Goal: Task Accomplishment & Management: Manage account settings

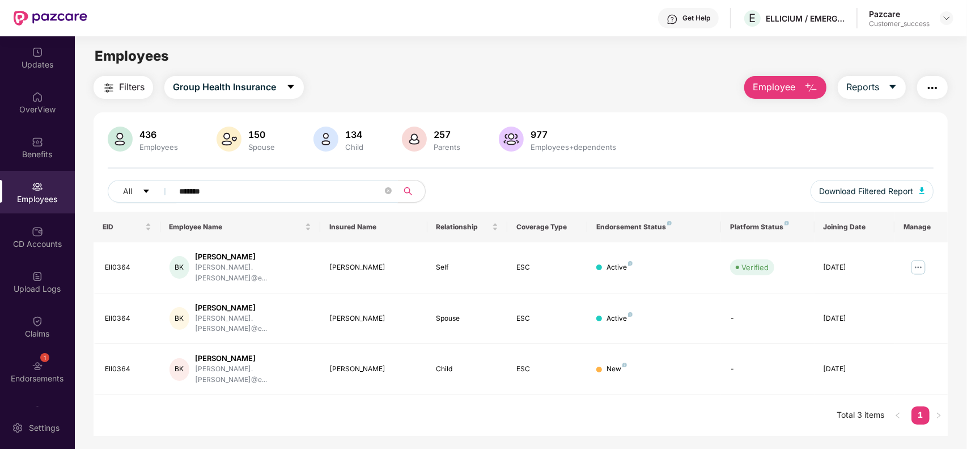
type input "*******"
click at [920, 264] on img at bounding box center [919, 267] width 18 height 18
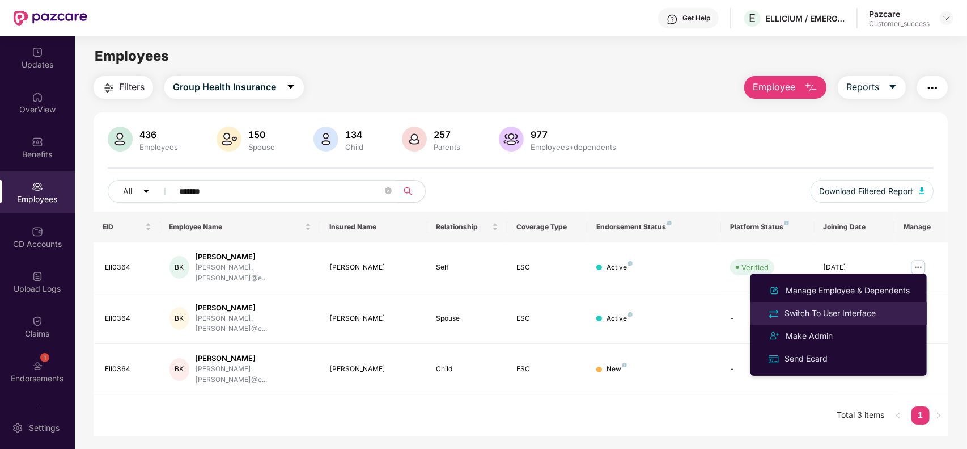
click at [838, 312] on div "Switch To User Interface" at bounding box center [831, 313] width 96 height 12
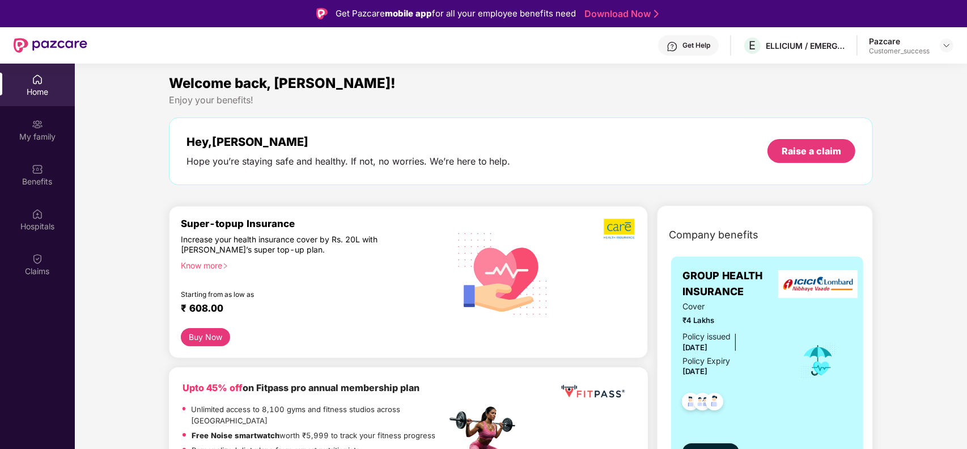
click at [783, 380] on div at bounding box center [734, 399] width 102 height 42
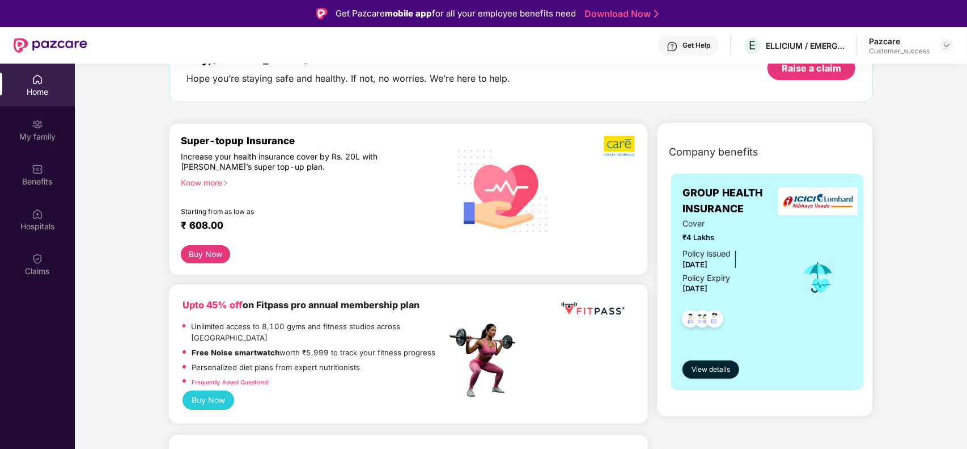
scroll to position [85, 0]
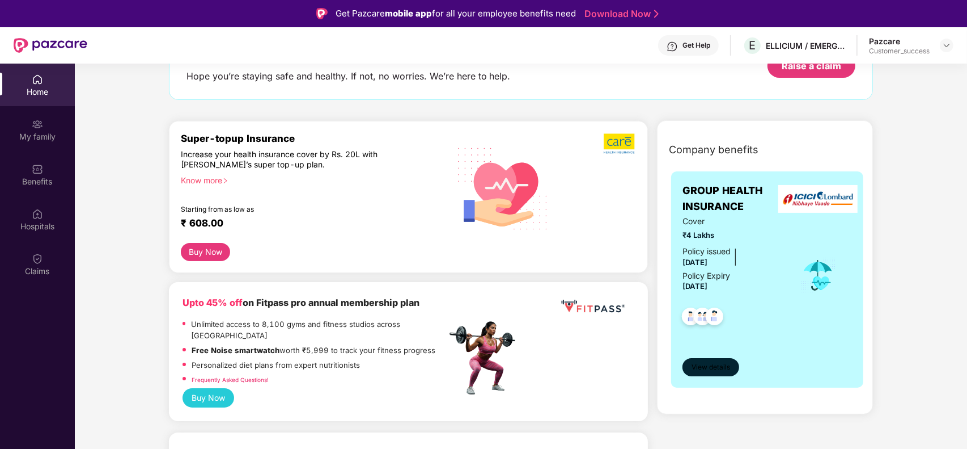
click at [711, 375] on button "View details" at bounding box center [711, 367] width 57 height 18
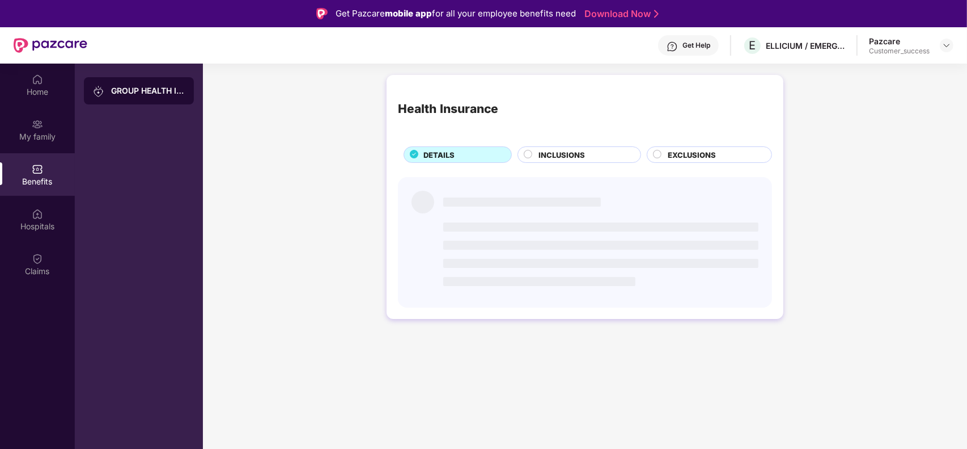
scroll to position [0, 0]
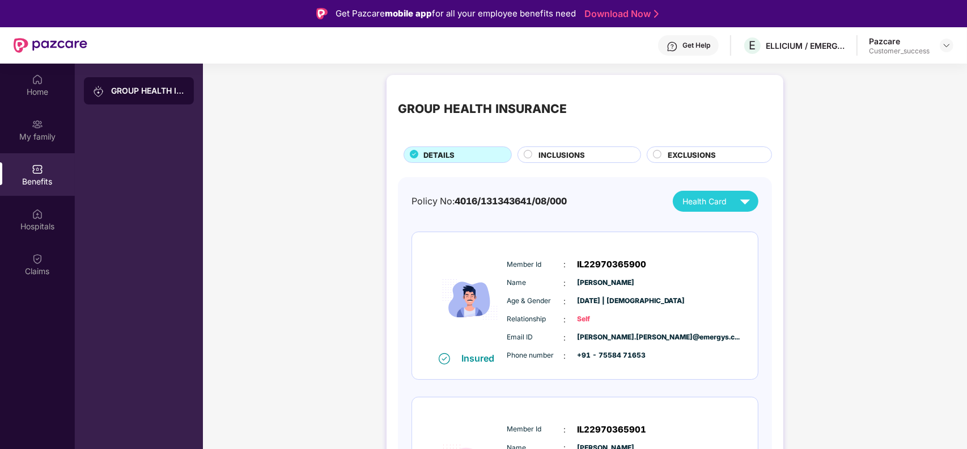
click at [523, 200] on span "4016/131343641/08/000" at bounding box center [511, 201] width 112 height 11
click at [585, 202] on div "Policy No: 4016/131343641/08/000 Health Card" at bounding box center [585, 201] width 347 height 21
drag, startPoint x: 584, startPoint y: 202, endPoint x: 463, endPoint y: 202, distance: 121.4
click at [463, 202] on div "Policy No: 4016/131343641/08/000 Health Card" at bounding box center [585, 201] width 347 height 21
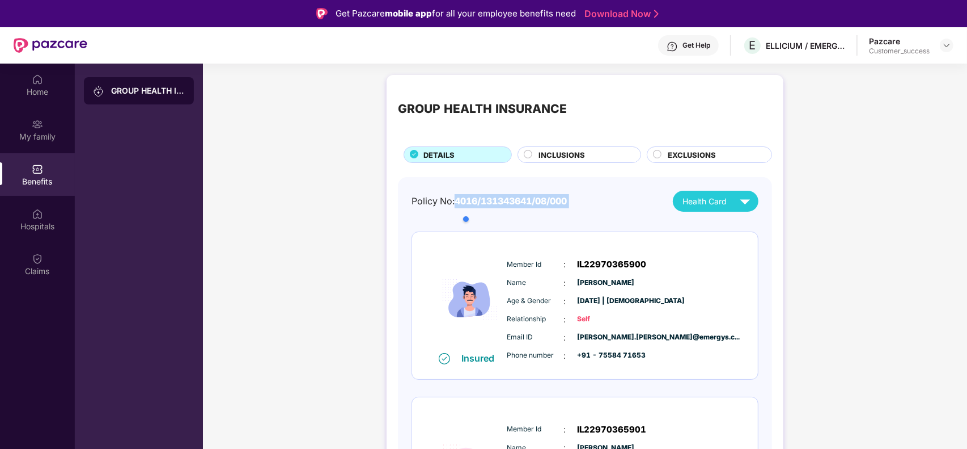
copy span "4016/131343641/08/000"
click at [948, 39] on div at bounding box center [947, 46] width 14 height 14
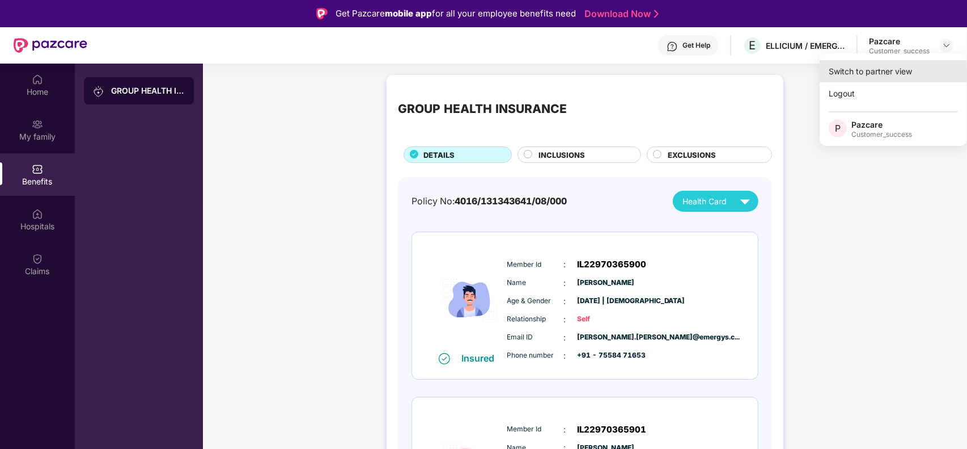
click at [888, 69] on div "Switch to partner view" at bounding box center [893, 71] width 147 height 22
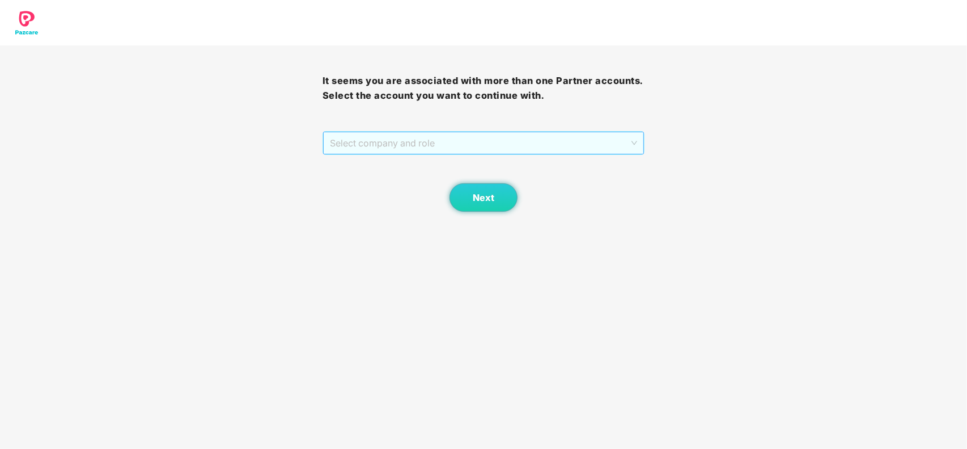
click at [509, 148] on span "Select company and role" at bounding box center [484, 143] width 308 height 22
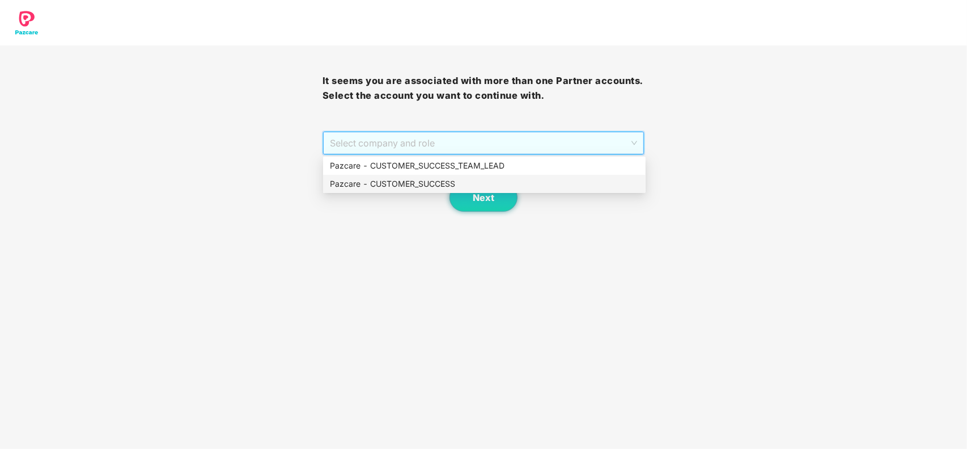
click at [440, 180] on div "Pazcare - CUSTOMER_SUCCESS" at bounding box center [484, 183] width 309 height 12
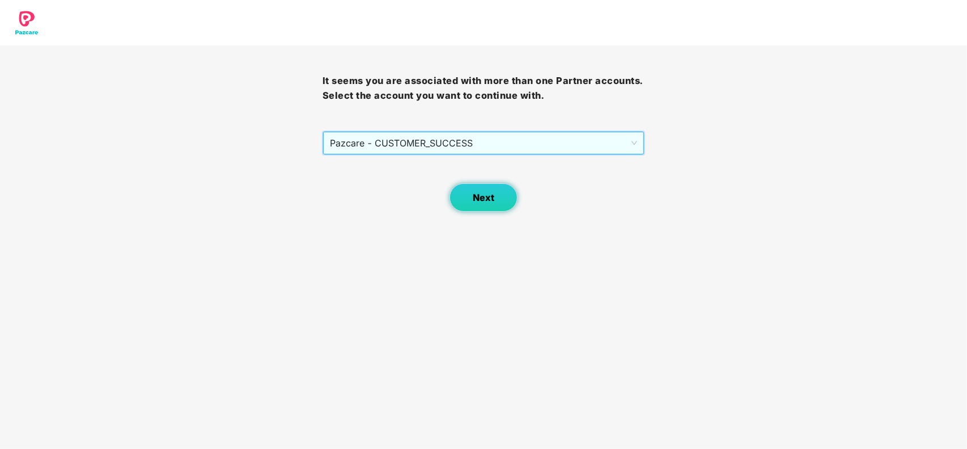
click at [482, 191] on button "Next" at bounding box center [484, 197] width 68 height 28
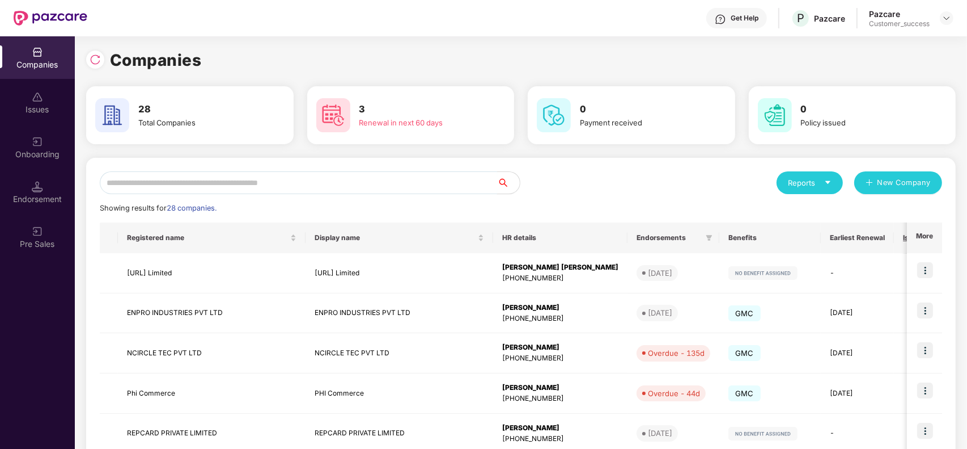
click at [277, 188] on input "text" at bounding box center [299, 182] width 398 height 23
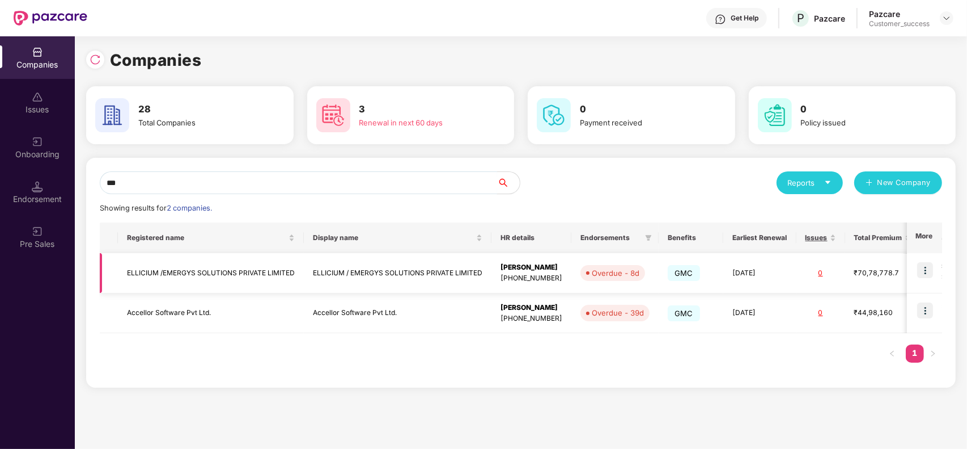
type input "***"
click at [927, 268] on img at bounding box center [926, 270] width 16 height 16
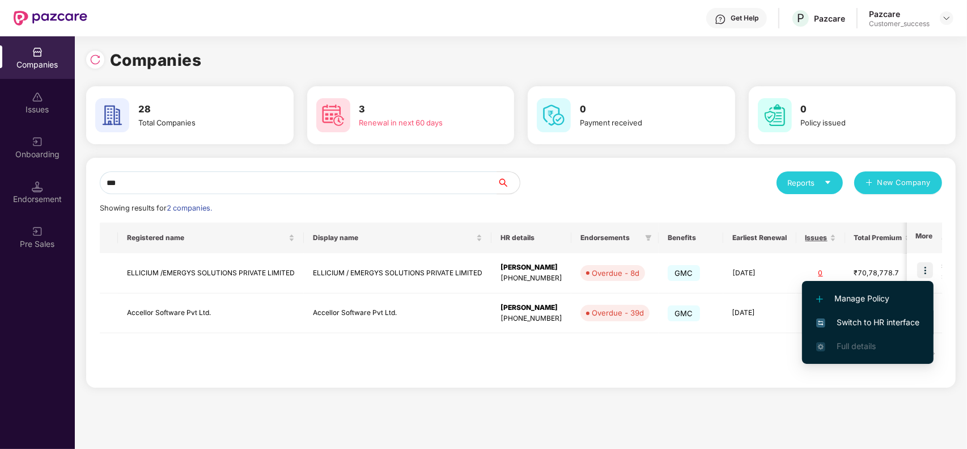
click at [858, 316] on span "Switch to HR interface" at bounding box center [868, 322] width 103 height 12
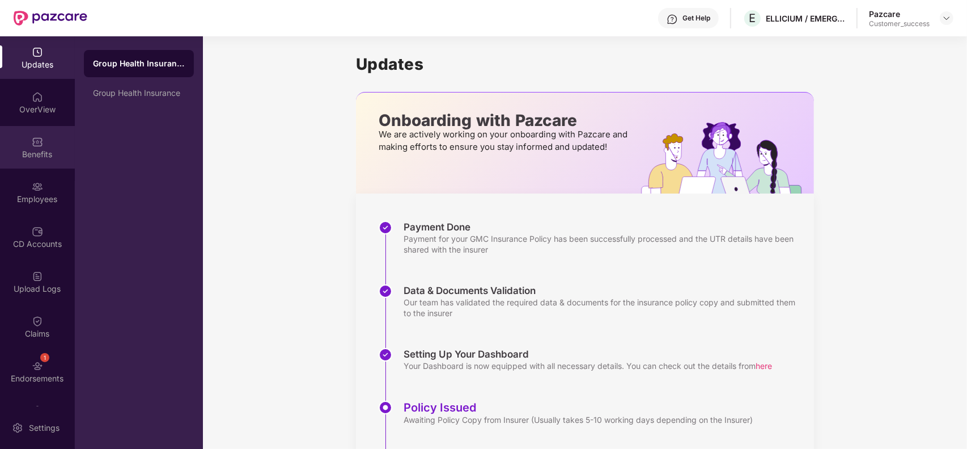
click at [41, 168] on div "Benefits" at bounding box center [37, 147] width 75 height 43
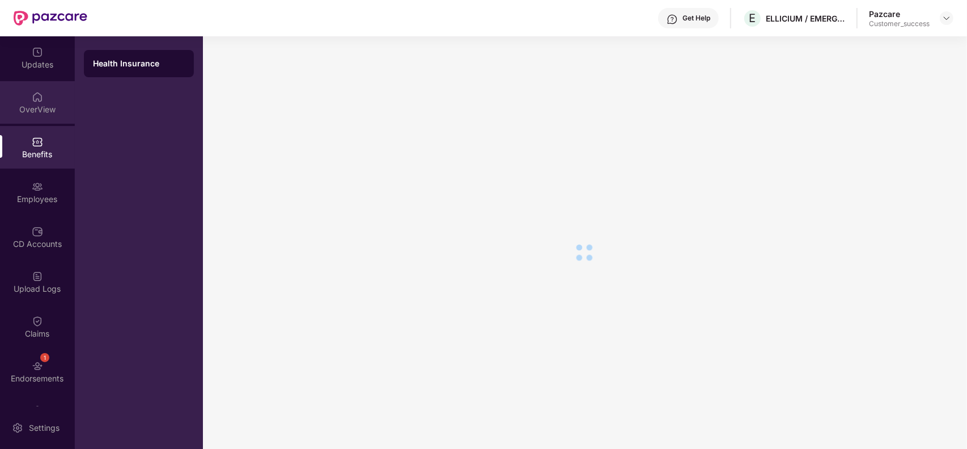
click at [39, 112] on div "OverView" at bounding box center [37, 109] width 75 height 11
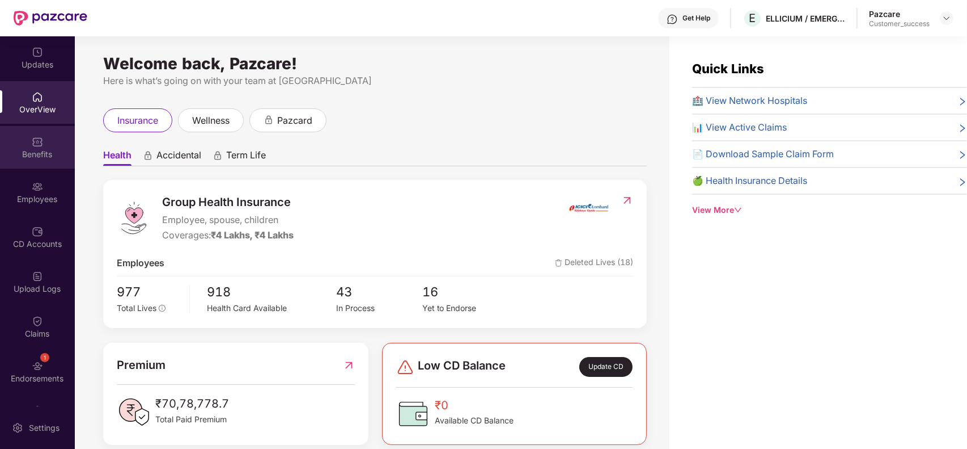
click at [41, 149] on div "Benefits" at bounding box center [37, 154] width 75 height 11
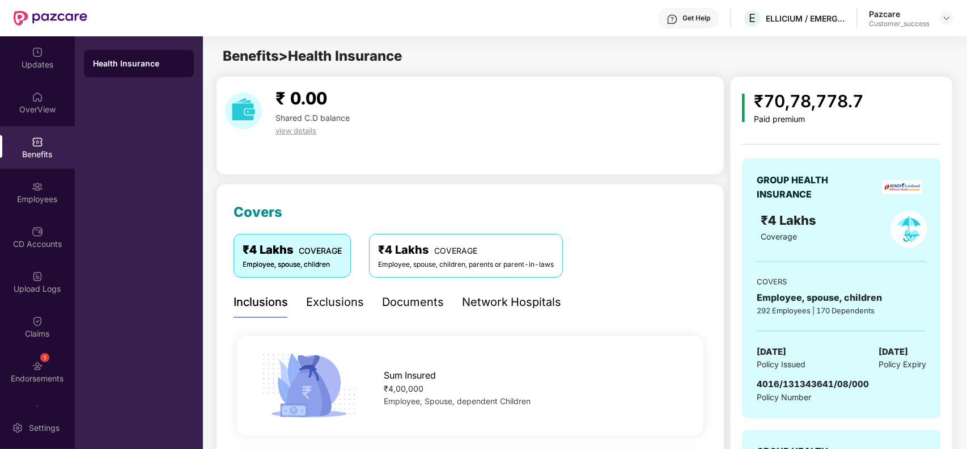
click at [807, 163] on div "GROUP HEALTH INSURANCE ₹4 Lakhs Coverage COVERS Employee, spouse, children 292 …" at bounding box center [841, 288] width 199 height 260
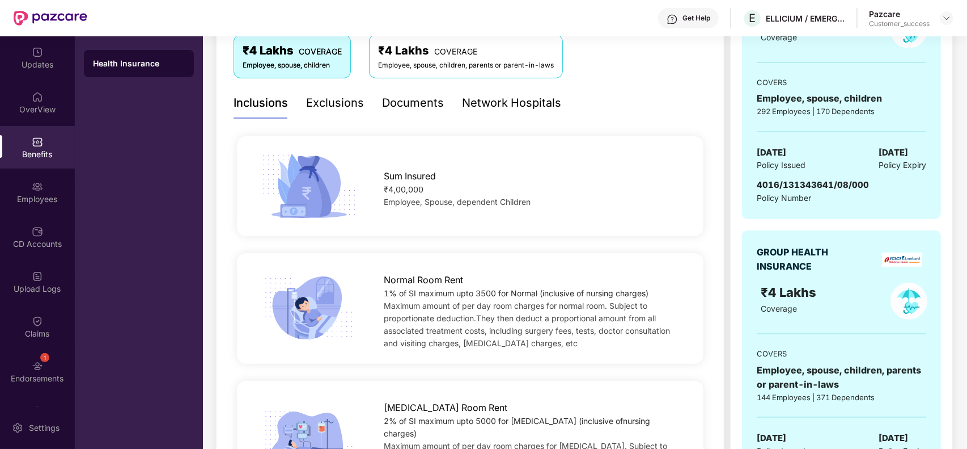
scroll to position [340, 0]
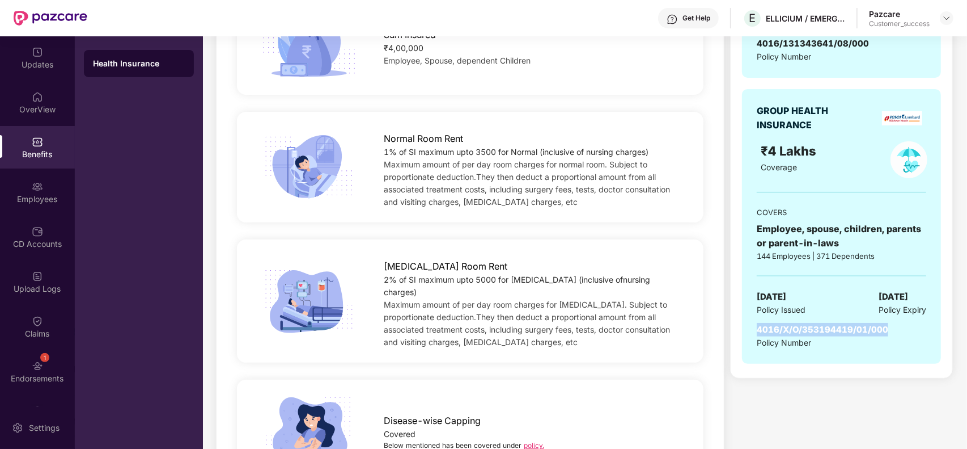
drag, startPoint x: 891, startPoint y: 331, endPoint x: 757, endPoint y: 332, distance: 134.4
click at [757, 332] on div "GROUP HEALTH INSURANCE ₹4 Lakhs Coverage COVERS Employee, spouse, children, par…" at bounding box center [841, 226] width 199 height 274
copy span "4016/X/O/353194419/01/000"
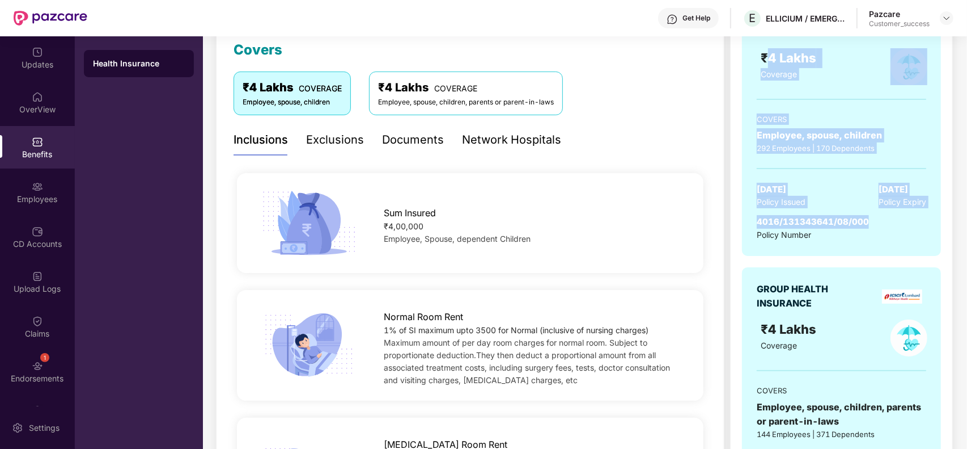
scroll to position [129, 0]
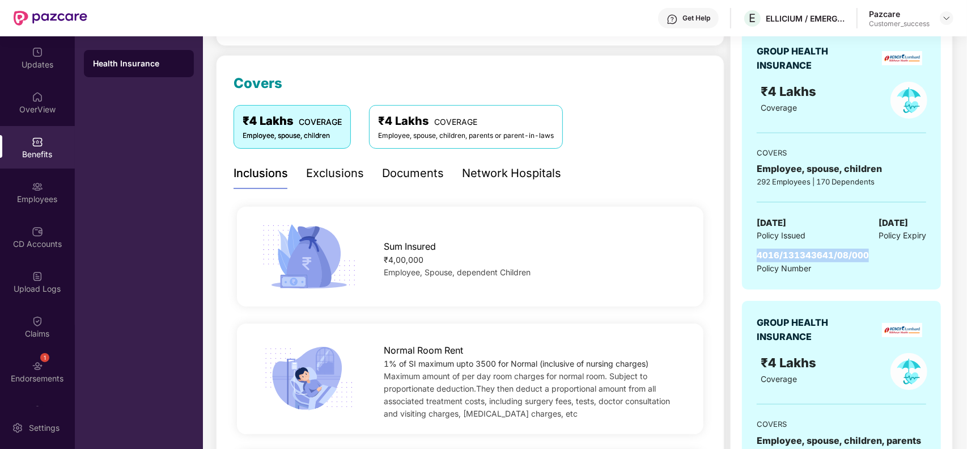
drag, startPoint x: 873, startPoint y: 44, endPoint x: 758, endPoint y: 253, distance: 238.8
click at [758, 253] on div "4016/131343641/08/000 Policy Number" at bounding box center [842, 261] width 170 height 26
copy span "4016/131343641/08/000"
click at [48, 108] on div "OverView" at bounding box center [37, 109] width 75 height 11
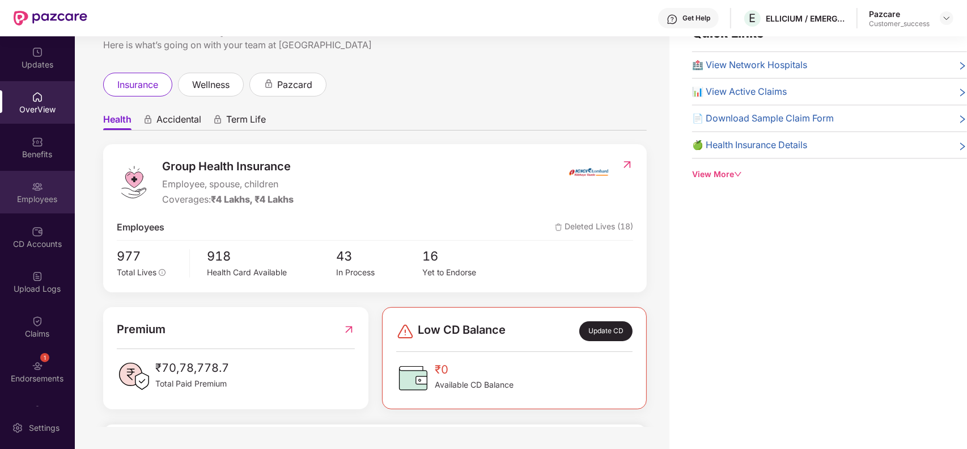
click at [46, 203] on div "Employees" at bounding box center [37, 198] width 75 height 11
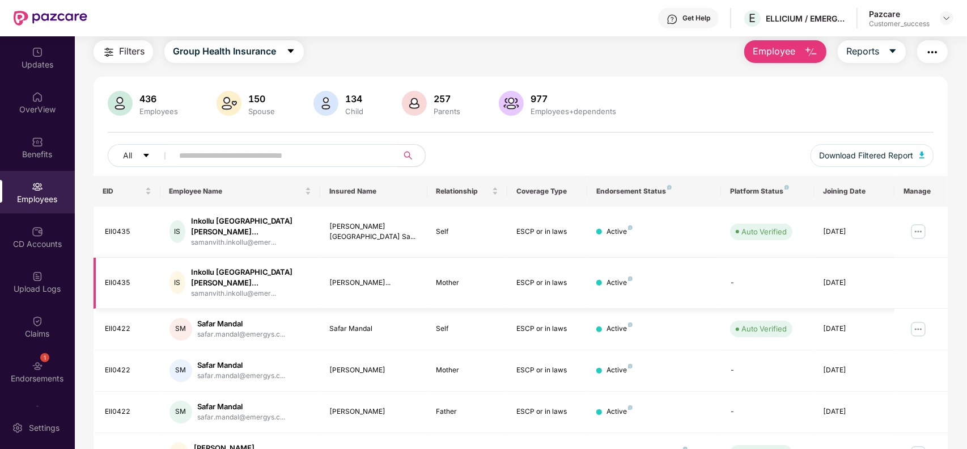
scroll to position [129, 0]
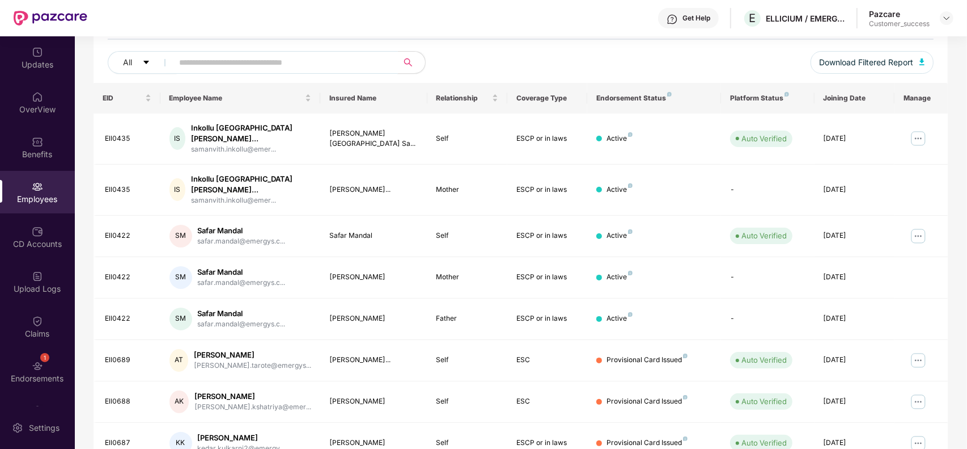
click at [318, 58] on input "text" at bounding box center [281, 62] width 204 height 17
paste input "*******"
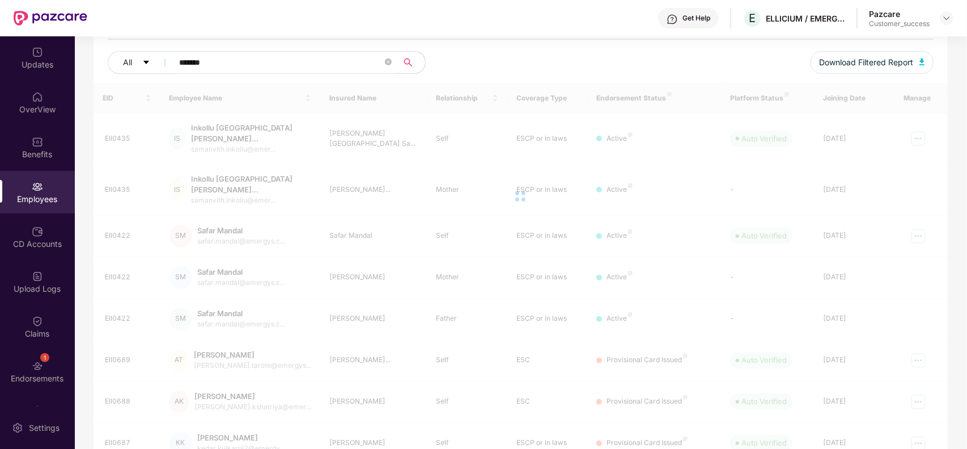
scroll to position [36, 0]
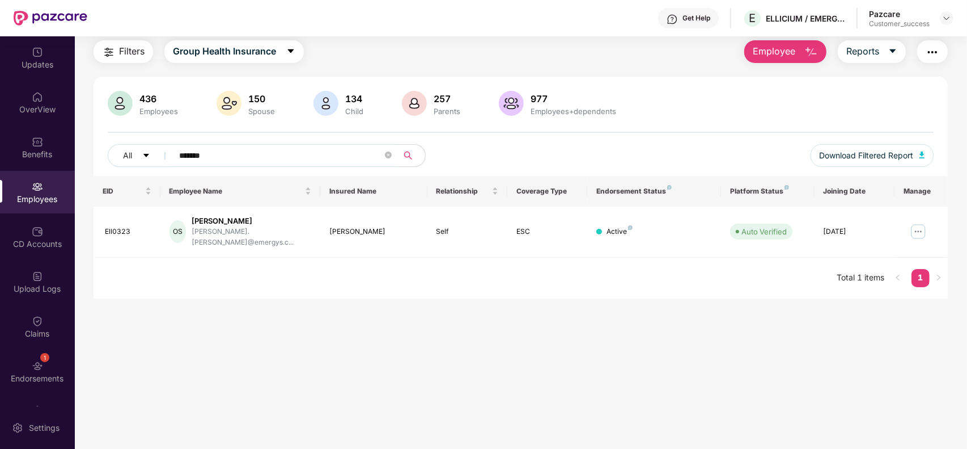
type input "*******"
click at [921, 231] on img at bounding box center [919, 231] width 18 height 18
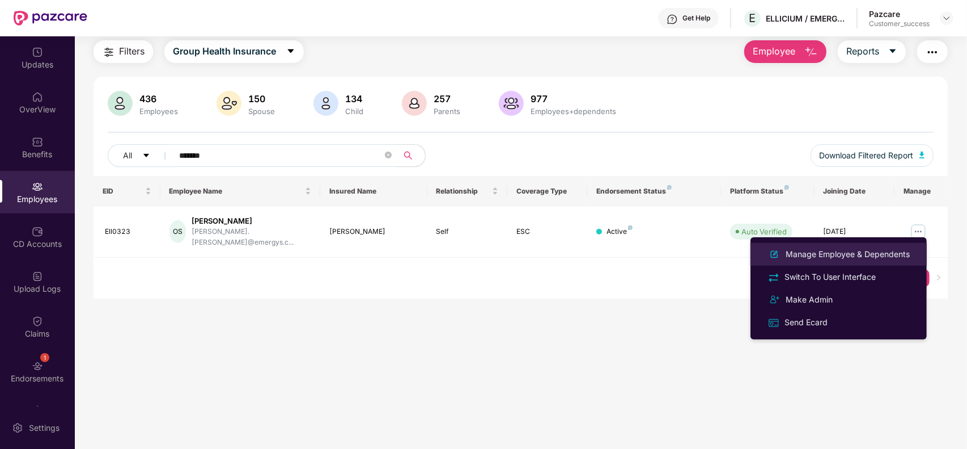
click at [870, 250] on div "Manage Employee & Dependents" at bounding box center [848, 254] width 129 height 12
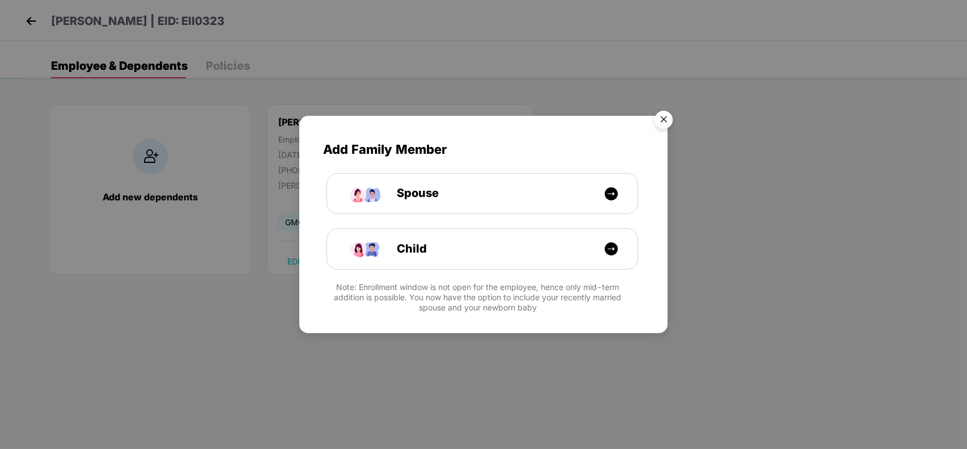
click at [665, 120] on img "Close" at bounding box center [664, 121] width 32 height 32
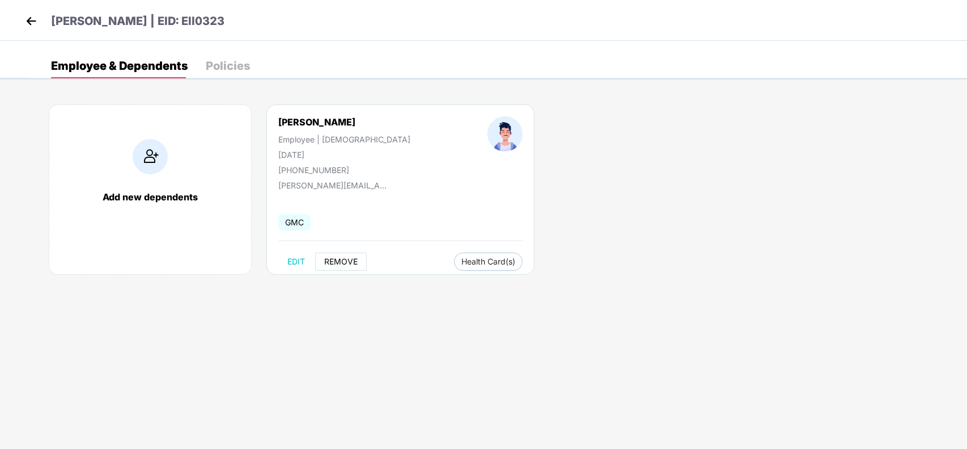
click at [345, 257] on span "REMOVE" at bounding box center [340, 261] width 33 height 9
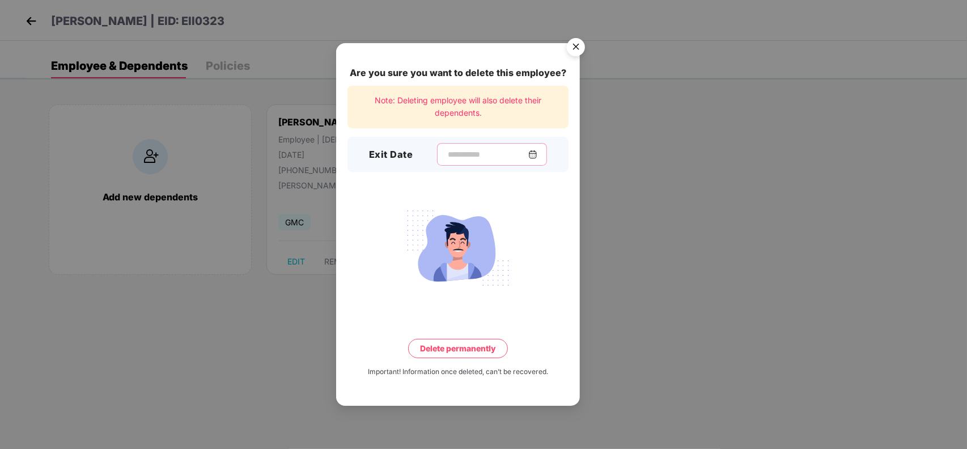
click at [471, 154] on input at bounding box center [488, 155] width 82 height 12
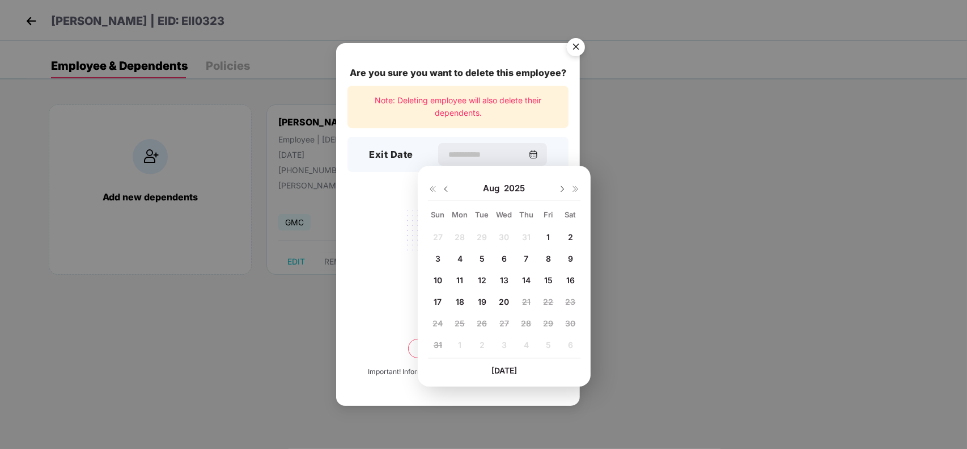
click at [457, 298] on span "18" at bounding box center [460, 302] width 9 height 10
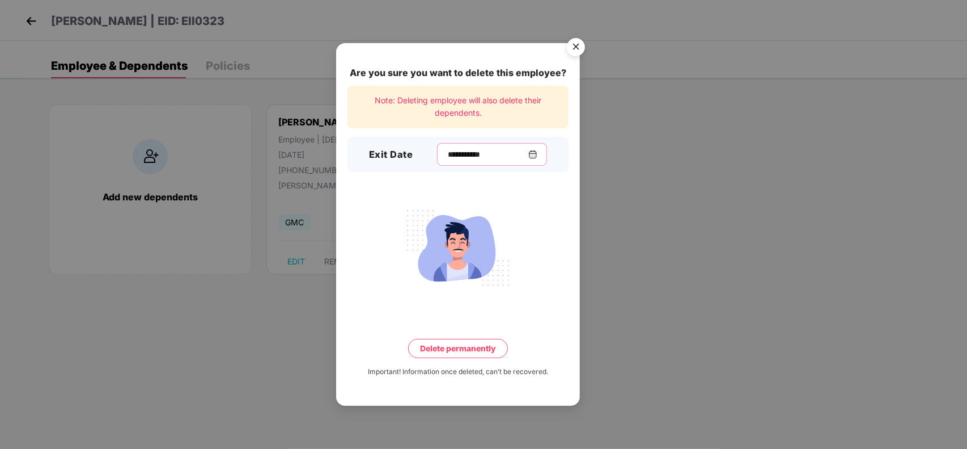
click at [466, 157] on input "**********" at bounding box center [488, 155] width 82 height 12
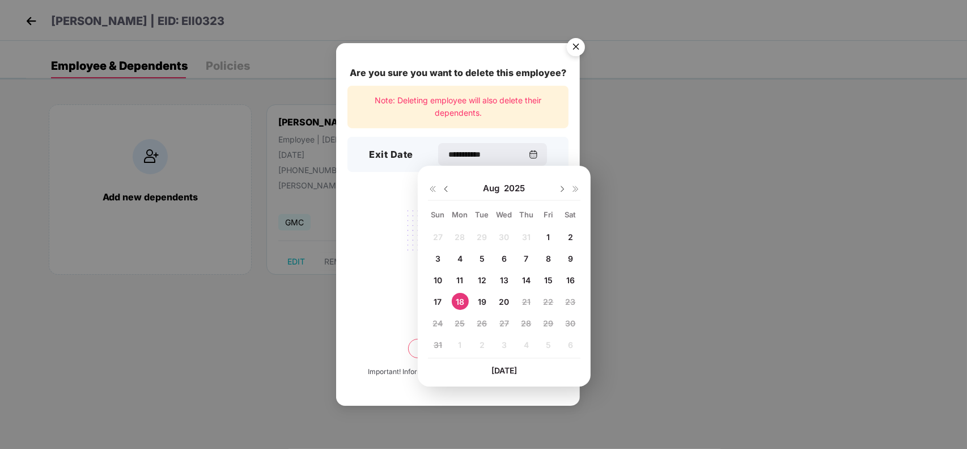
click at [459, 278] on span "11" at bounding box center [460, 280] width 7 height 10
type input "**********"
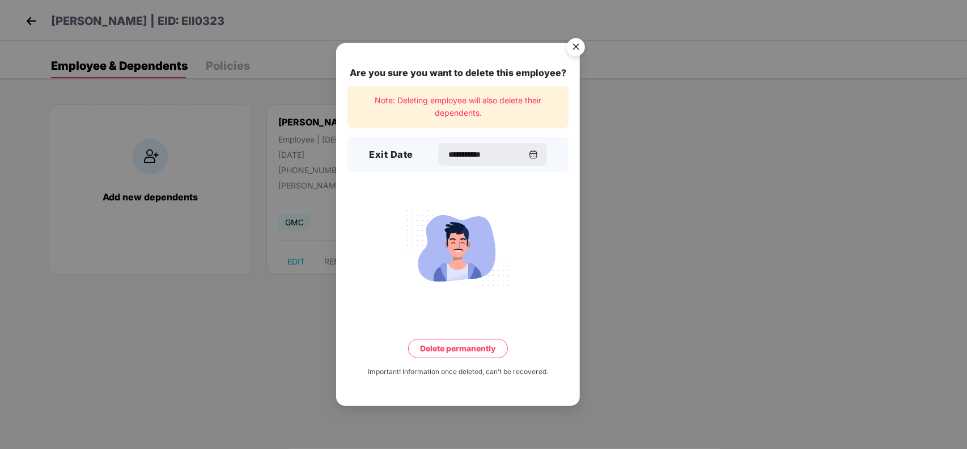
click at [454, 350] on button "Delete permanently" at bounding box center [458, 348] width 100 height 19
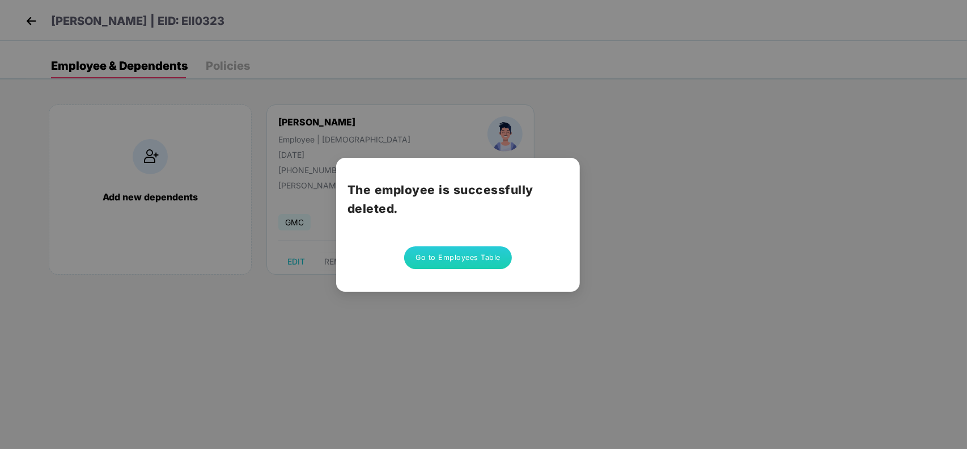
click at [466, 253] on button "Go to Employees Table" at bounding box center [458, 257] width 108 height 23
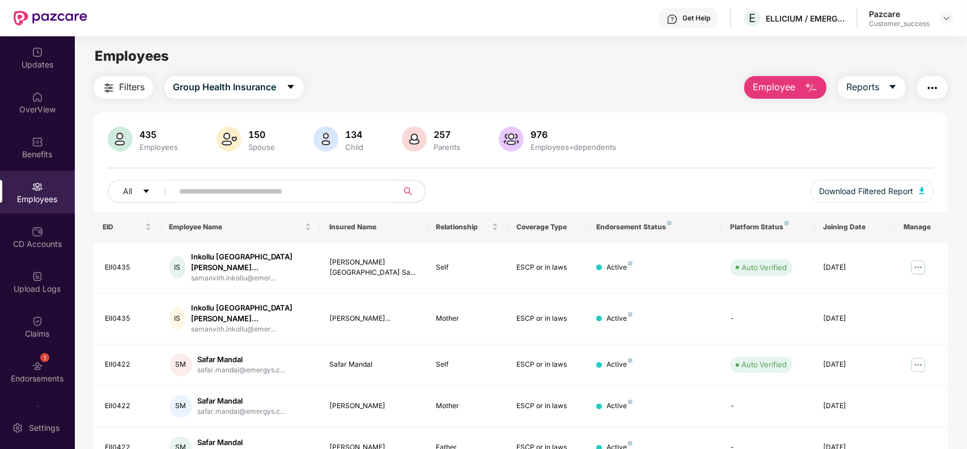
click at [318, 193] on input "text" at bounding box center [281, 191] width 204 height 17
paste input "*******"
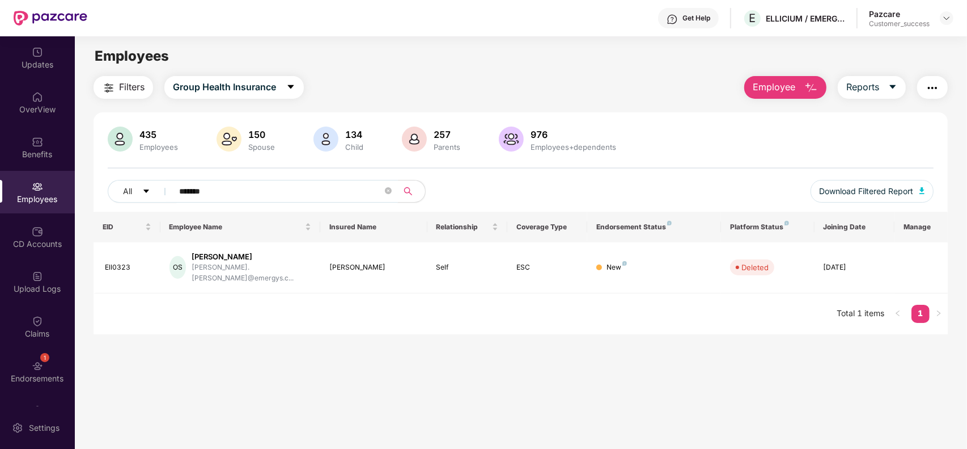
paste input "text"
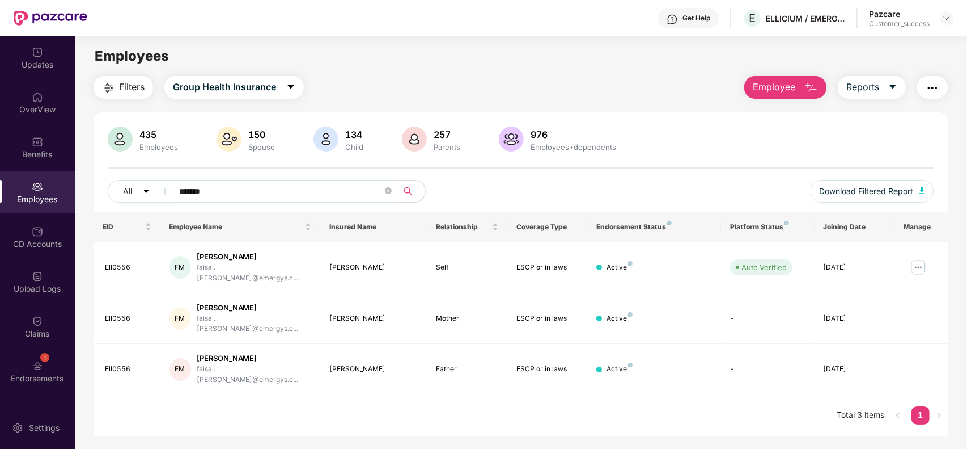
type input "*******"
click at [916, 264] on img at bounding box center [919, 267] width 18 height 18
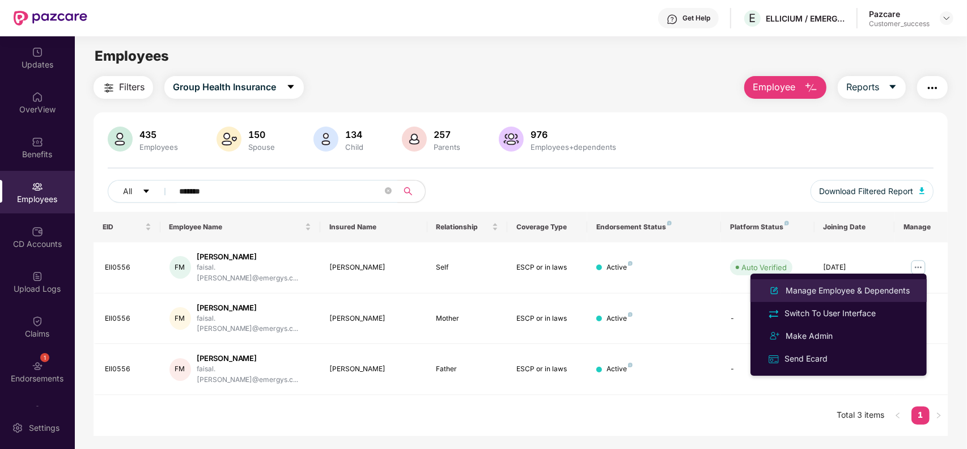
click at [831, 288] on div "Manage Employee & Dependents" at bounding box center [848, 290] width 129 height 12
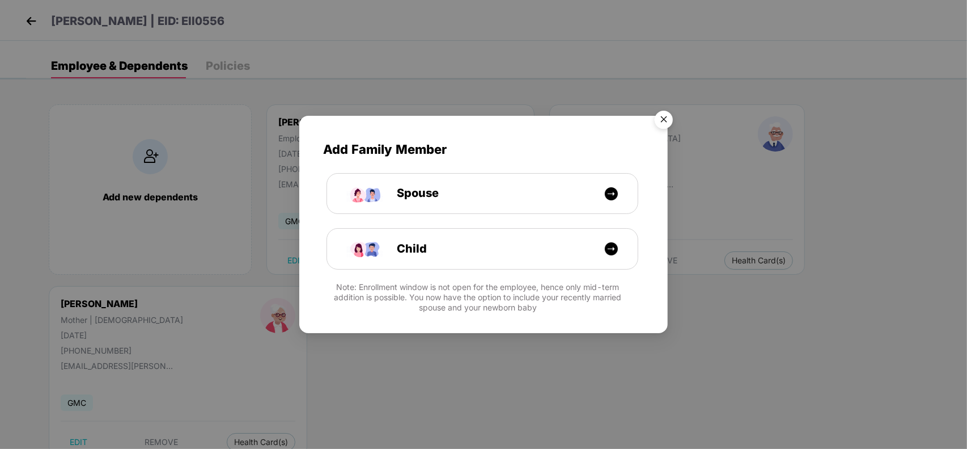
click at [657, 120] on img "Close" at bounding box center [664, 121] width 32 height 32
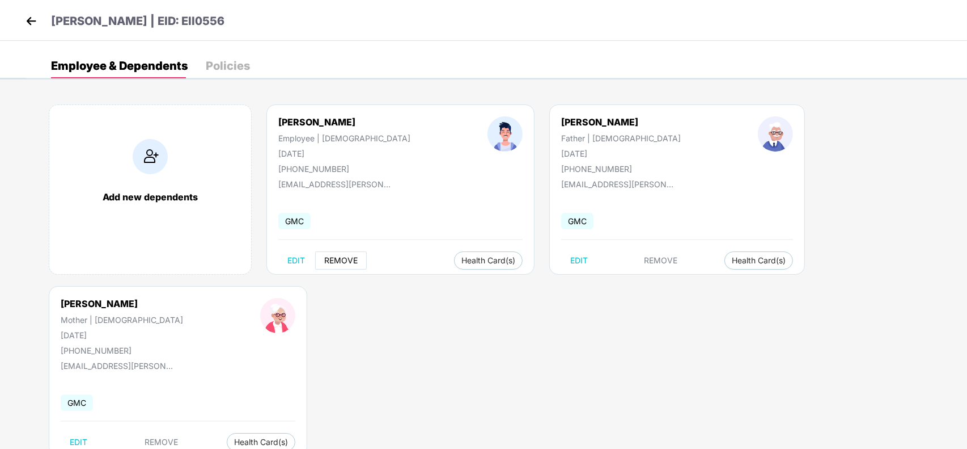
click at [337, 259] on span "REMOVE" at bounding box center [340, 260] width 33 height 9
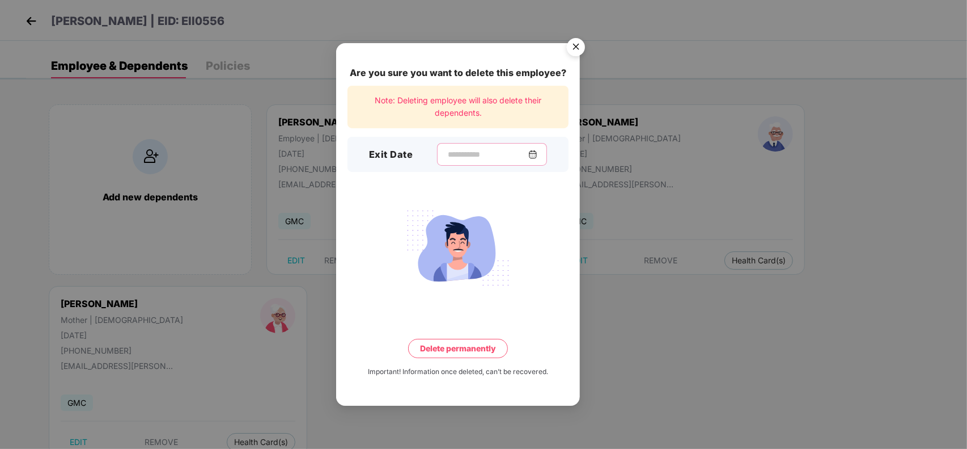
click at [458, 153] on input at bounding box center [488, 155] width 82 height 12
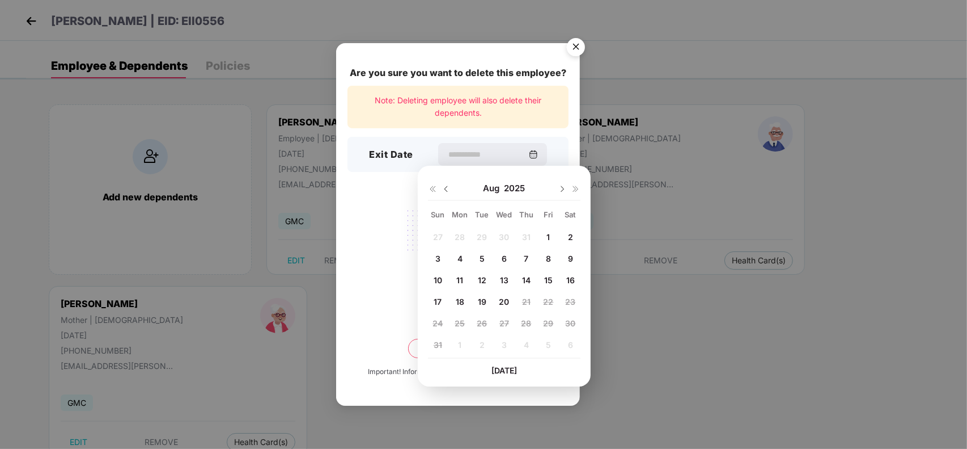
click at [548, 236] on span "1" at bounding box center [548, 237] width 3 height 10
type input "**********"
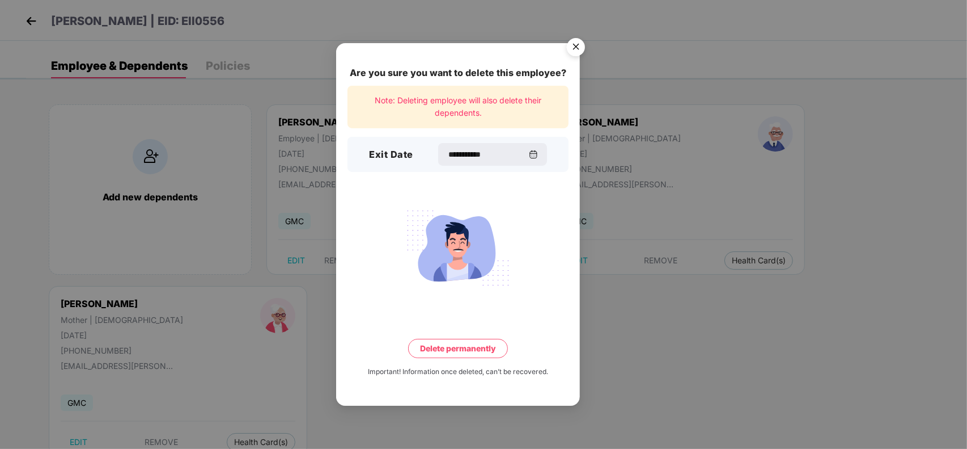
click at [456, 348] on button "Delete permanently" at bounding box center [458, 348] width 100 height 19
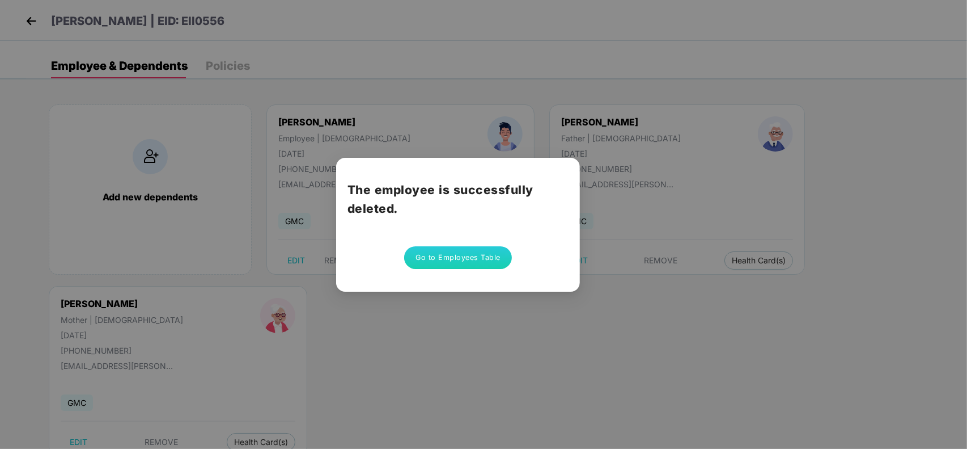
click at [475, 259] on button "Go to Employees Table" at bounding box center [458, 257] width 108 height 23
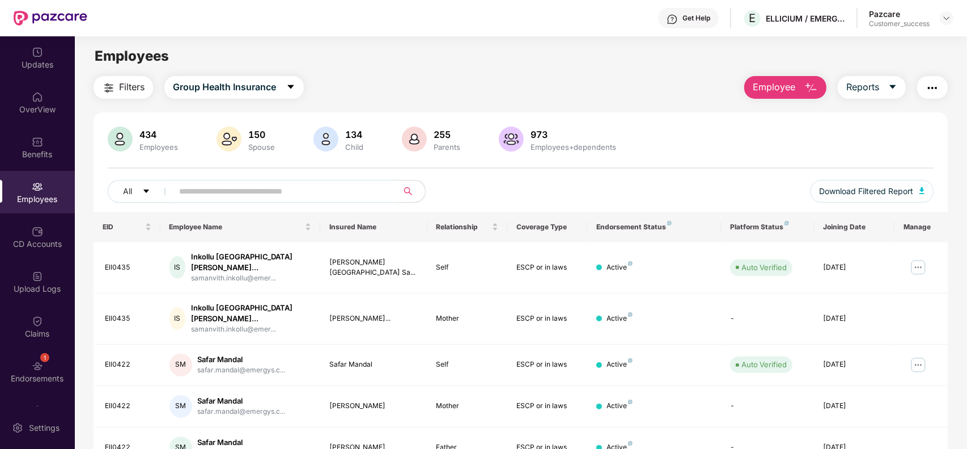
click at [230, 189] on input "text" at bounding box center [281, 191] width 204 height 17
paste input "*******"
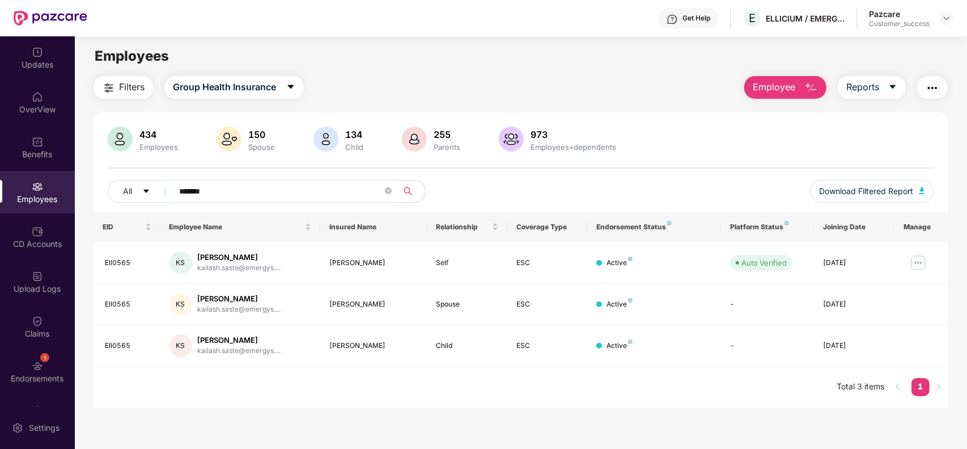
type input "*******"
click at [912, 265] on img at bounding box center [919, 262] width 18 height 18
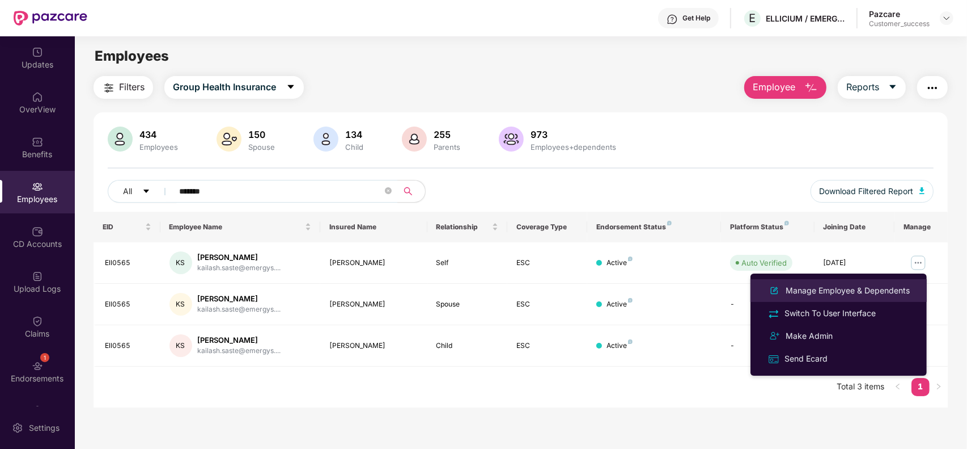
click at [840, 290] on div "Manage Employee & Dependents" at bounding box center [848, 290] width 129 height 12
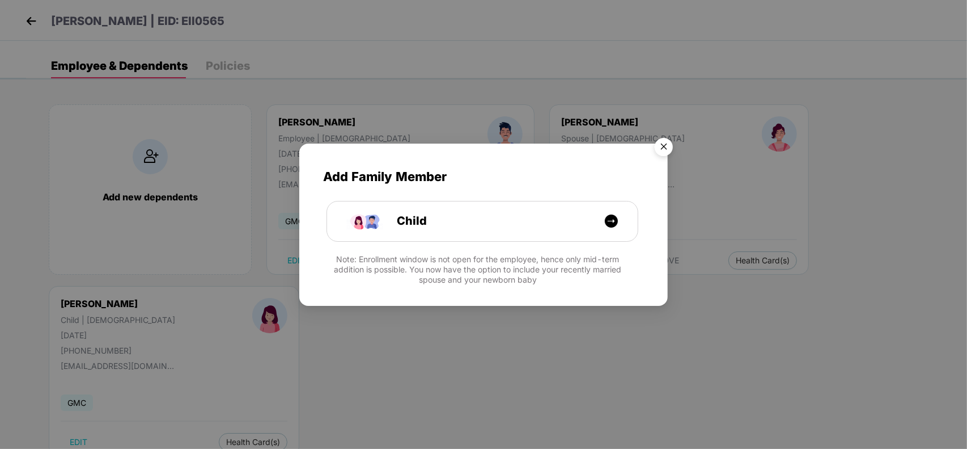
click at [661, 150] on img "Close" at bounding box center [664, 149] width 32 height 32
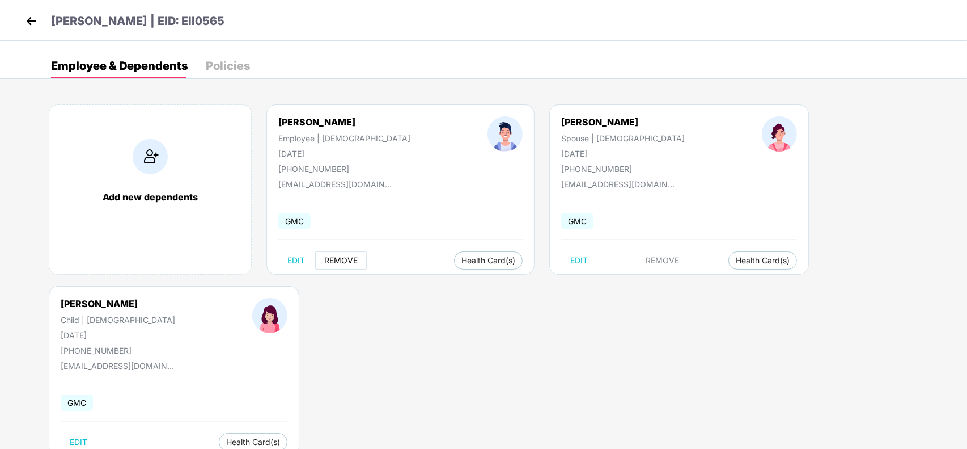
click at [339, 262] on span "REMOVE" at bounding box center [340, 260] width 33 height 9
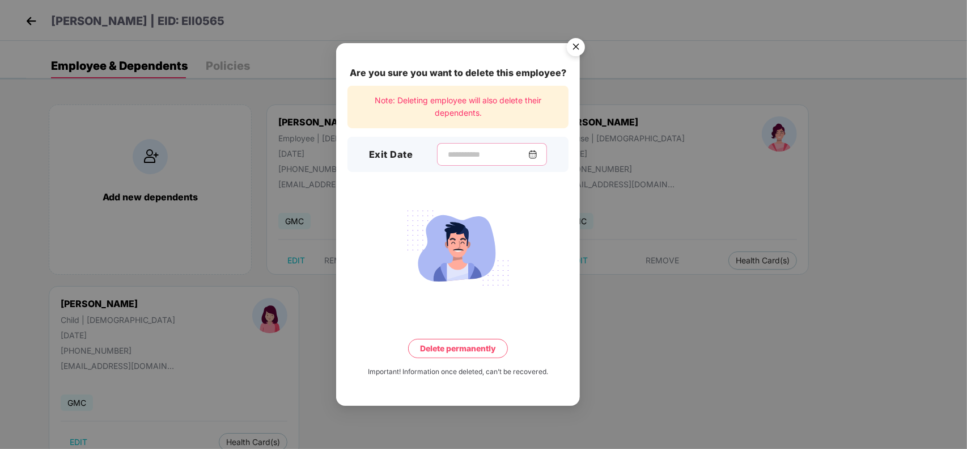
click at [474, 149] on input at bounding box center [488, 155] width 82 height 12
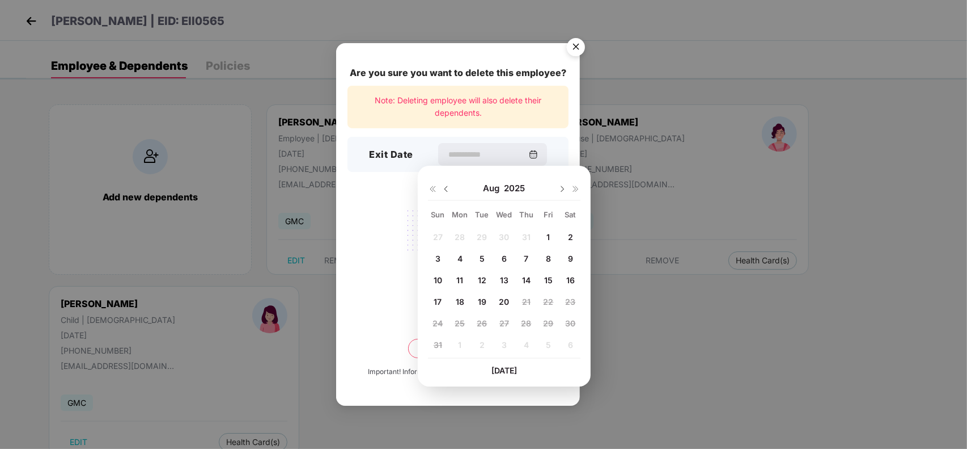
click at [455, 260] on div "4" at bounding box center [460, 258] width 17 height 17
type input "**********"
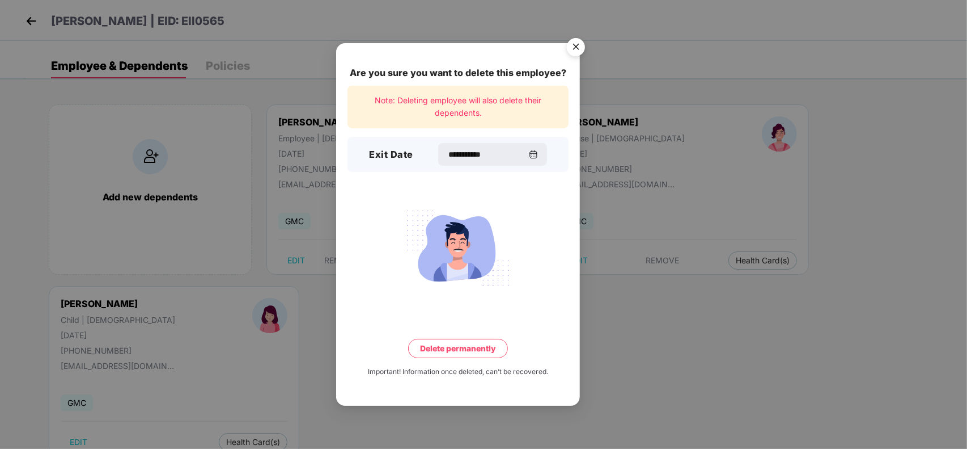
click at [451, 353] on button "Delete permanently" at bounding box center [458, 348] width 100 height 19
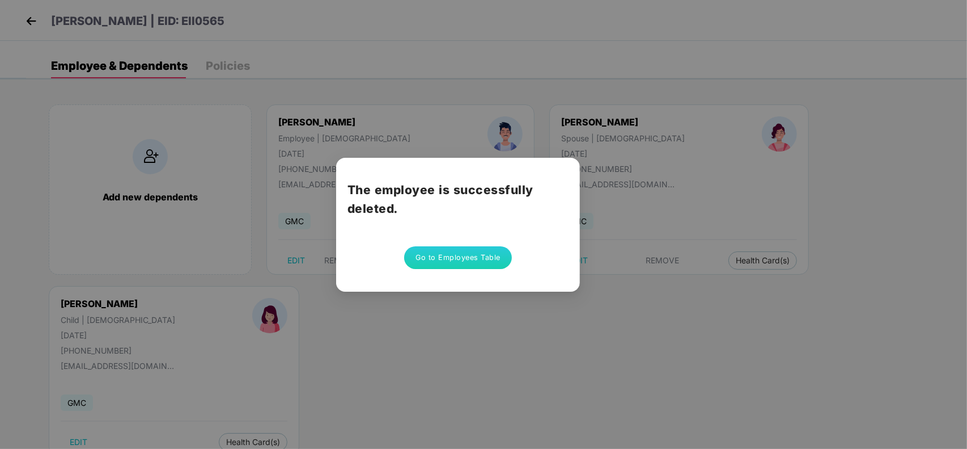
click at [469, 260] on button "Go to Employees Table" at bounding box center [458, 257] width 108 height 23
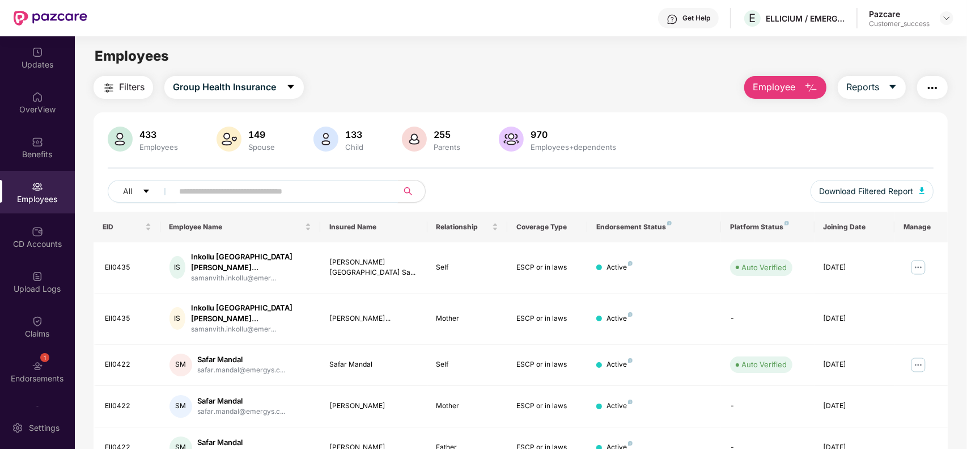
click at [287, 191] on input "text" at bounding box center [281, 191] width 204 height 17
paste input "*******"
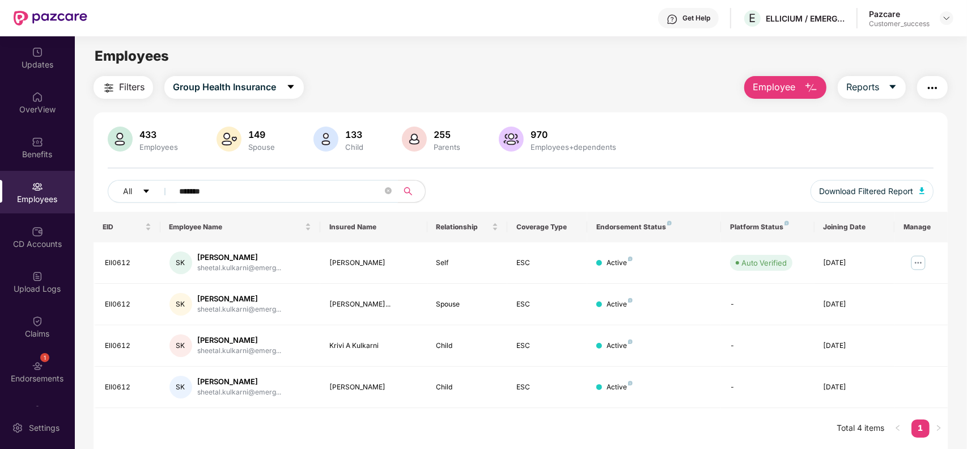
type input "*******"
click at [918, 261] on img at bounding box center [919, 262] width 18 height 18
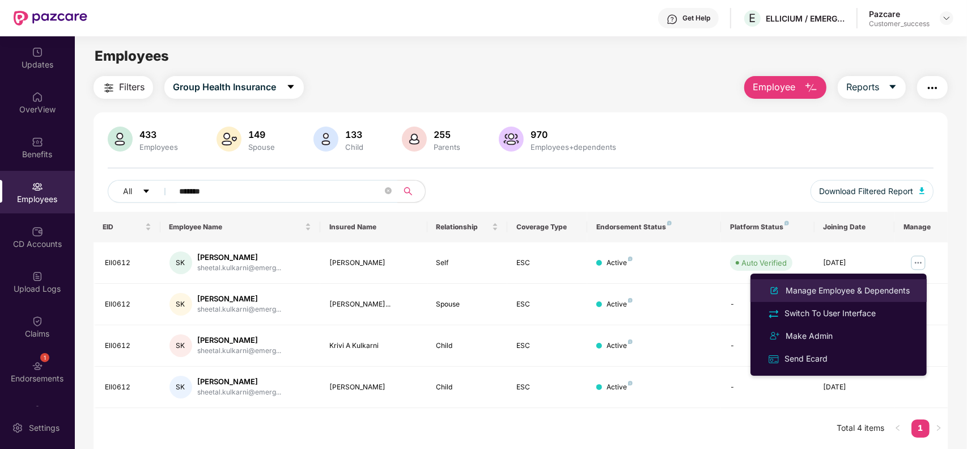
click at [823, 288] on div "Manage Employee & Dependents" at bounding box center [848, 290] width 129 height 12
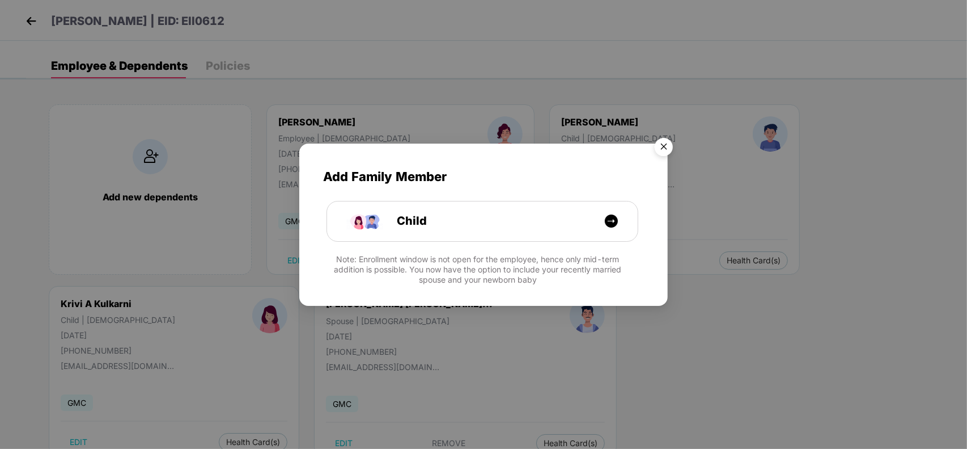
click at [661, 149] on img "Close" at bounding box center [664, 149] width 32 height 32
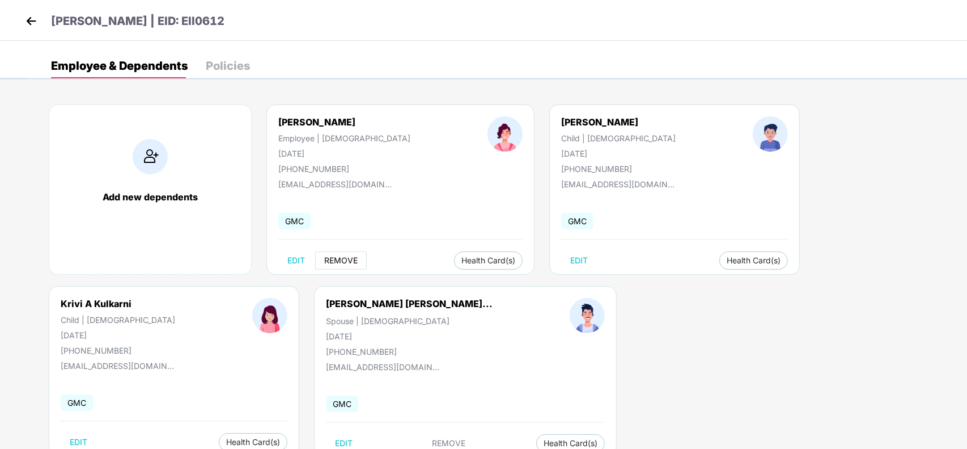
click at [343, 257] on span "REMOVE" at bounding box center [340, 260] width 33 height 9
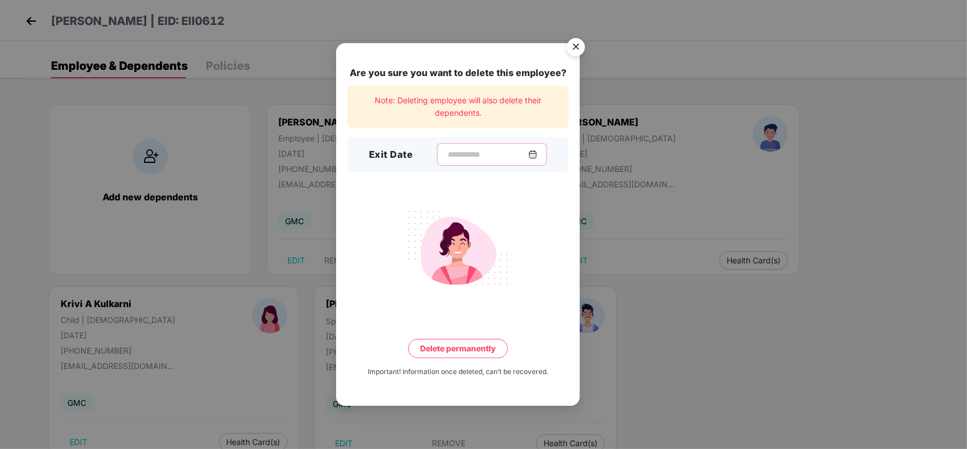
click at [454, 154] on input at bounding box center [488, 155] width 82 height 12
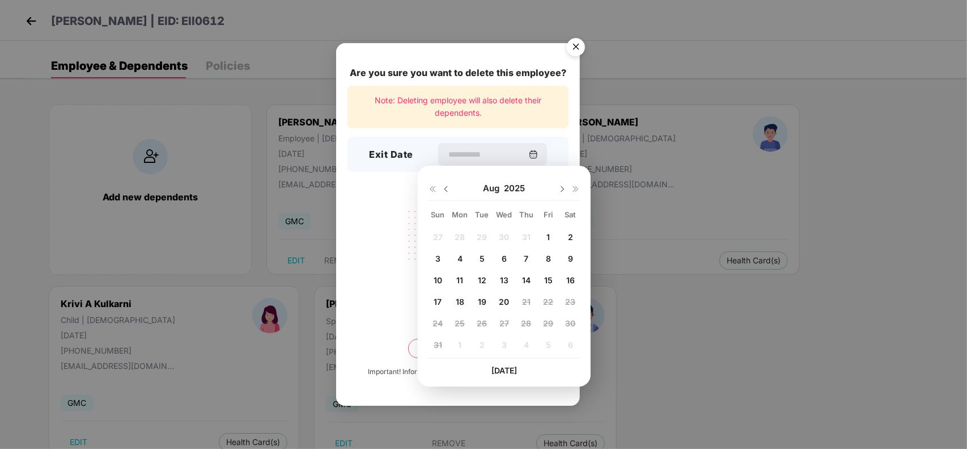
click at [488, 261] on div "5" at bounding box center [482, 258] width 17 height 17
type input "**********"
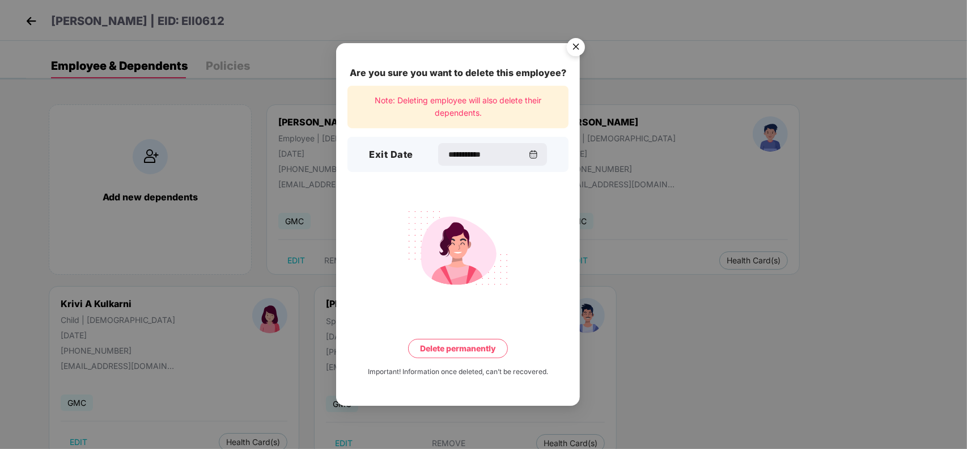
click at [454, 346] on button "Delete permanently" at bounding box center [458, 348] width 100 height 19
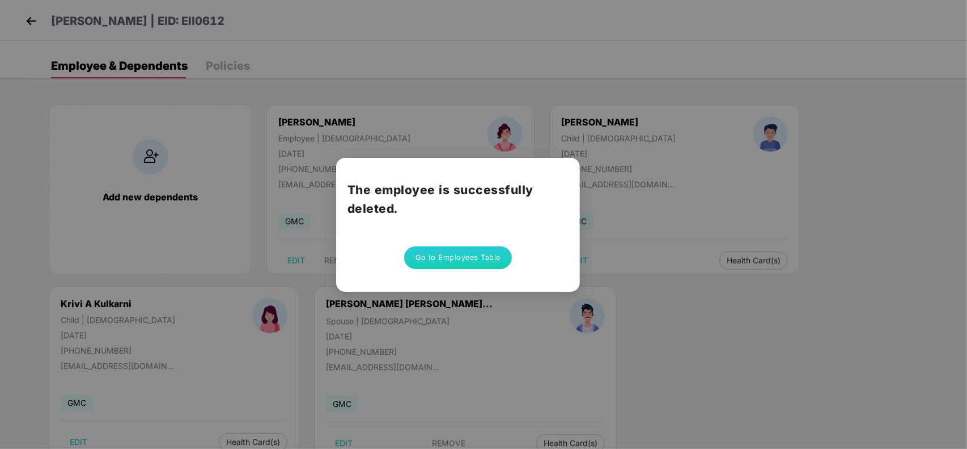
click at [478, 260] on button "Go to Employees Table" at bounding box center [458, 257] width 108 height 23
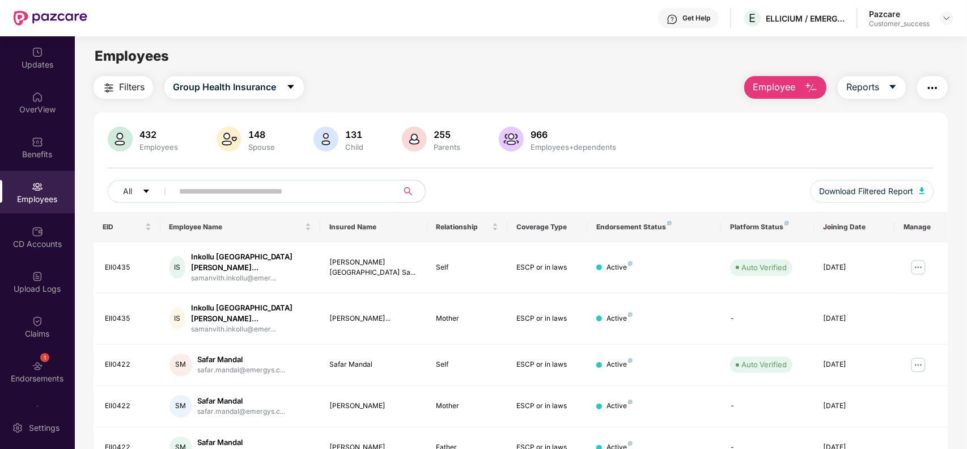
click at [318, 197] on input "text" at bounding box center [281, 191] width 204 height 17
paste input "*******"
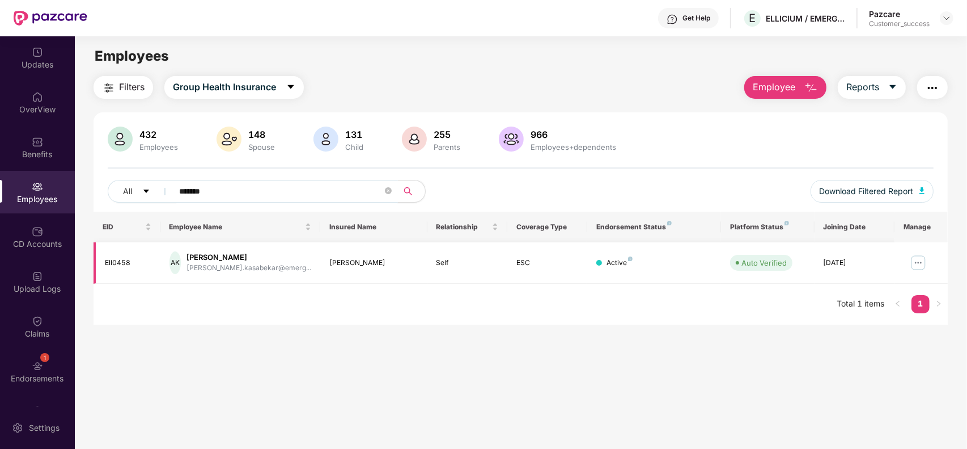
type input "*******"
click at [920, 259] on img at bounding box center [919, 262] width 18 height 18
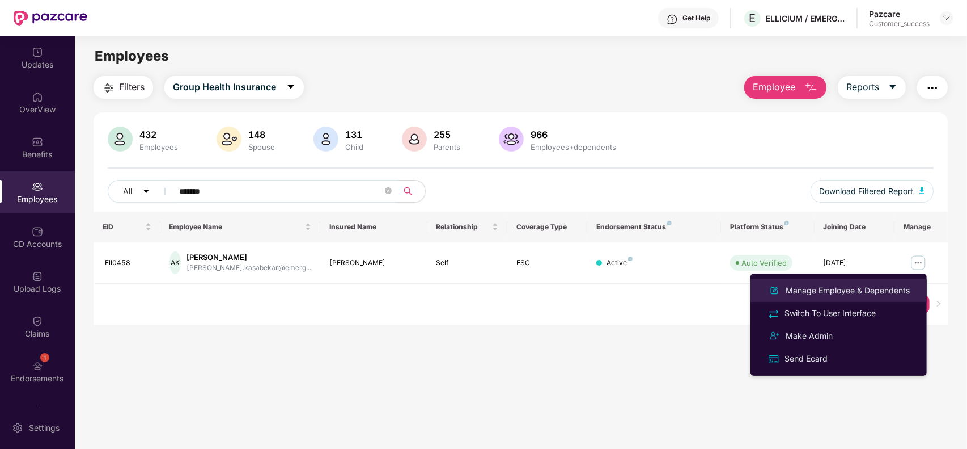
click at [808, 288] on div "Manage Employee & Dependents" at bounding box center [848, 290] width 129 height 12
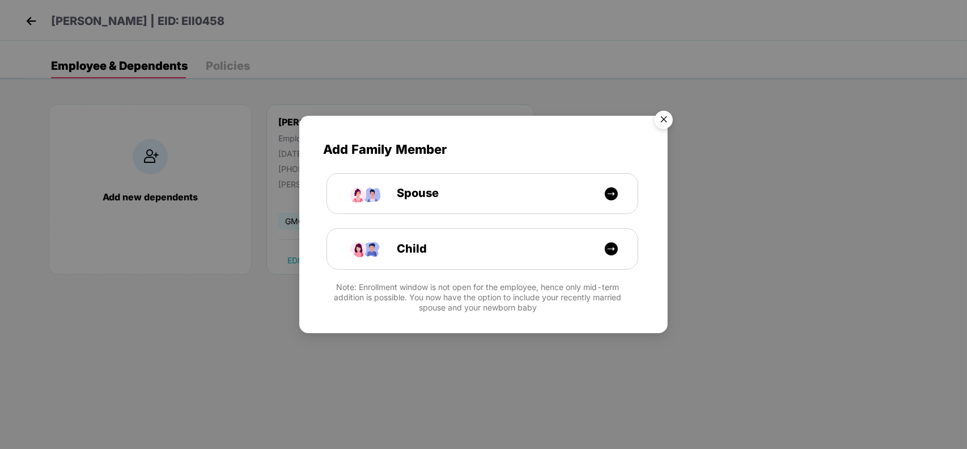
click at [664, 118] on img "Close" at bounding box center [664, 121] width 32 height 32
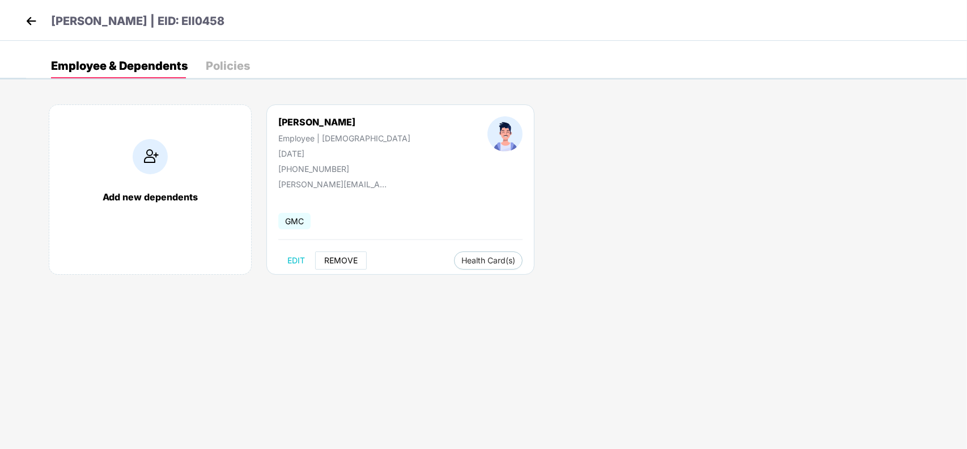
click at [347, 264] on span "REMOVE" at bounding box center [340, 260] width 33 height 9
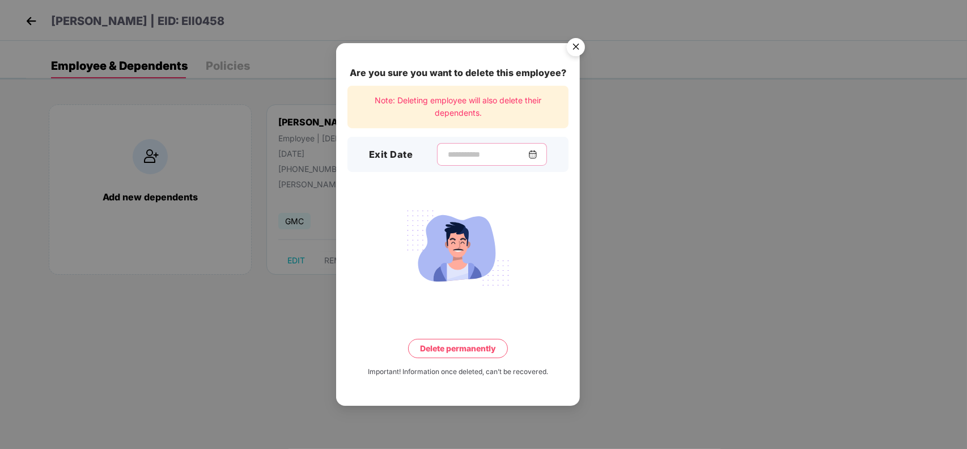
click at [480, 160] on input at bounding box center [488, 155] width 82 height 12
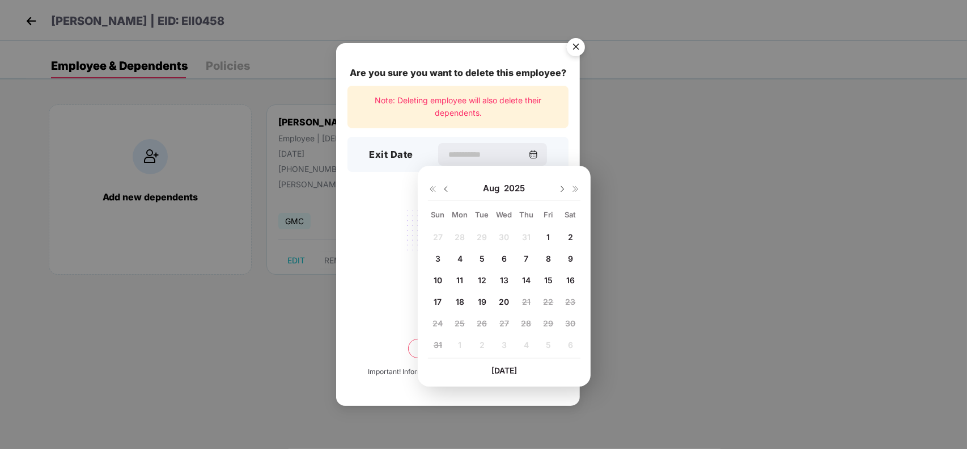
click at [525, 279] on span "14" at bounding box center [526, 280] width 9 height 10
type input "**********"
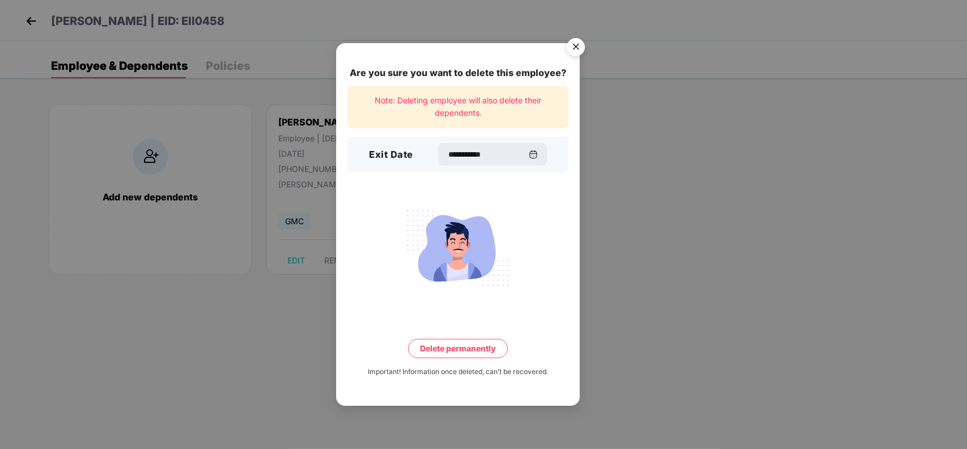
click at [463, 353] on button "Delete permanently" at bounding box center [458, 348] width 100 height 19
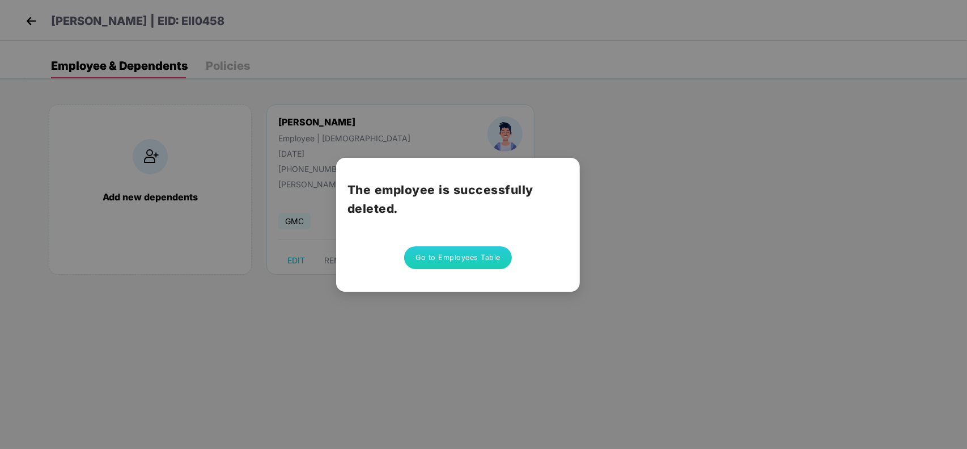
click at [463, 267] on button "Go to Employees Table" at bounding box center [458, 257] width 108 height 23
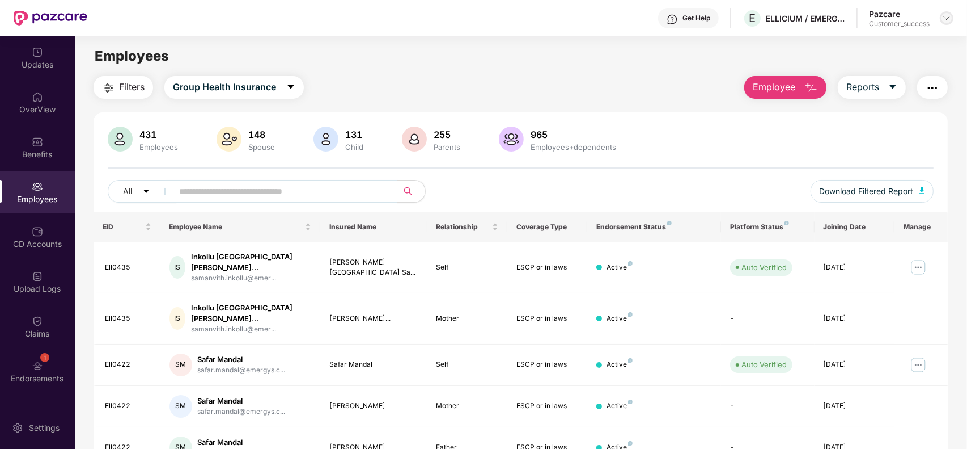
click at [947, 18] on img at bounding box center [946, 18] width 9 height 9
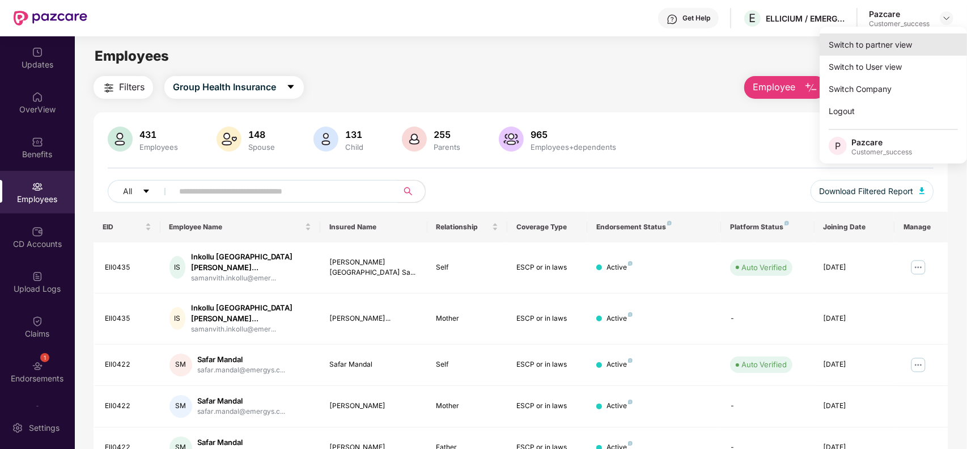
click at [864, 40] on div "Switch to partner view" at bounding box center [893, 44] width 147 height 22
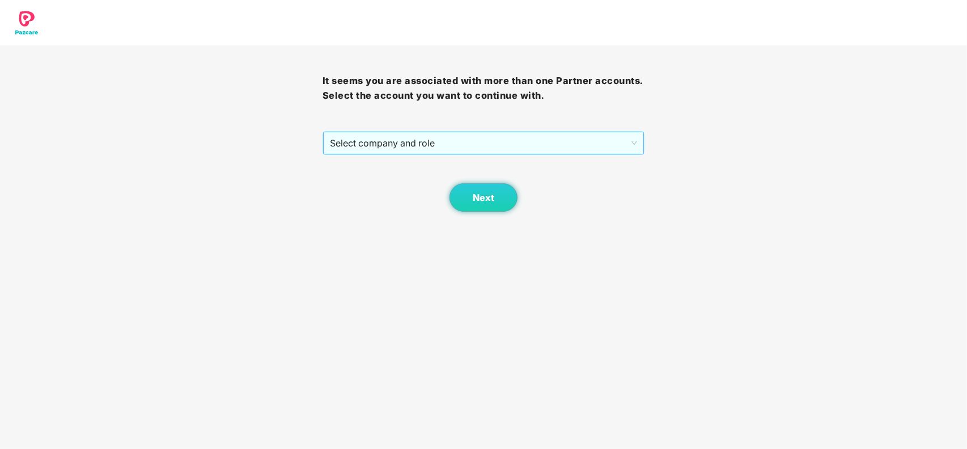
click at [464, 143] on span "Select company and role" at bounding box center [484, 143] width 308 height 22
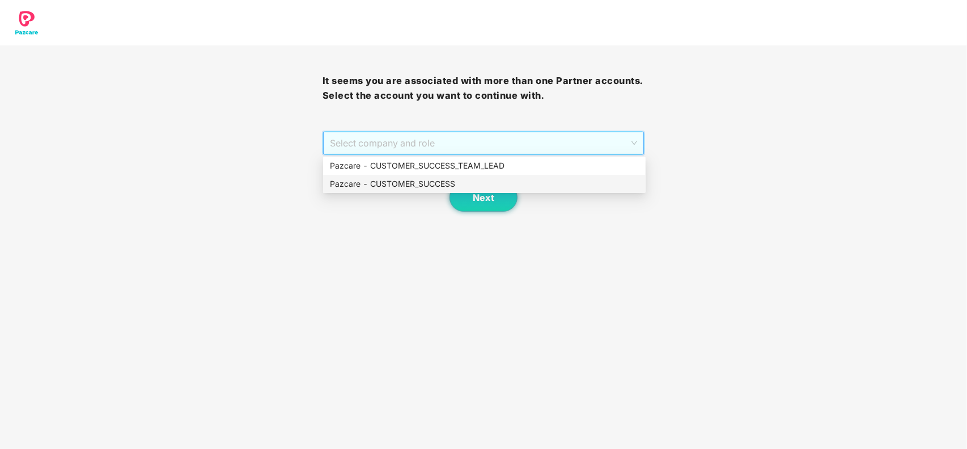
click at [414, 183] on div "Pazcare - CUSTOMER_SUCCESS" at bounding box center [484, 183] width 309 height 12
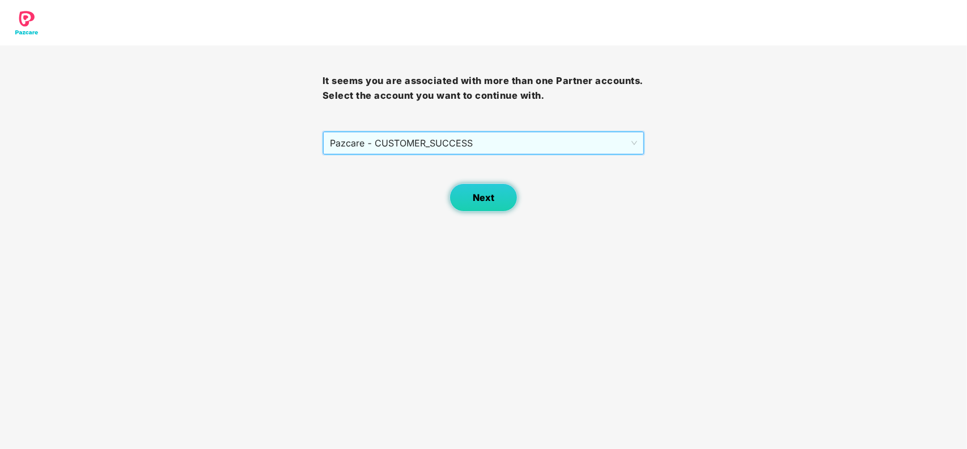
click at [485, 193] on span "Next" at bounding box center [484, 197] width 22 height 11
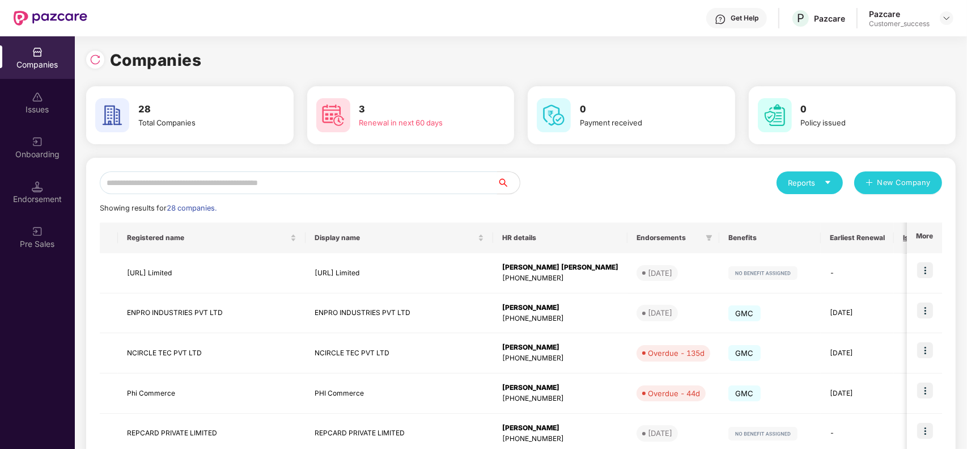
click at [225, 188] on input "text" at bounding box center [299, 182] width 398 height 23
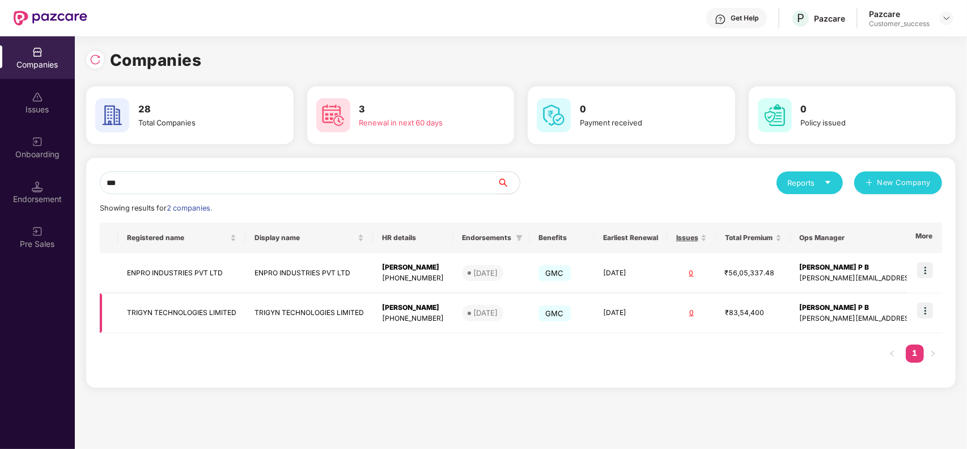
type input "***"
click at [925, 310] on img at bounding box center [926, 310] width 16 height 16
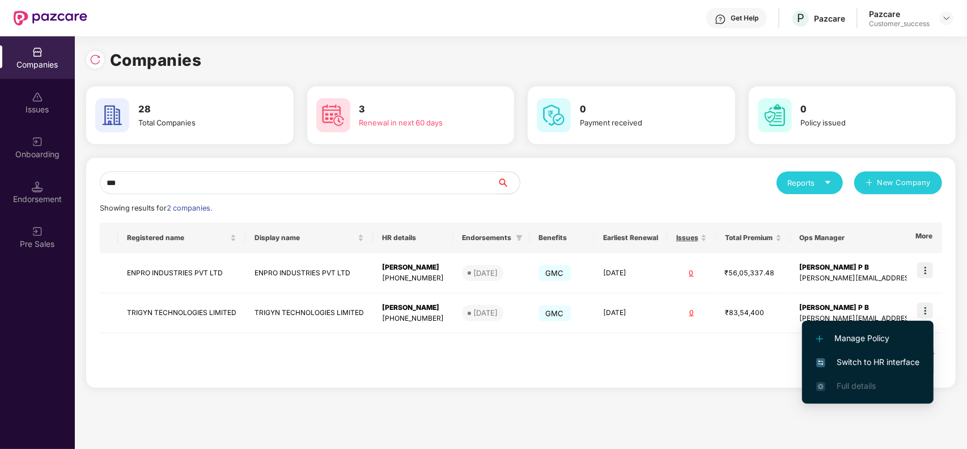
click at [866, 361] on span "Switch to HR interface" at bounding box center [868, 362] width 103 height 12
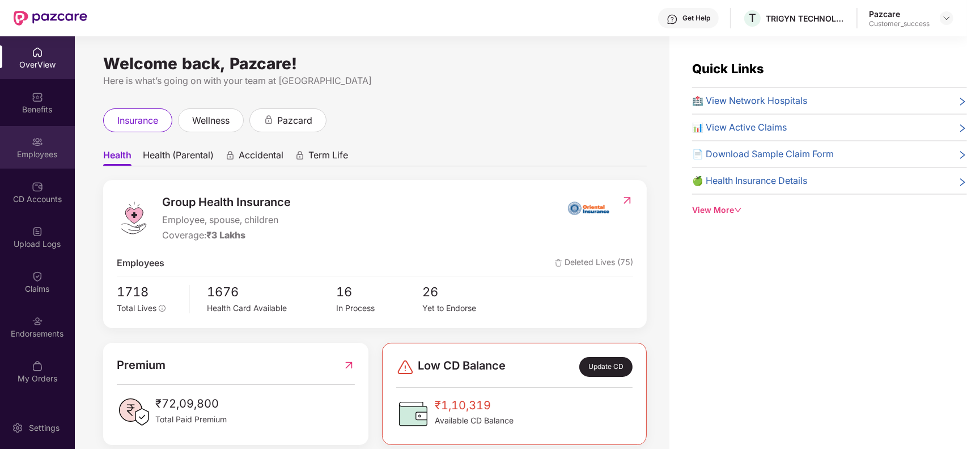
click at [41, 147] on div "Employees" at bounding box center [37, 147] width 75 height 43
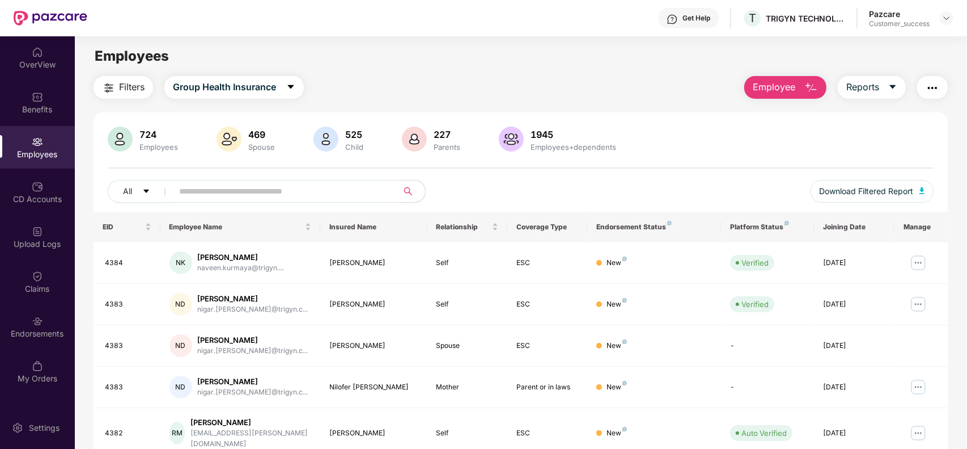
click at [231, 193] on input "text" at bounding box center [281, 191] width 204 height 17
paste input "**********"
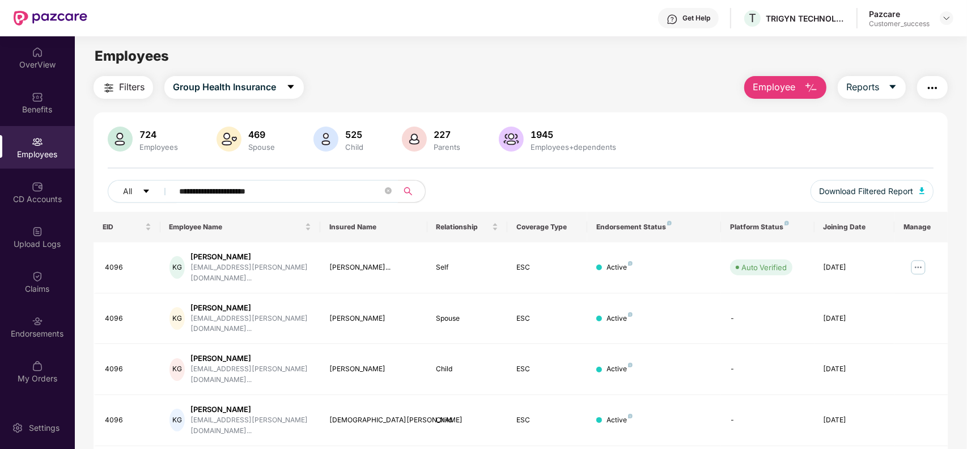
type input "**********"
click at [915, 264] on img at bounding box center [919, 267] width 18 height 18
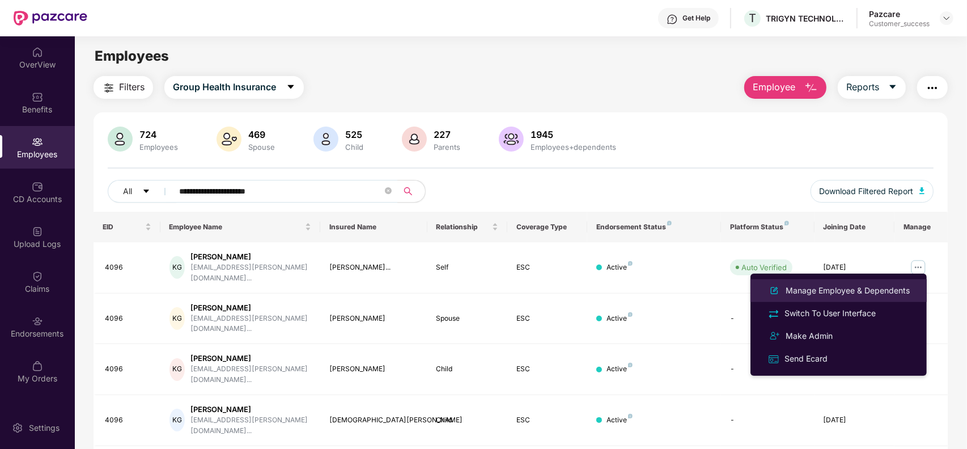
click at [859, 286] on div "Manage Employee & Dependents" at bounding box center [848, 290] width 129 height 12
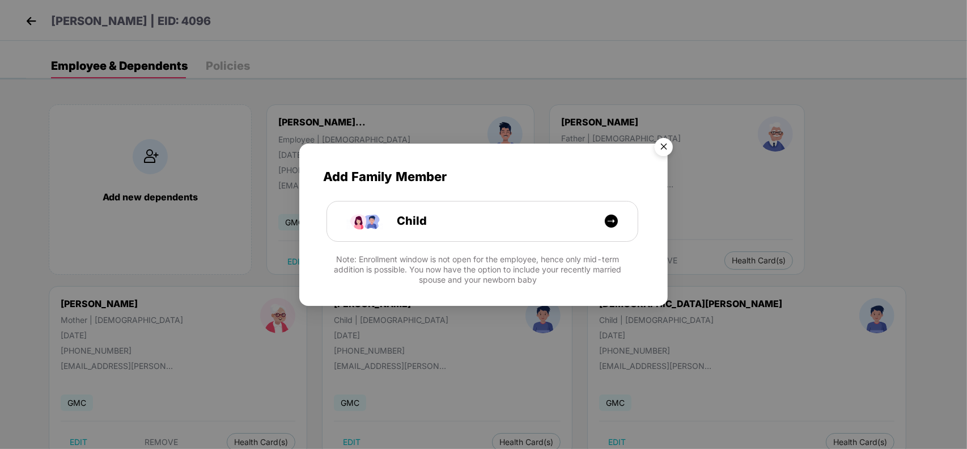
click at [665, 151] on img "Close" at bounding box center [664, 149] width 32 height 32
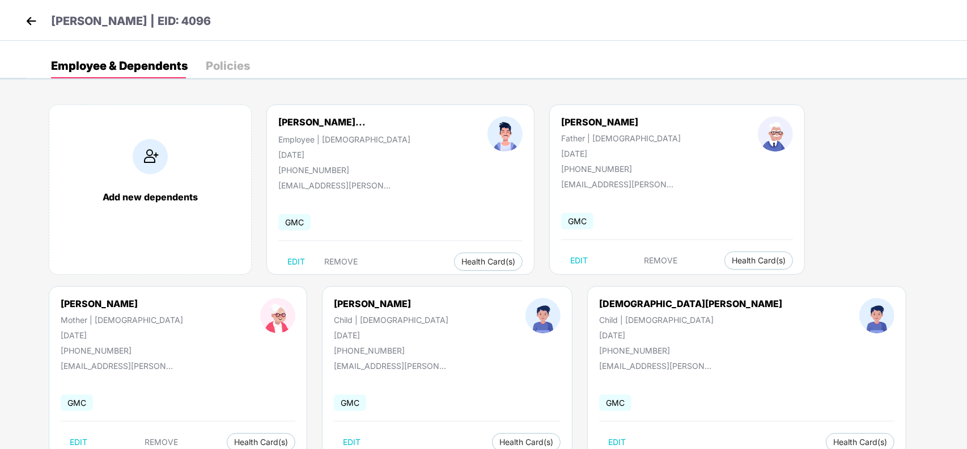
click at [30, 23] on img at bounding box center [31, 20] width 17 height 17
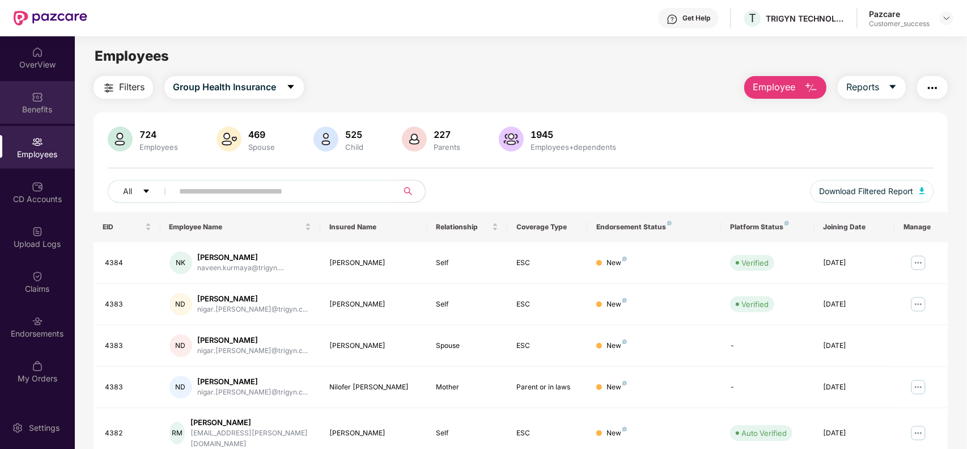
click at [35, 101] on img at bounding box center [37, 96] width 11 height 11
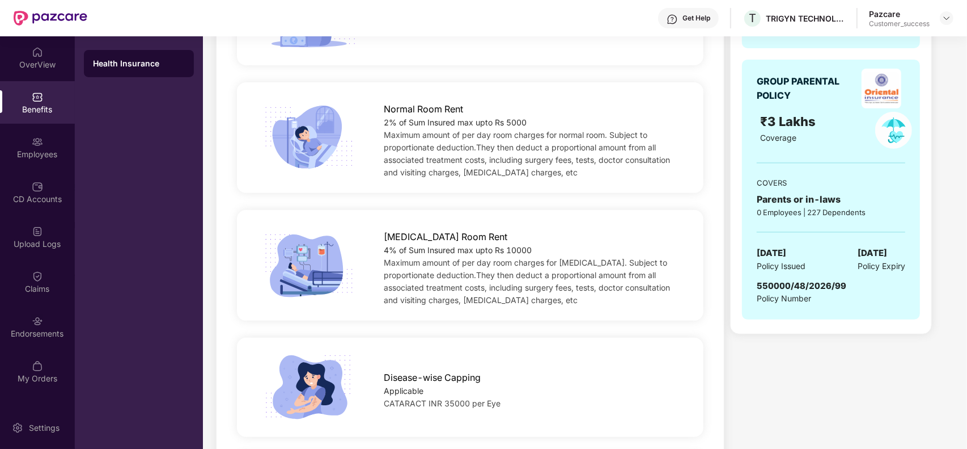
scroll to position [284, 0]
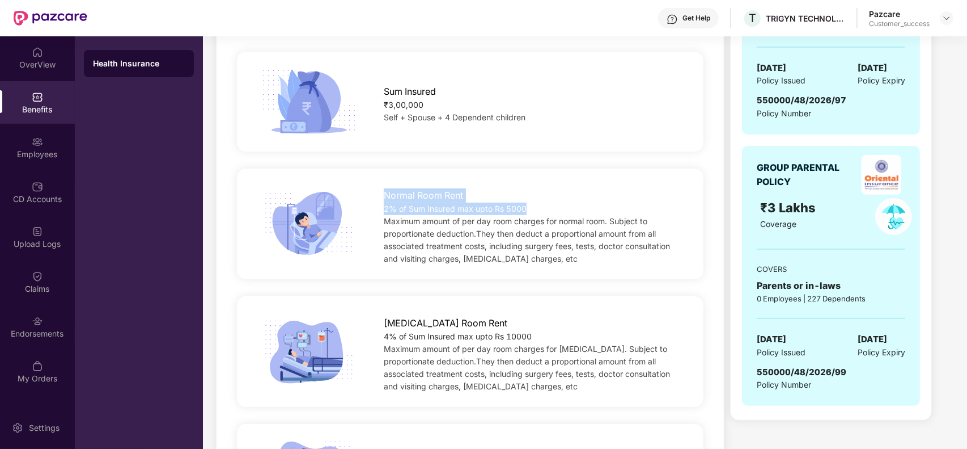
drag, startPoint x: 534, startPoint y: 207, endPoint x: 384, endPoint y: 195, distance: 149.7
click at [384, 195] on div "Normal Room Rent 2% of Sum Insured max upto Rs 5000 Maximum amount of per day r…" at bounding box center [534, 224] width 336 height 82
copy div "Normal Room Rent 2% of Sum Insured max upto Rs 5000"
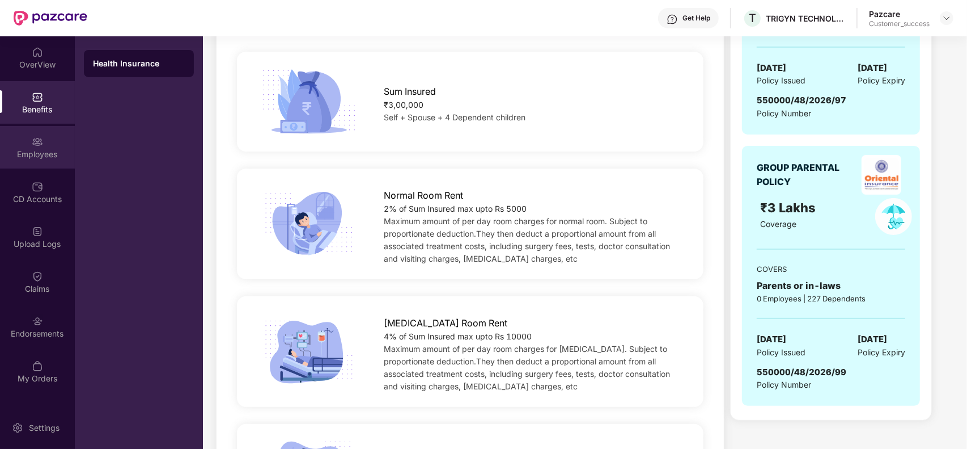
click at [41, 149] on div "Employees" at bounding box center [37, 154] width 75 height 11
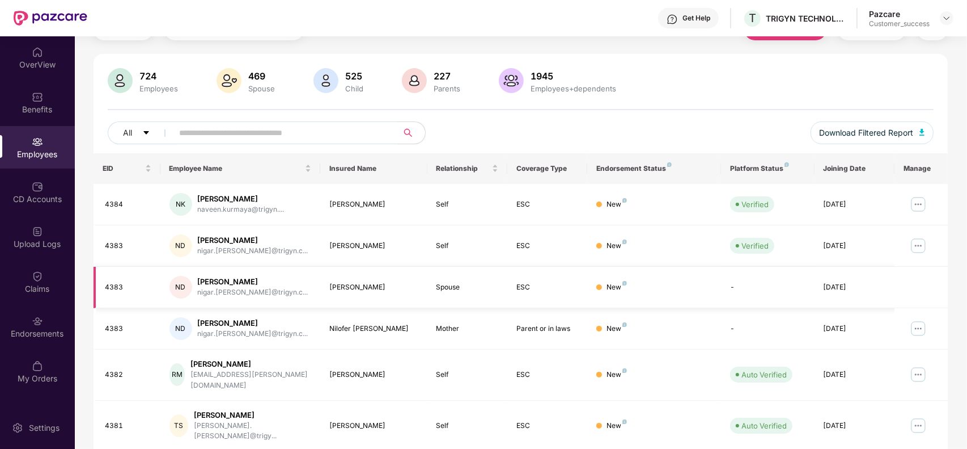
scroll to position [0, 0]
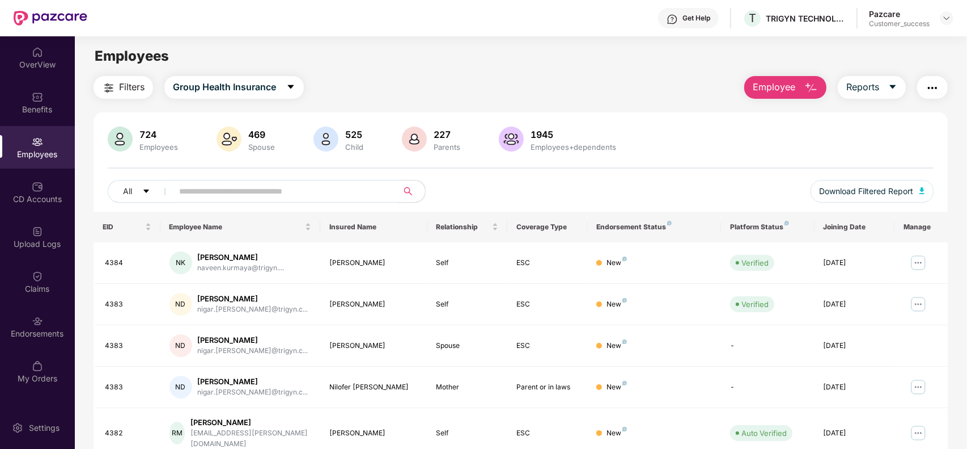
click at [311, 195] on input "text" at bounding box center [281, 191] width 204 height 17
paste input "**********"
type input "**********"
paste input "**********"
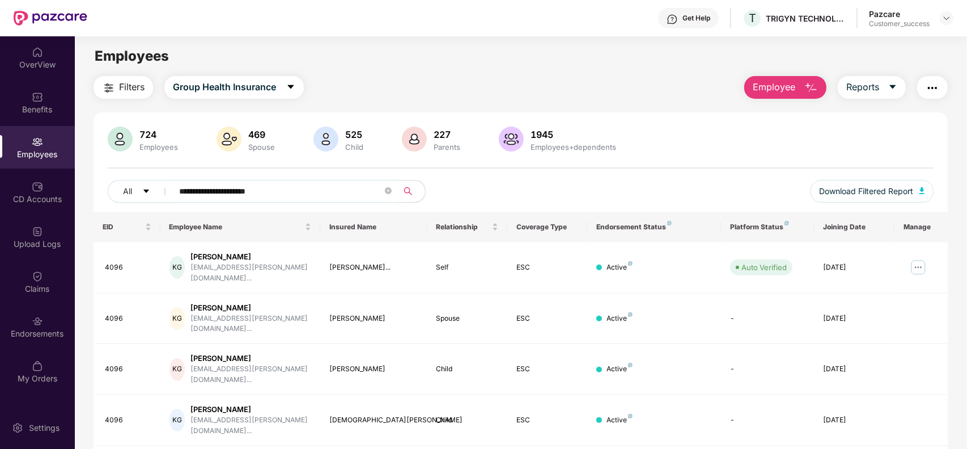
type input "**********"
click at [919, 264] on img at bounding box center [919, 267] width 18 height 18
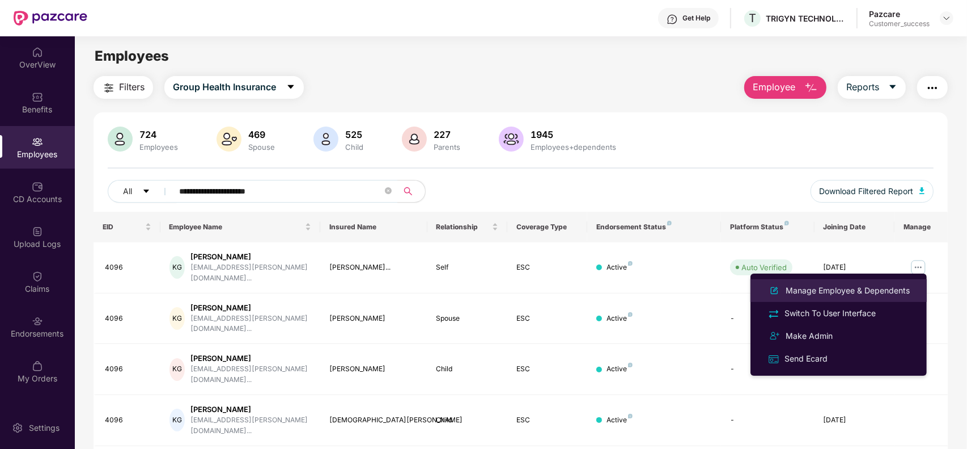
click at [835, 293] on div "Manage Employee & Dependents" at bounding box center [848, 290] width 129 height 12
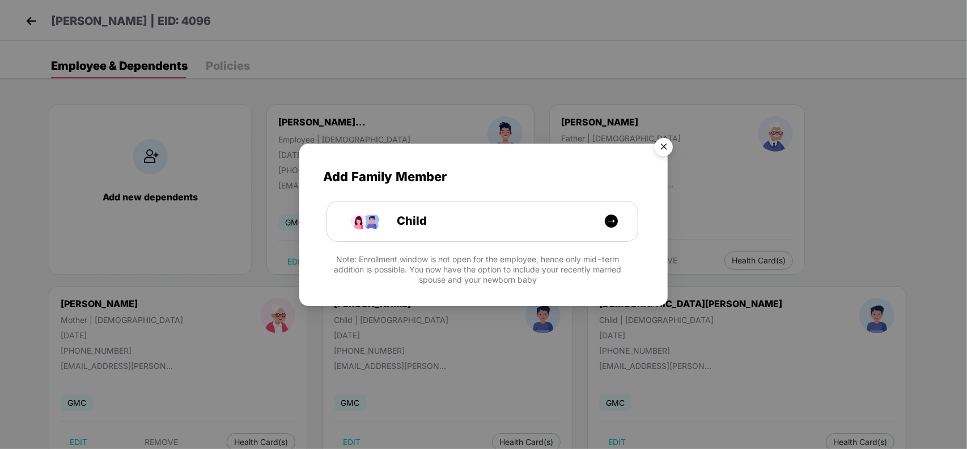
click at [668, 153] on img "Close" at bounding box center [664, 149] width 32 height 32
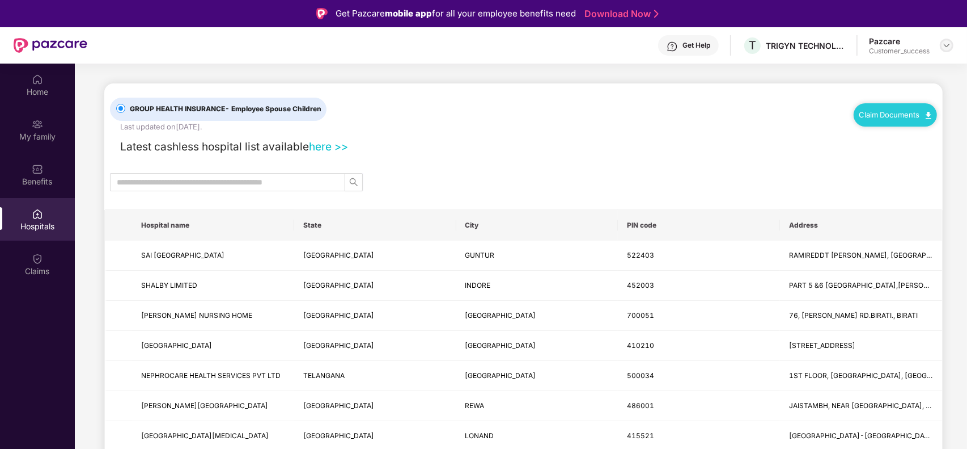
click at [948, 46] on img at bounding box center [946, 45] width 9 height 9
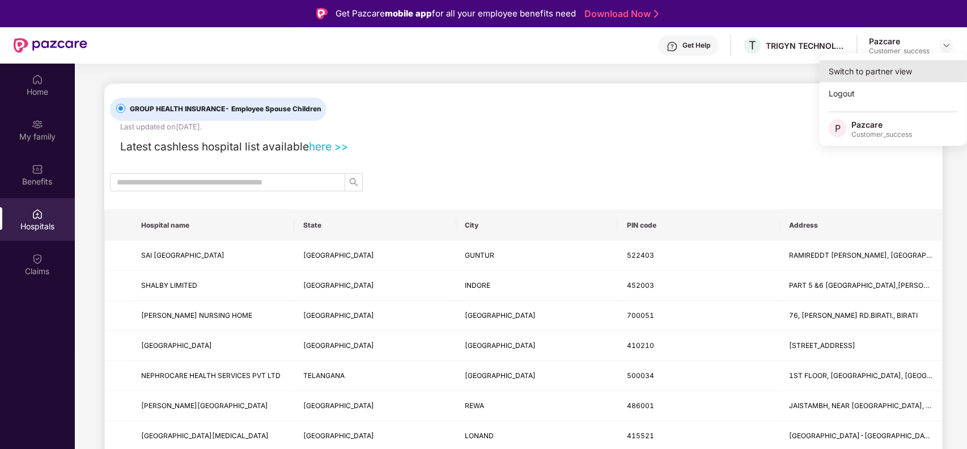
click at [880, 71] on div "Switch to partner view" at bounding box center [893, 71] width 147 height 22
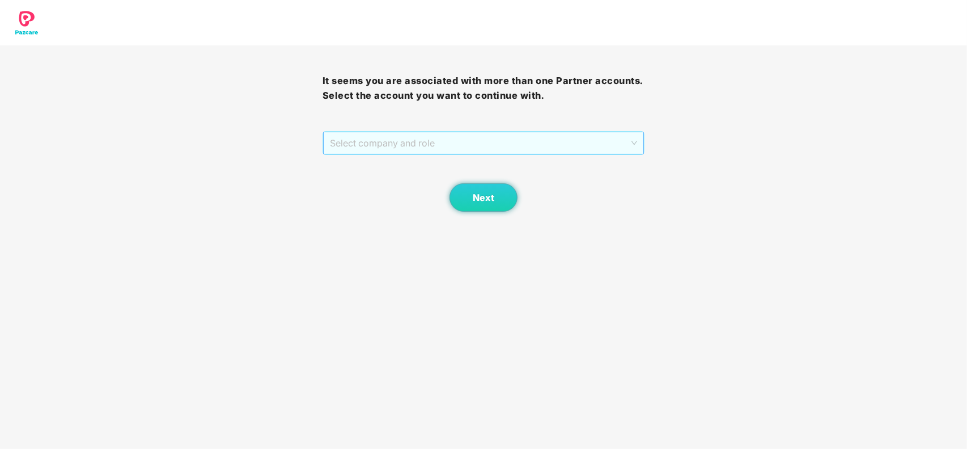
click at [408, 152] on span "Select company and role" at bounding box center [484, 143] width 308 height 22
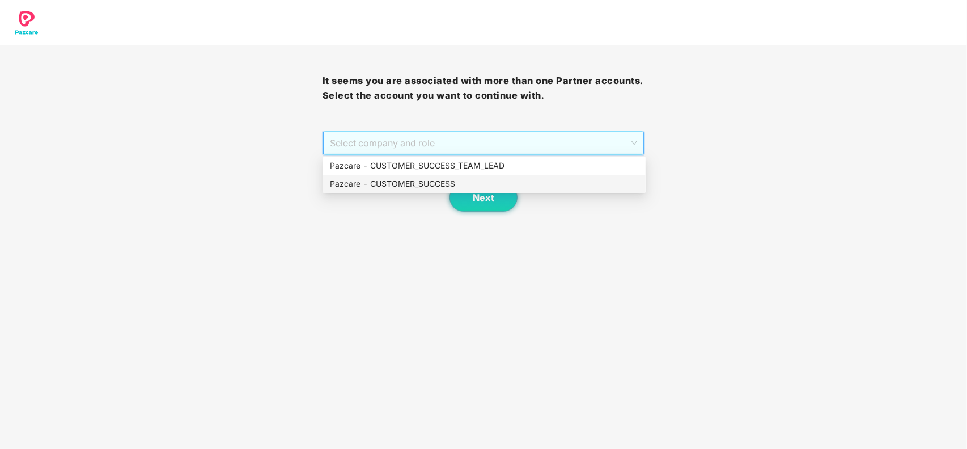
click at [409, 182] on div "Pazcare - CUSTOMER_SUCCESS" at bounding box center [484, 183] width 309 height 12
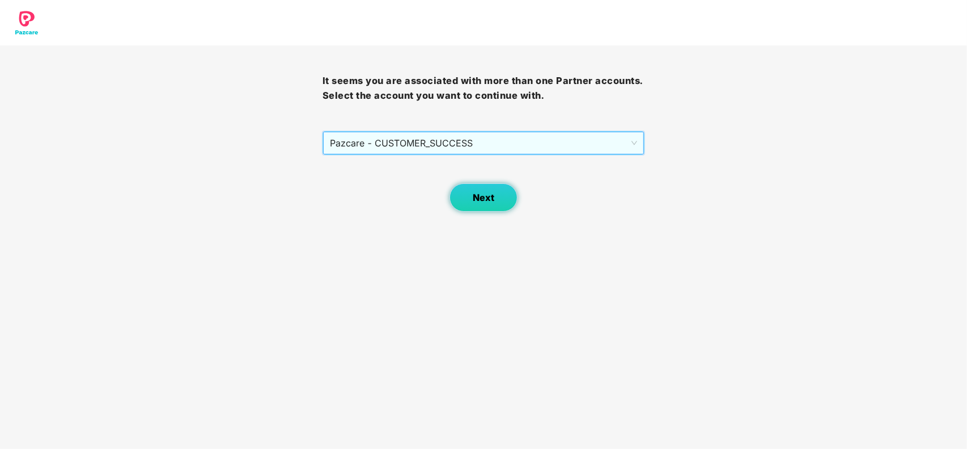
click at [488, 201] on span "Next" at bounding box center [484, 197] width 22 height 11
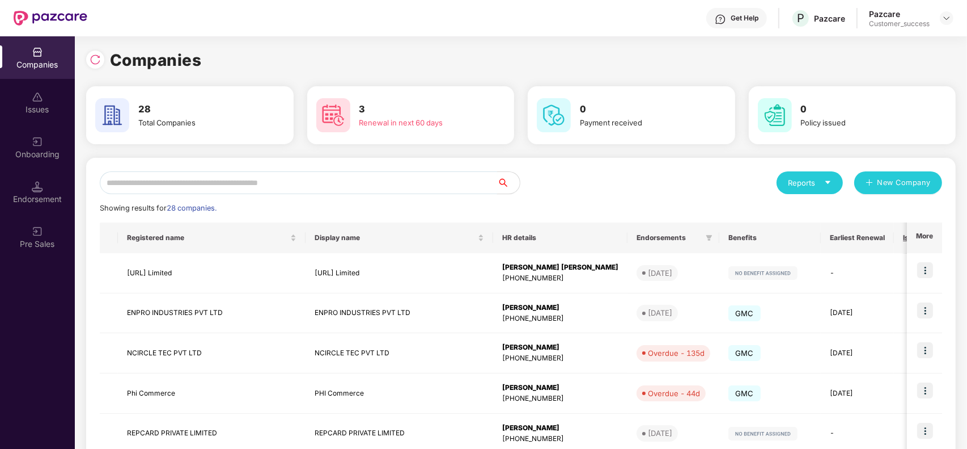
click at [261, 180] on input "text" at bounding box center [299, 182] width 398 height 23
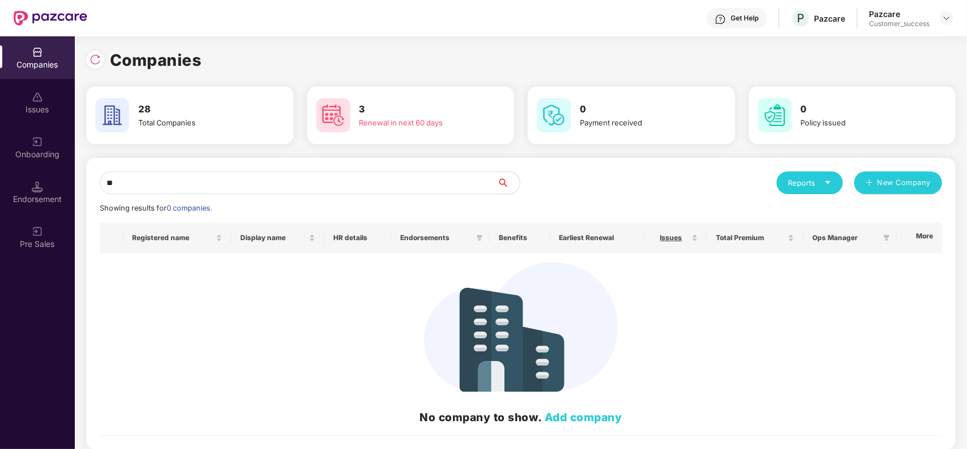
type input "*"
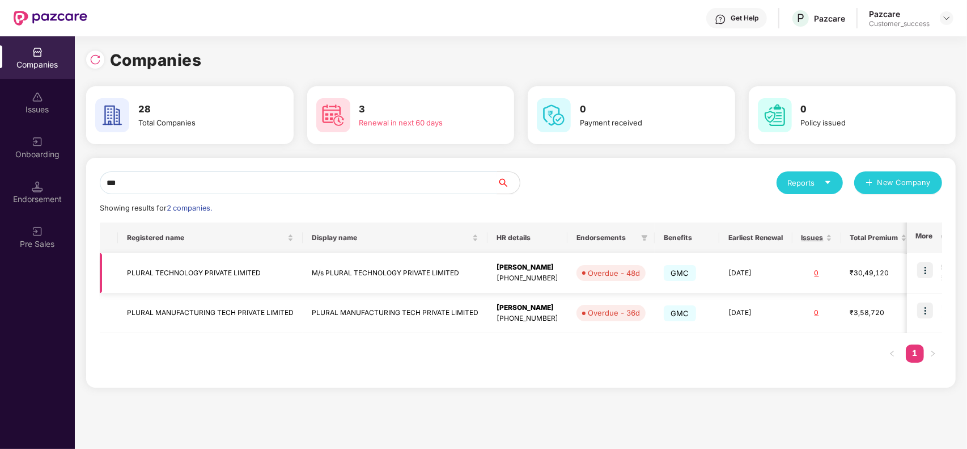
type input "***"
click at [929, 272] on img at bounding box center [926, 270] width 16 height 16
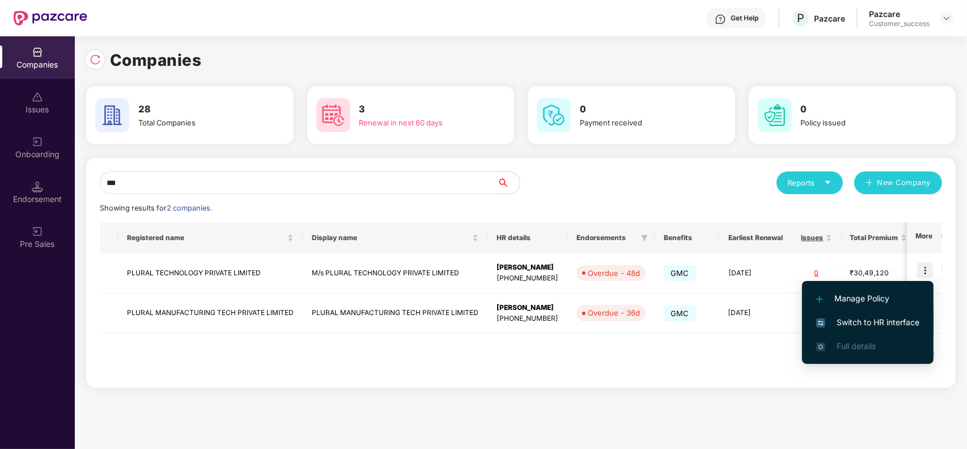
click at [889, 318] on span "Switch to HR interface" at bounding box center [868, 322] width 103 height 12
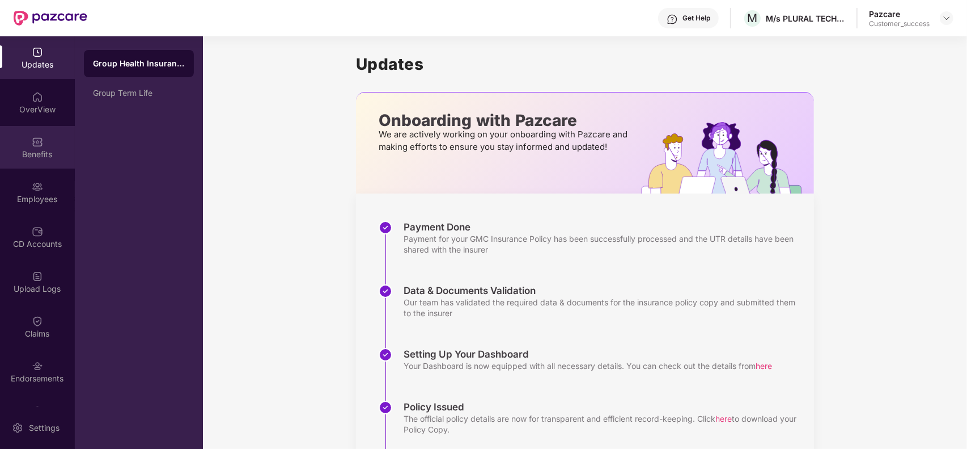
click at [29, 149] on div "Benefits" at bounding box center [37, 154] width 75 height 11
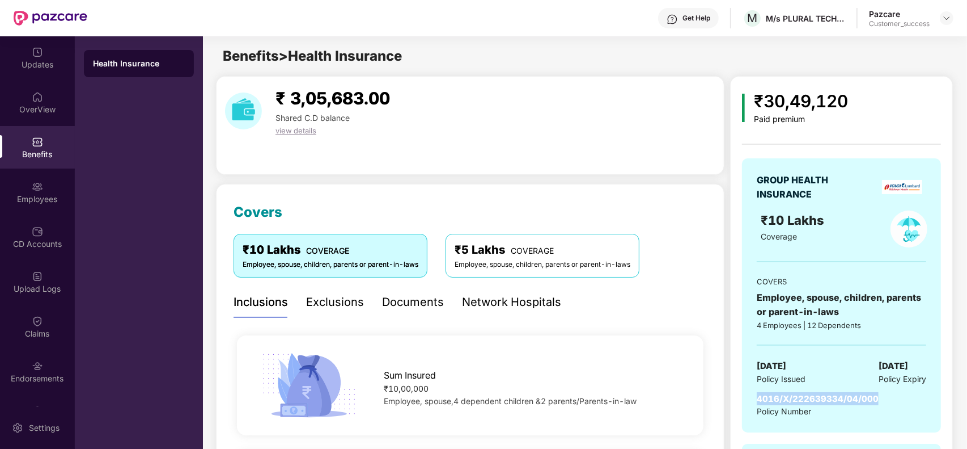
drag, startPoint x: 885, startPoint y: 400, endPoint x: 753, endPoint y: 397, distance: 132.7
click at [753, 397] on div "GROUP HEALTH INSURANCE ₹10 Lakhs Coverage COVERS Employee, spouse, children, pa…" at bounding box center [841, 295] width 199 height 274
copy span "4016/X/222639334/04/000"
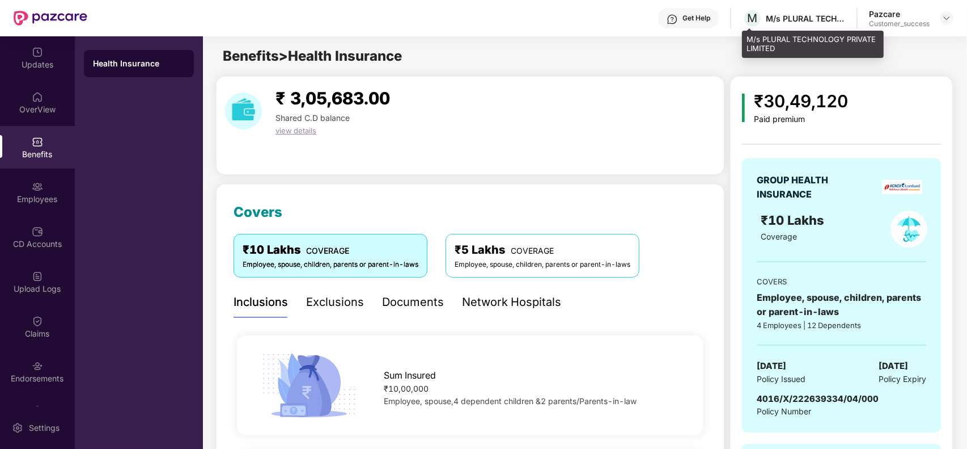
click at [802, 44] on div "M/s PLURAL TECHNOLOGY PRIVATE LIMITED" at bounding box center [813, 44] width 142 height 27
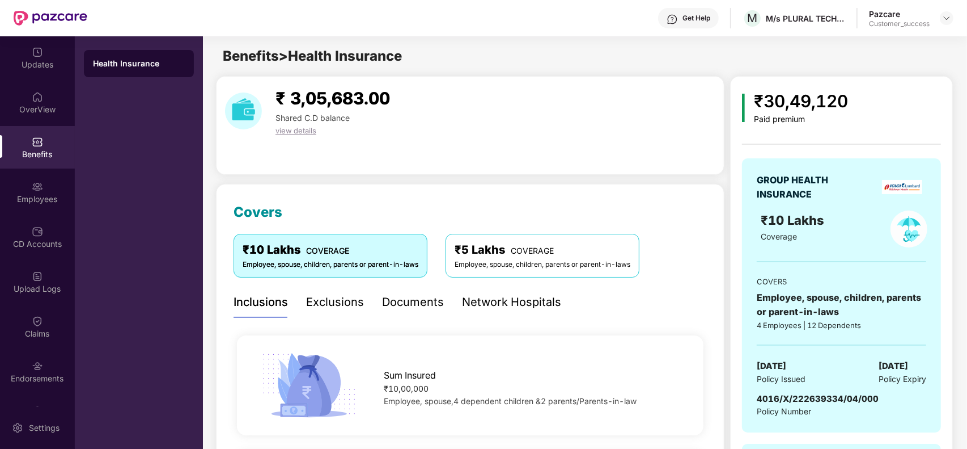
drag, startPoint x: 788, startPoint y: 51, endPoint x: 734, endPoint y: 37, distance: 55.6
click at [734, 37] on div "Get Help M M/s PLURAL TECHNOLOGY PRIVATE LIMITED Pazcare Customer_success Updat…" at bounding box center [483, 224] width 967 height 449
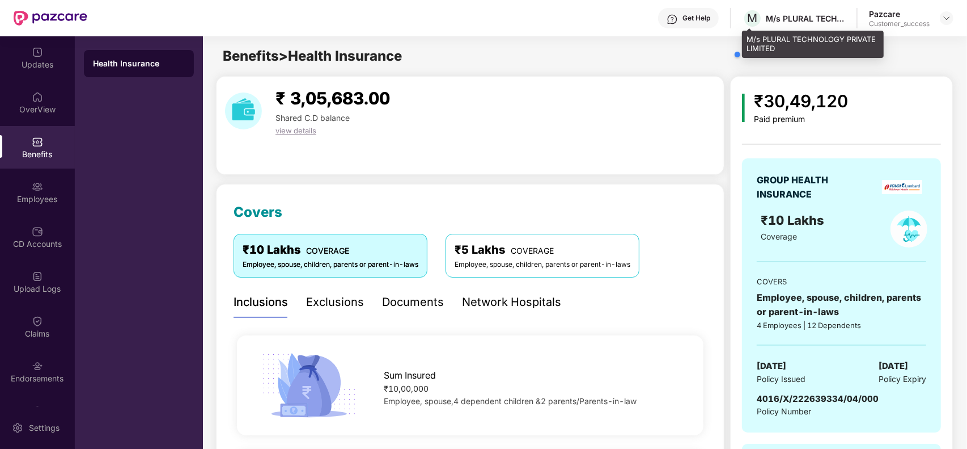
click at [808, 15] on div "M/s PLURAL TECHNOLOGY PRIVATE LIMITED" at bounding box center [805, 18] width 79 height 11
drag, startPoint x: 791, startPoint y: 26, endPoint x: 798, endPoint y: 52, distance: 27.7
click at [798, 52] on div "M/s PLURAL TECHNOLOGY PRIVATE LIMITED" at bounding box center [813, 44] width 142 height 27
drag, startPoint x: 784, startPoint y: 55, endPoint x: 743, endPoint y: 43, distance: 42.7
click at [743, 43] on div "M/s PLURAL TECHNOLOGY PRIVATE LIMITED" at bounding box center [813, 44] width 142 height 27
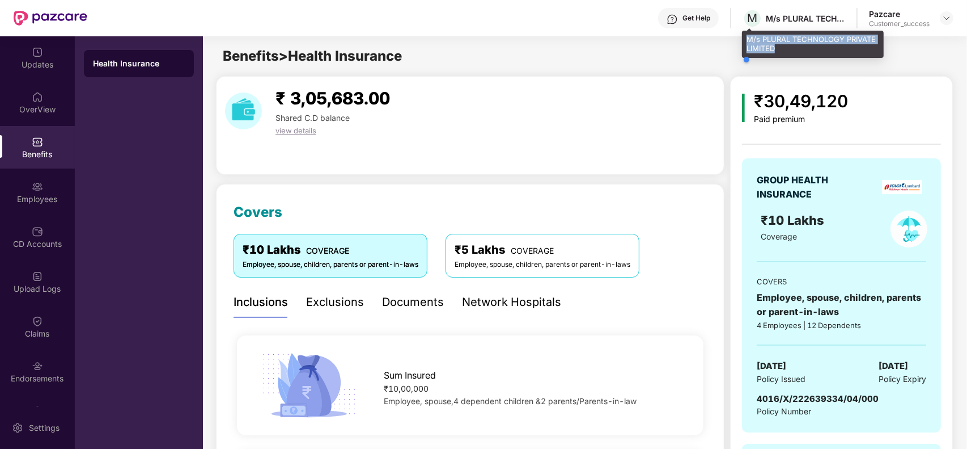
copy div "M/s PLURAL TECHNOLOGY PRIVATE LIMITED"
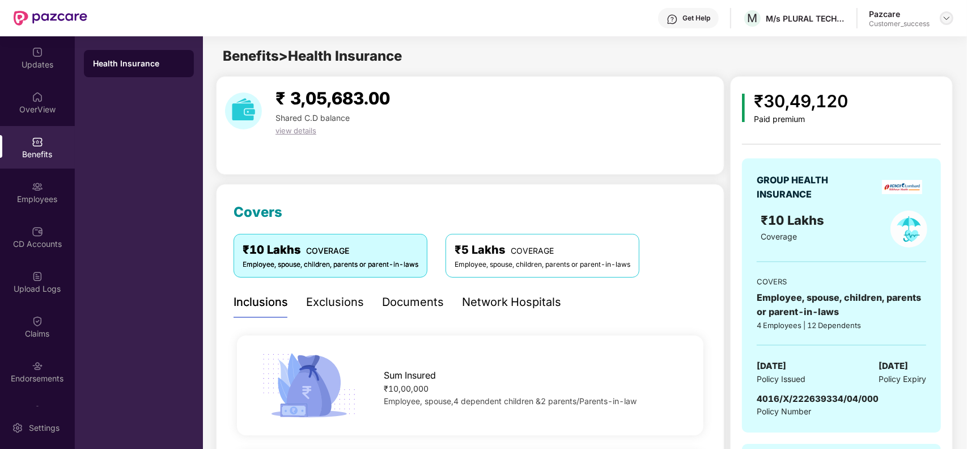
click at [941, 18] on div at bounding box center [947, 18] width 14 height 14
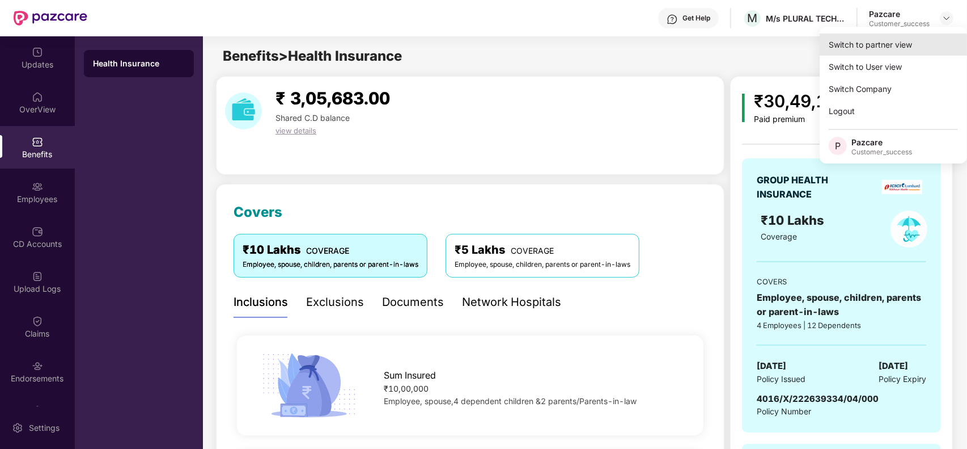
click at [834, 47] on div "Switch to partner view" at bounding box center [893, 44] width 147 height 22
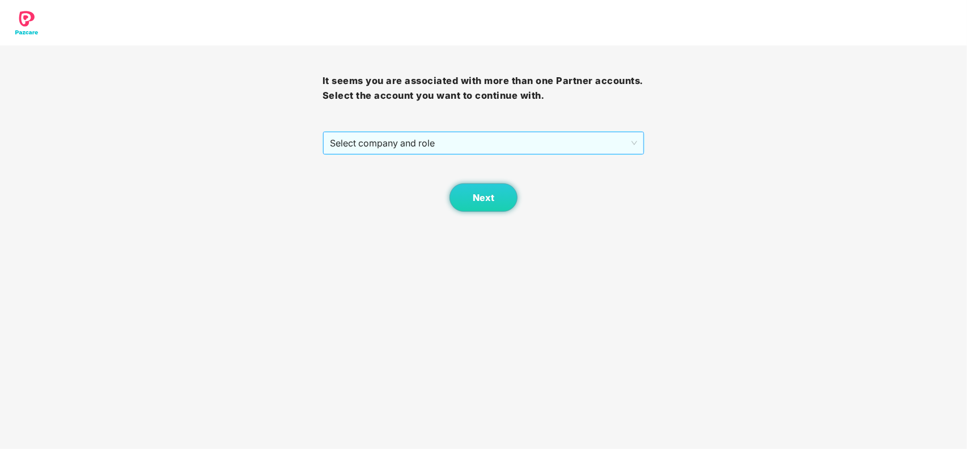
click at [462, 146] on span "Select company and role" at bounding box center [484, 143] width 308 height 22
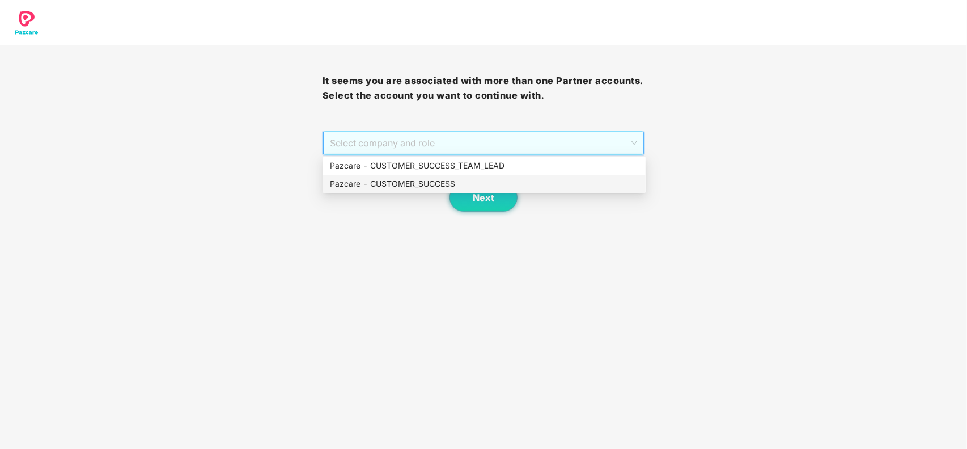
click at [421, 192] on div "Pazcare - CUSTOMER_SUCCESS" at bounding box center [484, 184] width 323 height 18
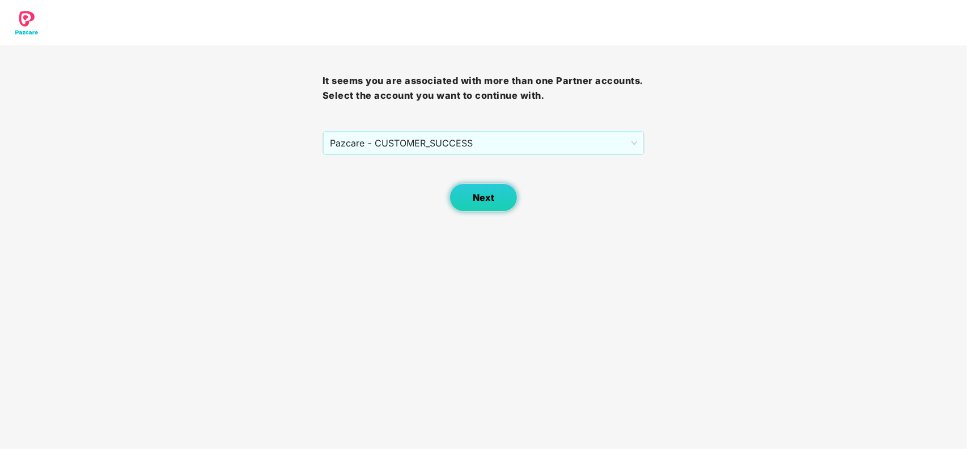
click at [483, 205] on button "Next" at bounding box center [484, 197] width 68 height 28
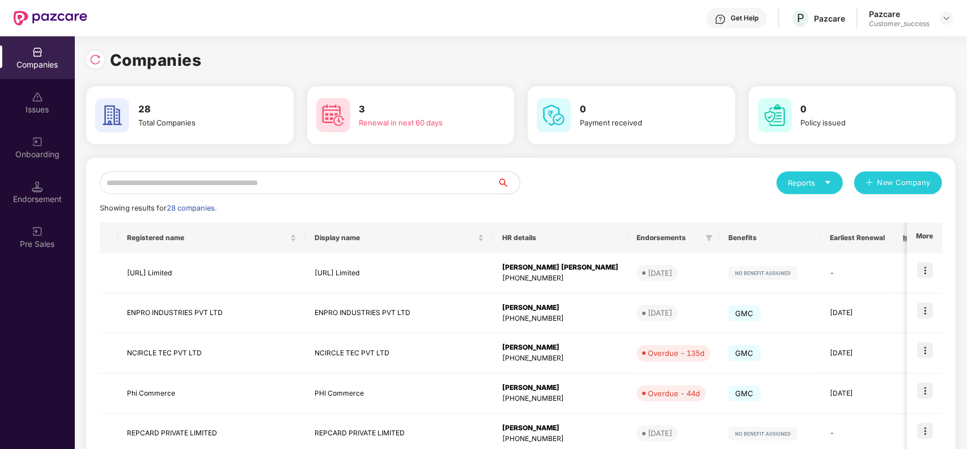
click at [278, 176] on input "text" at bounding box center [299, 182] width 398 height 23
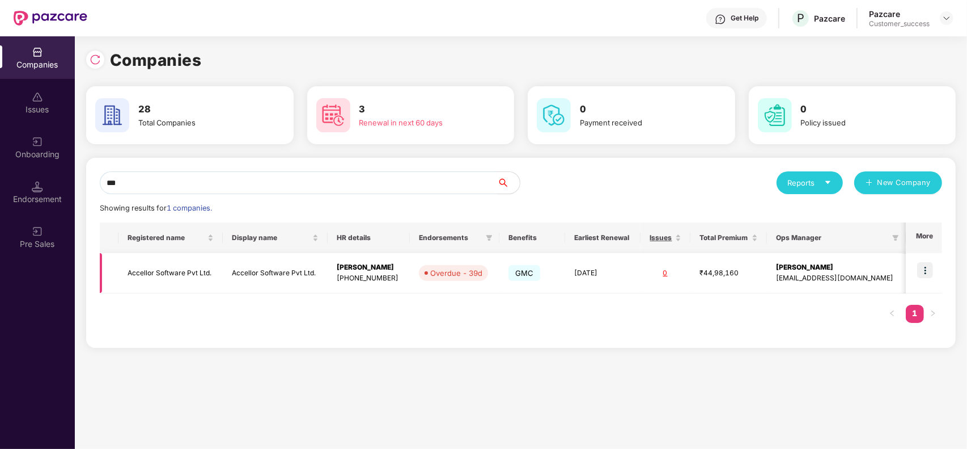
type input "***"
click at [923, 267] on img at bounding box center [926, 270] width 16 height 16
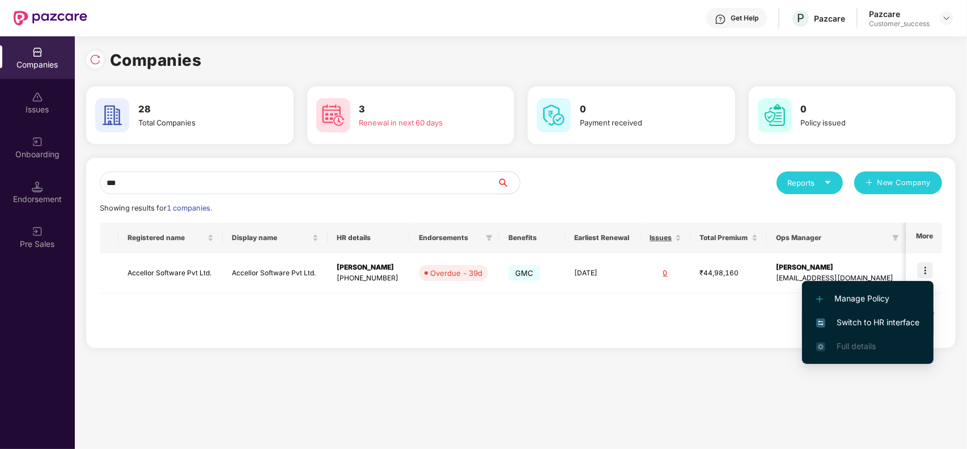
click at [878, 318] on span "Switch to HR interface" at bounding box center [868, 322] width 103 height 12
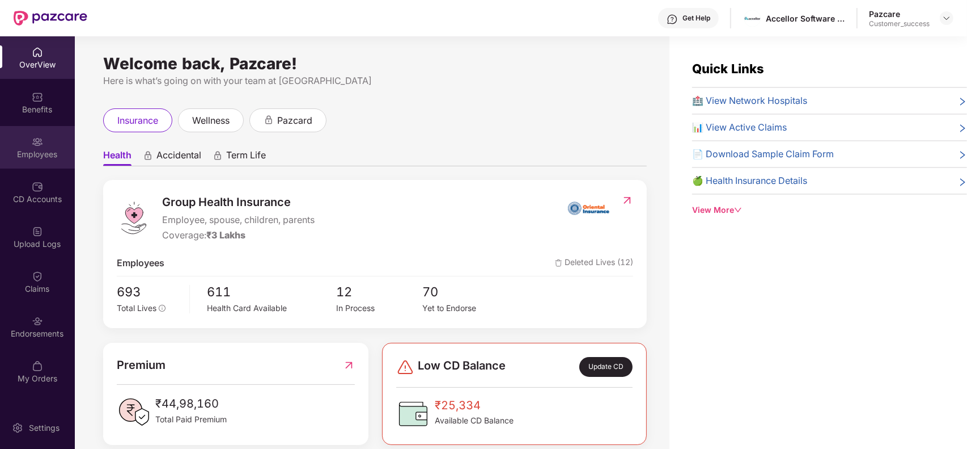
click at [46, 157] on div "Employees" at bounding box center [37, 154] width 75 height 11
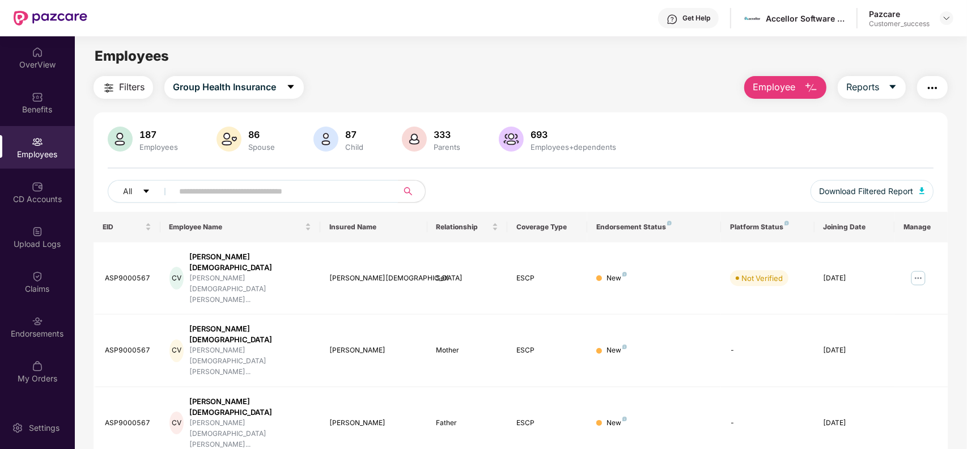
click at [197, 183] on input "text" at bounding box center [281, 191] width 204 height 17
paste input "**********"
type input "**********"
click at [40, 241] on div "Upload Logs" at bounding box center [37, 243] width 75 height 11
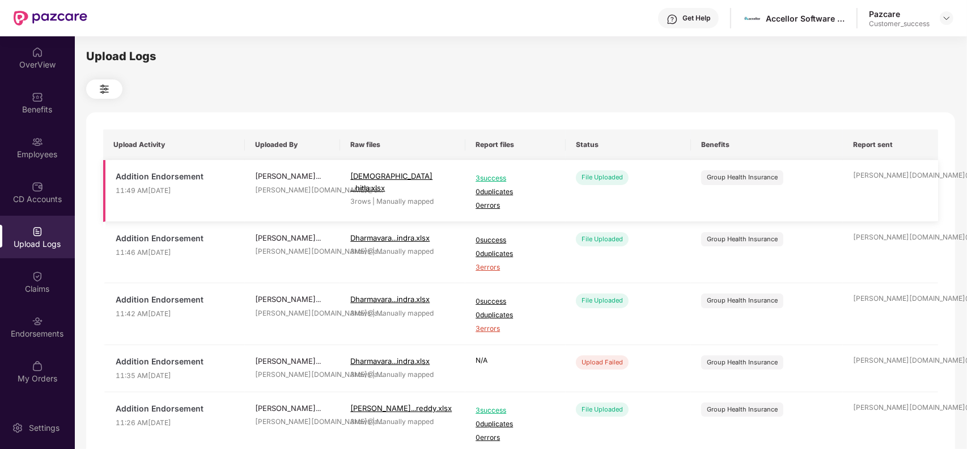
click at [493, 176] on span "3 success" at bounding box center [516, 178] width 80 height 11
click at [32, 145] on img at bounding box center [37, 141] width 11 height 11
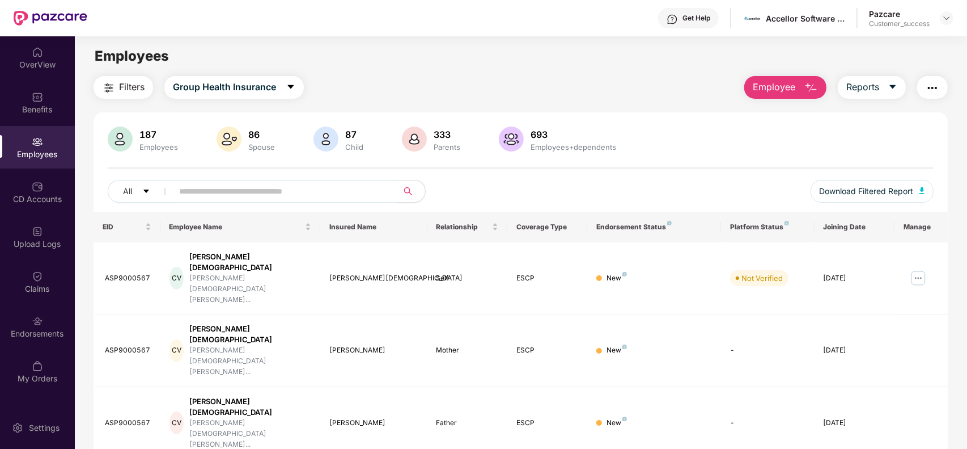
click at [781, 82] on span "Employee" at bounding box center [774, 87] width 43 height 14
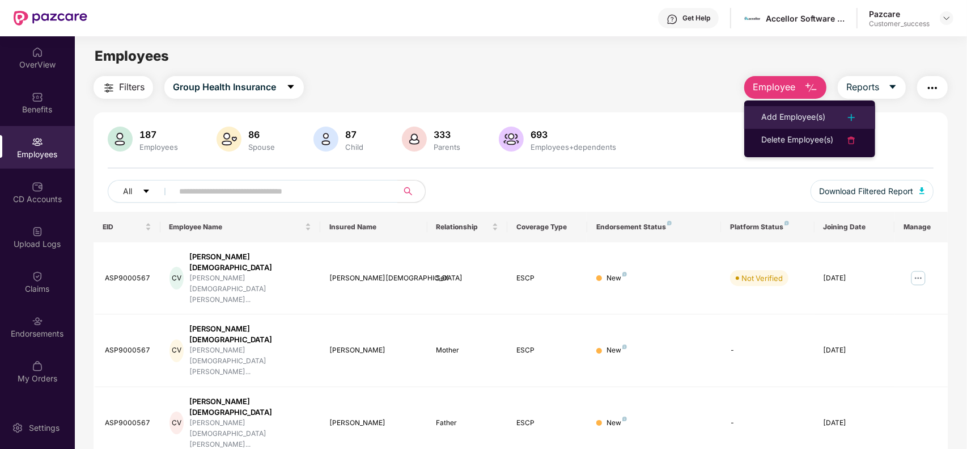
click at [771, 117] on div "Add Employee(s)" at bounding box center [794, 118] width 64 height 14
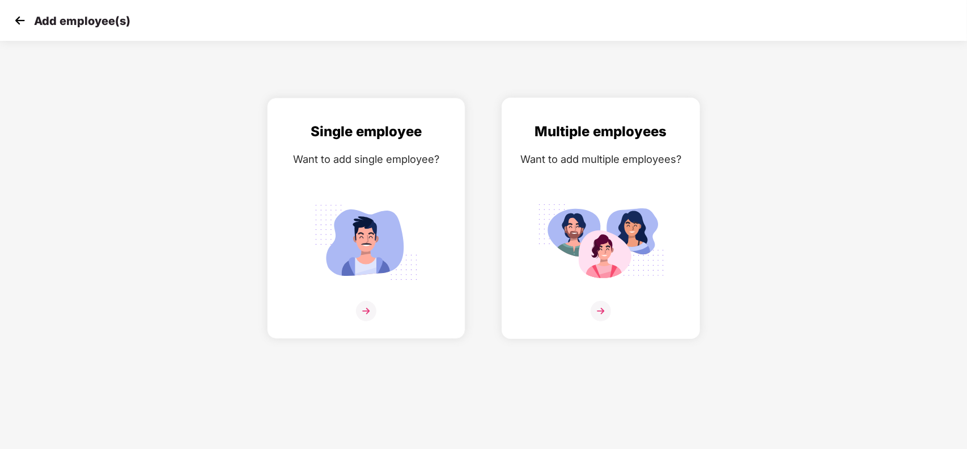
click at [579, 259] on img at bounding box center [601, 242] width 127 height 88
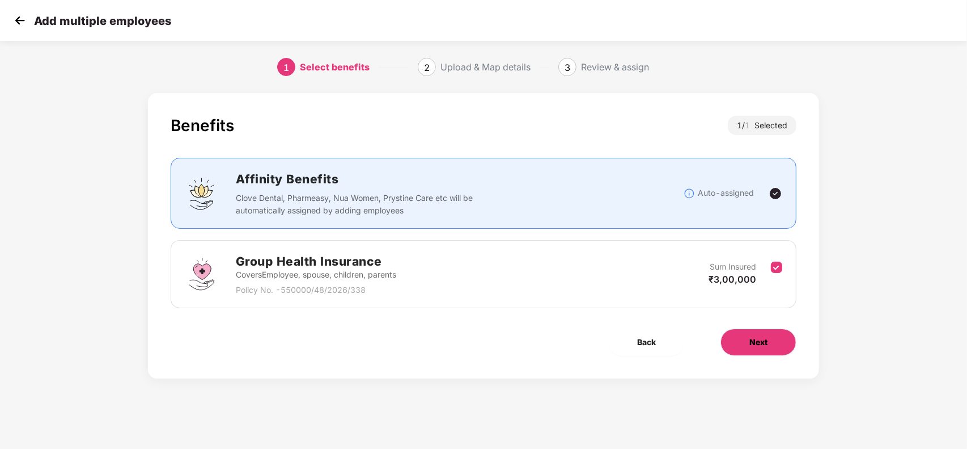
click at [754, 339] on span "Next" at bounding box center [759, 342] width 18 height 12
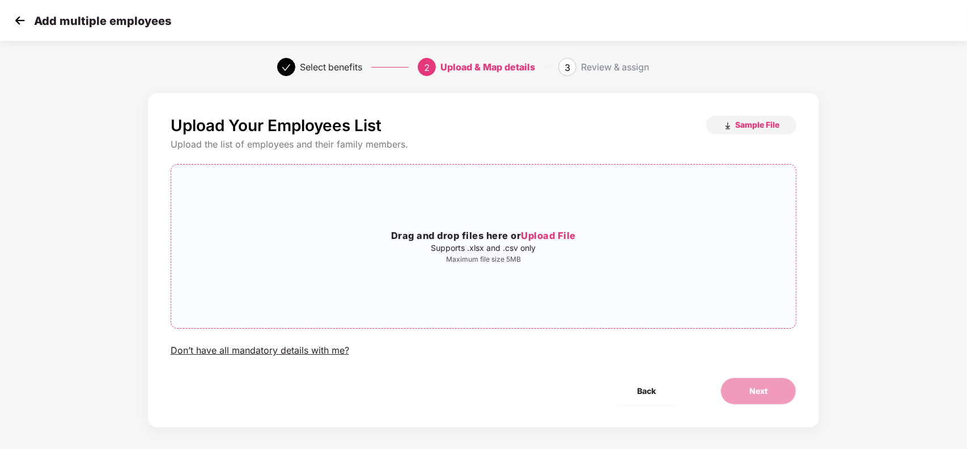
click at [554, 239] on span "Upload File" at bounding box center [548, 235] width 55 height 11
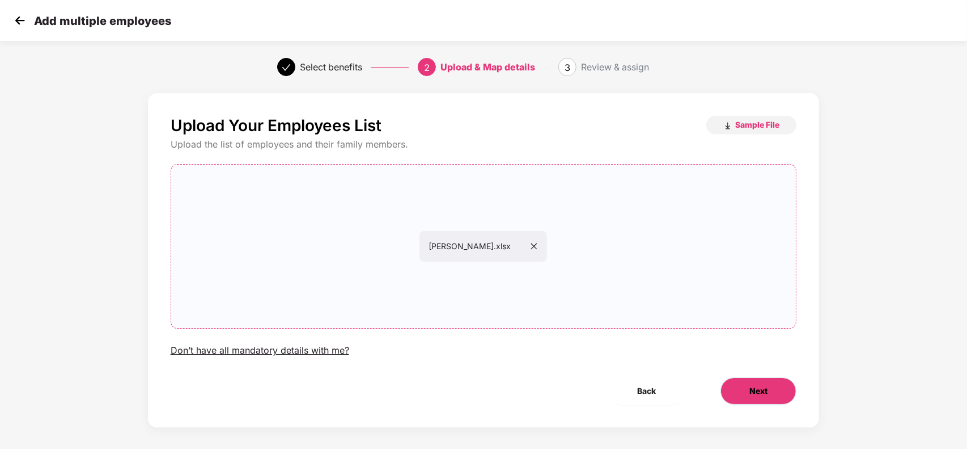
click at [762, 387] on span "Next" at bounding box center [759, 390] width 18 height 12
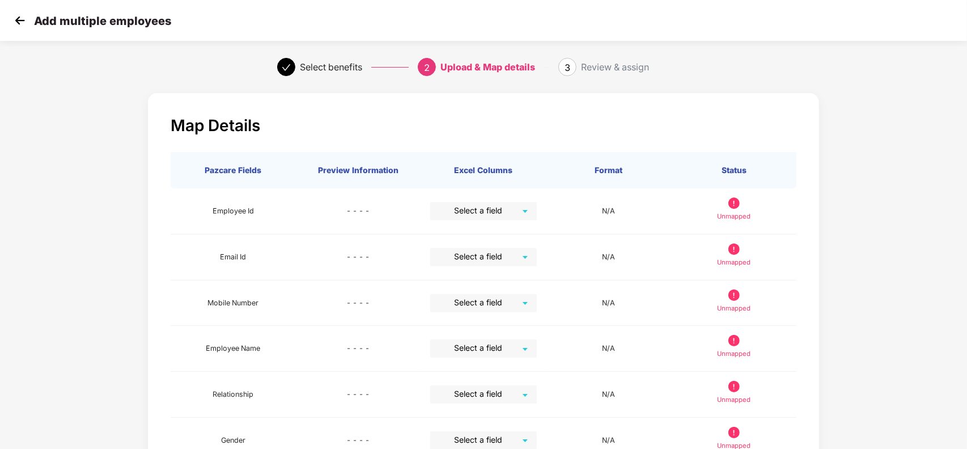
click at [676, 132] on p "Map Details" at bounding box center [484, 125] width 627 height 19
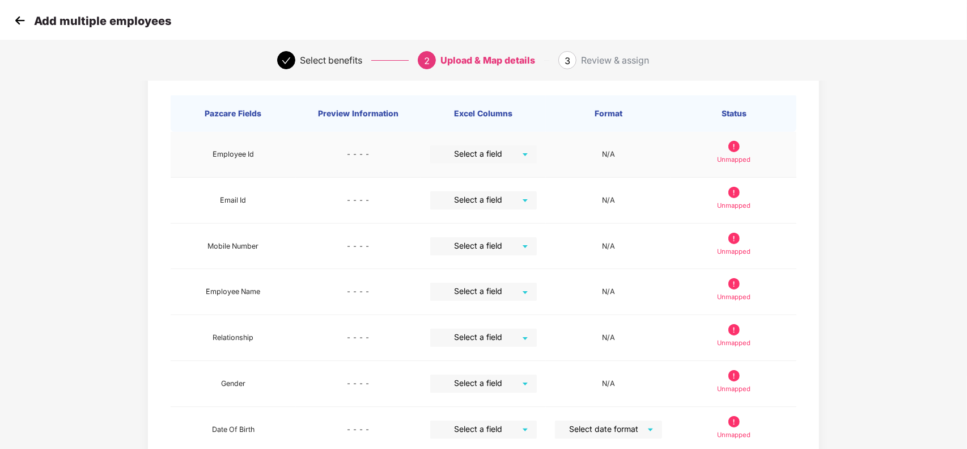
scroll to position [85, 0]
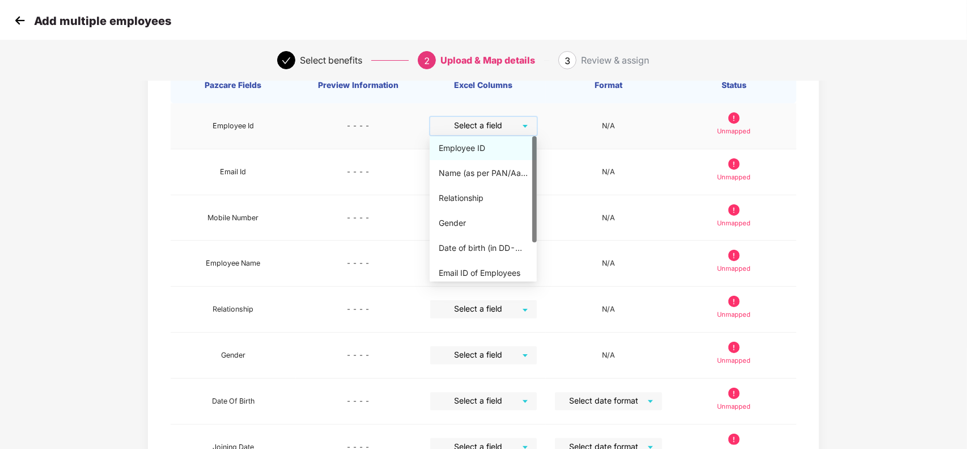
click at [501, 126] on input "search" at bounding box center [480, 125] width 87 height 17
click at [480, 145] on div "Employee ID" at bounding box center [483, 148] width 89 height 12
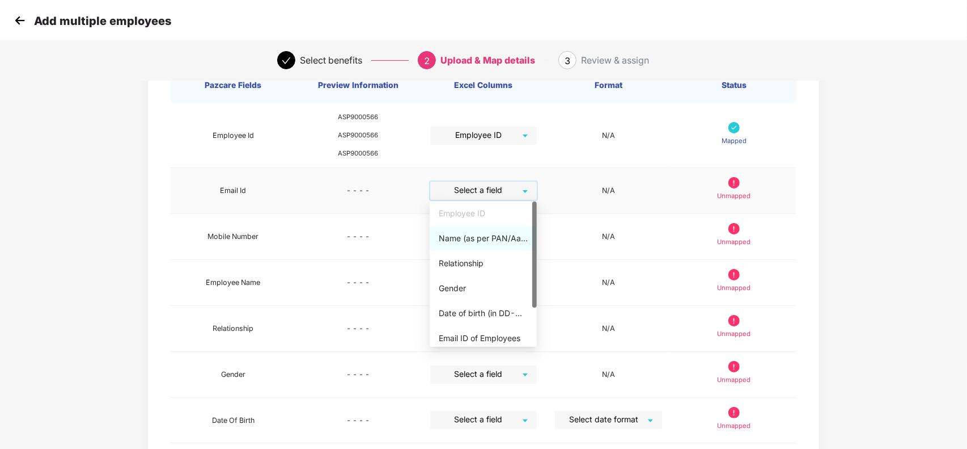
click at [492, 191] on input "search" at bounding box center [480, 189] width 87 height 17
click at [508, 341] on div "Email ID of Employees" at bounding box center [483, 338] width 89 height 12
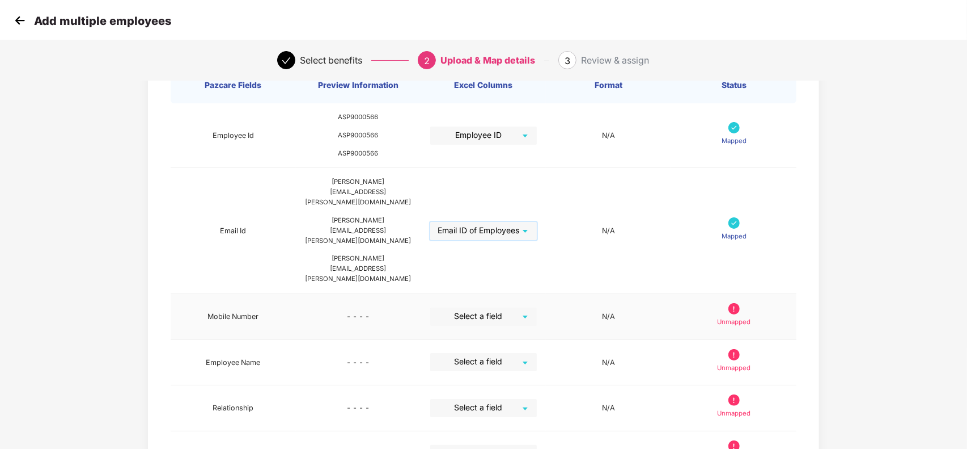
click at [508, 307] on input "search" at bounding box center [480, 315] width 87 height 17
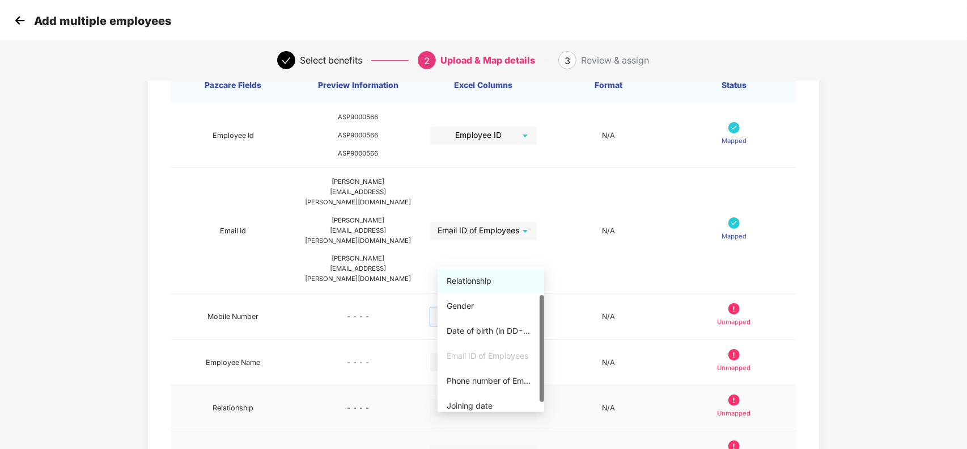
scroll to position [51, 0]
drag, startPoint x: 542, startPoint y: 339, endPoint x: 548, endPoint y: 389, distance: 50.3
click at [548, 363] on body "Add multiple employees Select benefits 2 Upload & Map details 3 Review & assign…" at bounding box center [483, 139] width 967 height 449
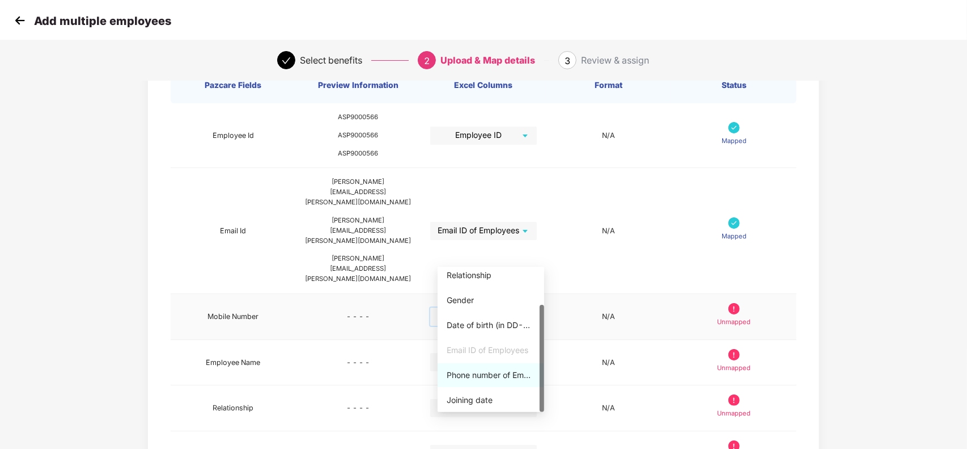
click at [502, 375] on div "Phone number of Employees" at bounding box center [491, 375] width 88 height 12
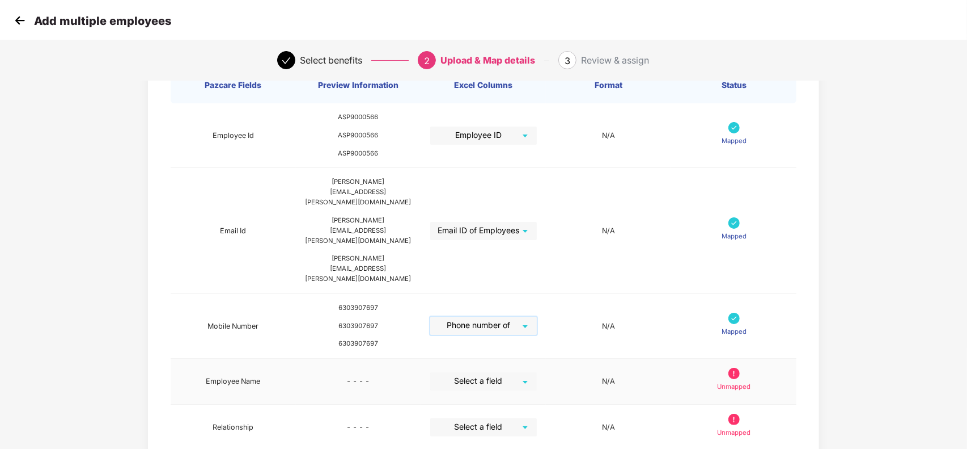
click at [509, 372] on input "search" at bounding box center [480, 380] width 87 height 17
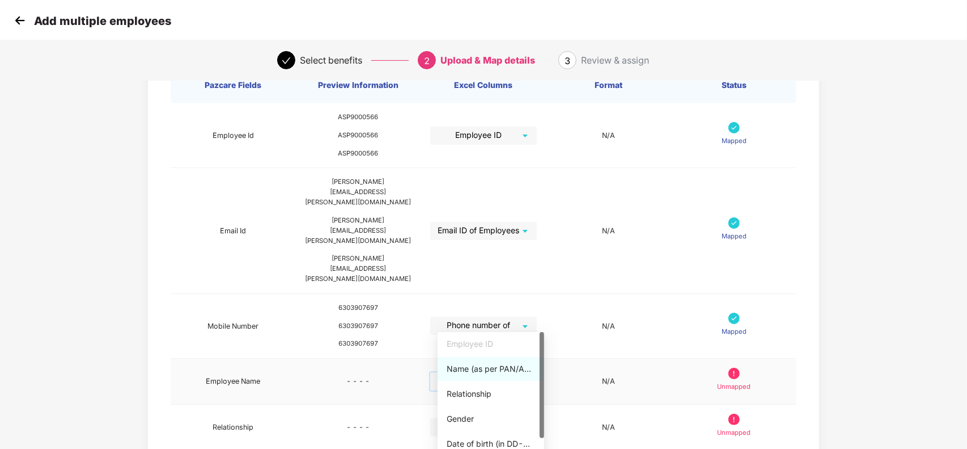
click at [499, 373] on div "Name (as per PAN/Aadhar Card)" at bounding box center [491, 368] width 88 height 12
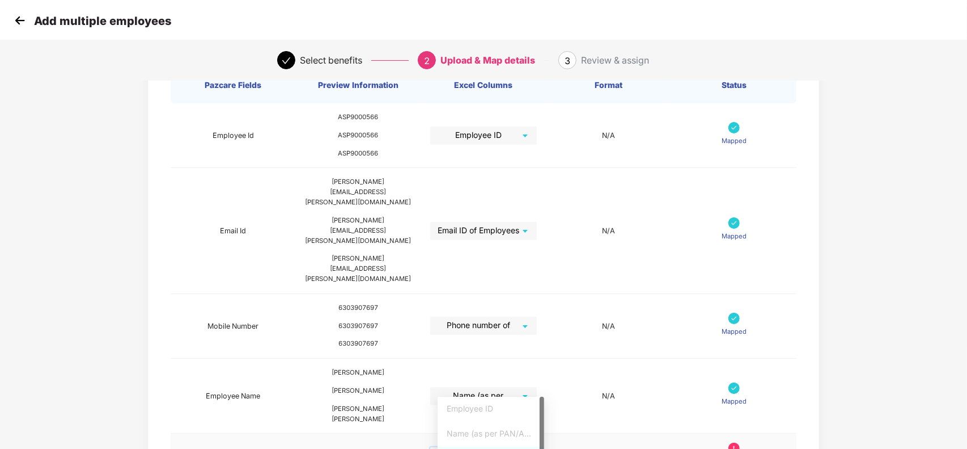
click at [498, 447] on input "search" at bounding box center [480, 455] width 87 height 17
click at [809, 226] on div "Map Details Pazcare Fields Preview Information Excel Columns Format Status Empl…" at bounding box center [484, 347] width 672 height 679
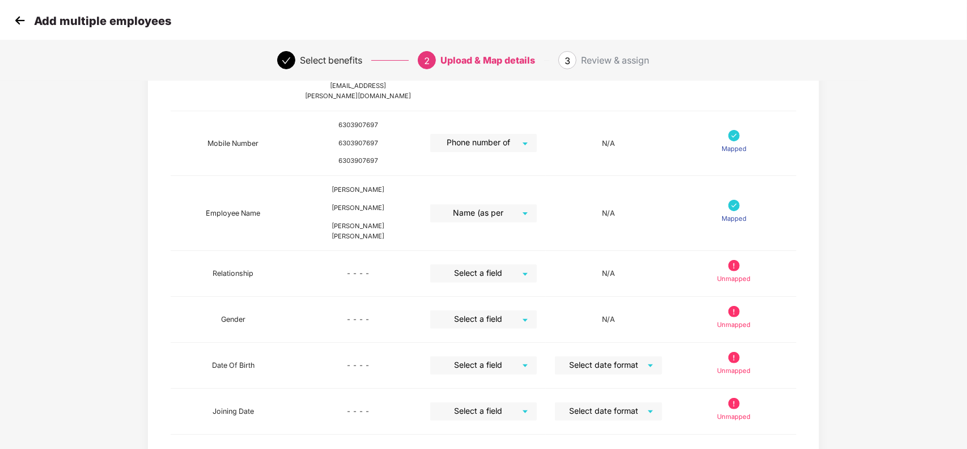
scroll to position [282, 0]
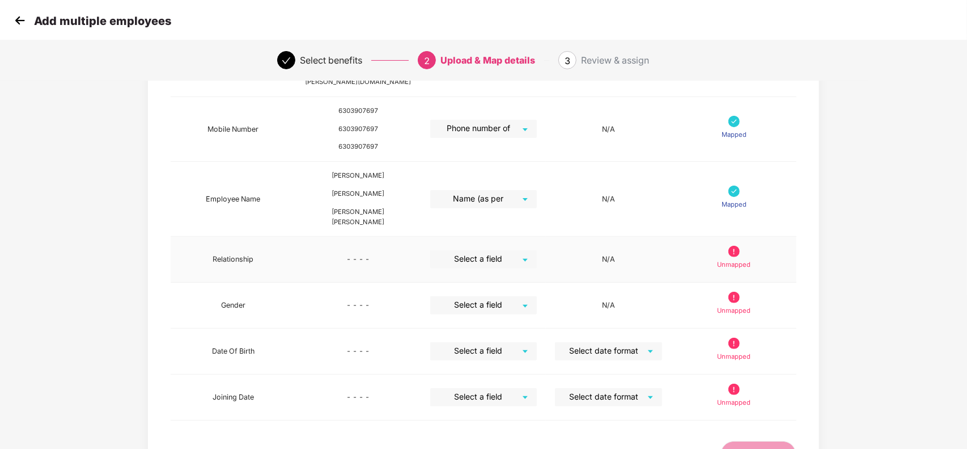
click at [508, 250] on input "search" at bounding box center [480, 258] width 87 height 17
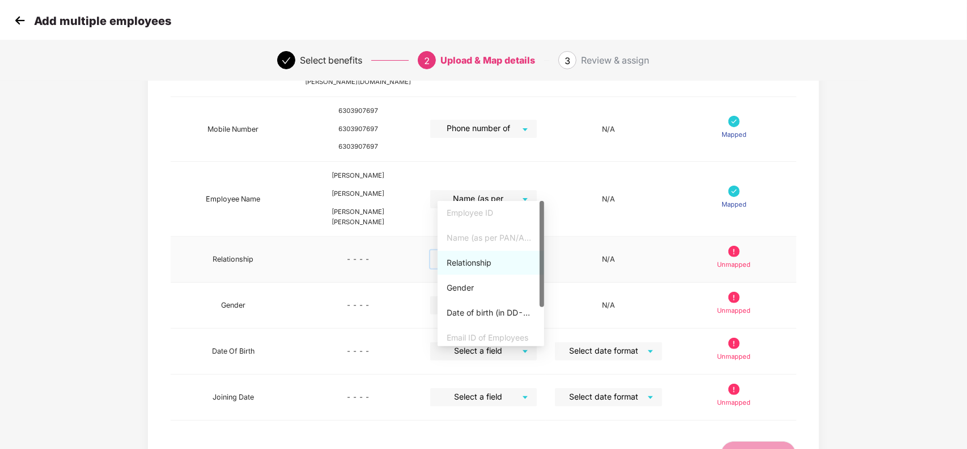
click at [491, 265] on div "Relationship" at bounding box center [491, 262] width 88 height 12
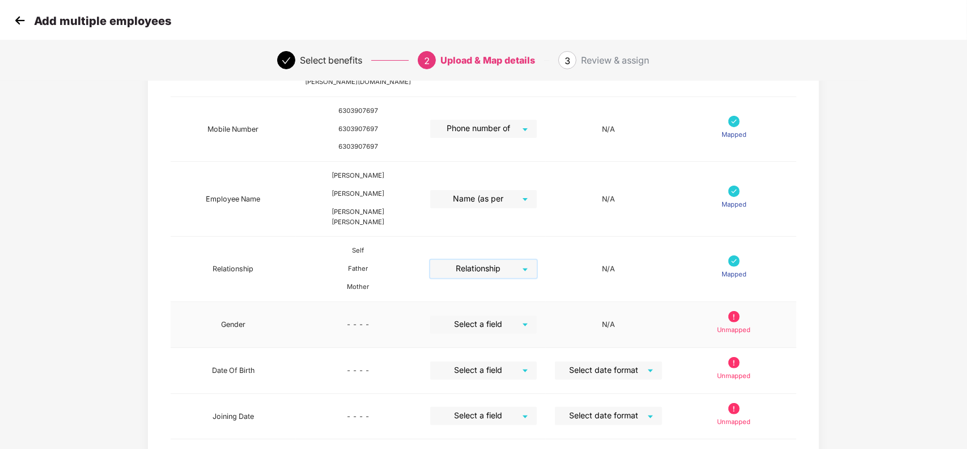
click at [489, 315] on input "search" at bounding box center [480, 323] width 87 height 17
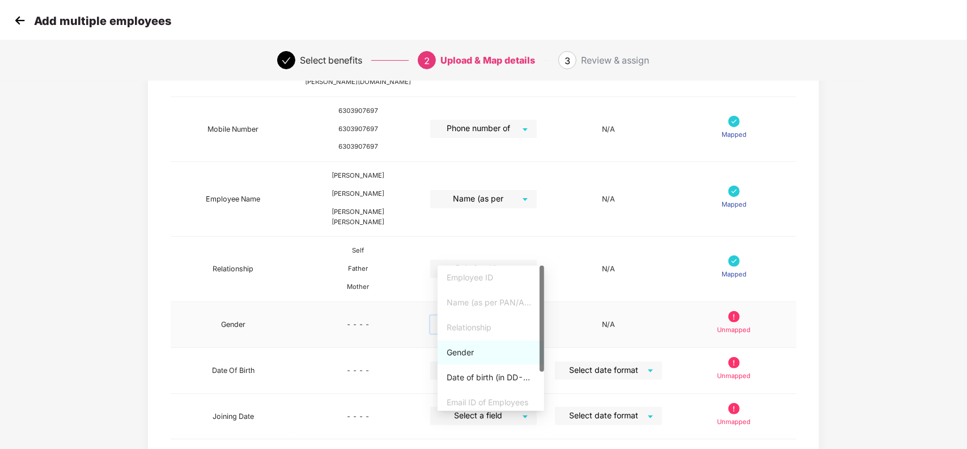
click at [476, 352] on div "Gender" at bounding box center [491, 352] width 88 height 12
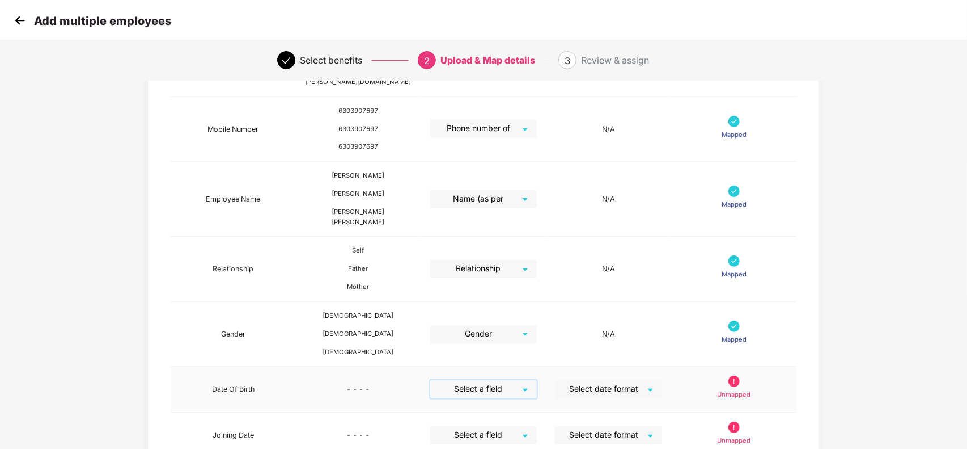
click at [496, 380] on input "search" at bounding box center [480, 388] width 87 height 17
drag, startPoint x: 543, startPoint y: 398, endPoint x: 548, endPoint y: 447, distance: 49.7
click at [506, 388] on div "Date of birth (in DD-MMM-YYYY format) as per PAN/Aadhar Card" at bounding box center [491, 389] width 88 height 12
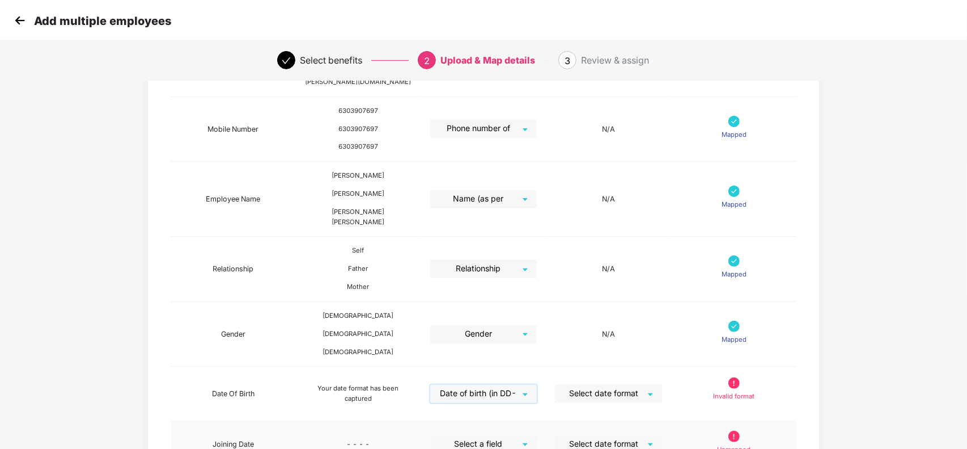
click at [521, 435] on input "search" at bounding box center [480, 443] width 87 height 17
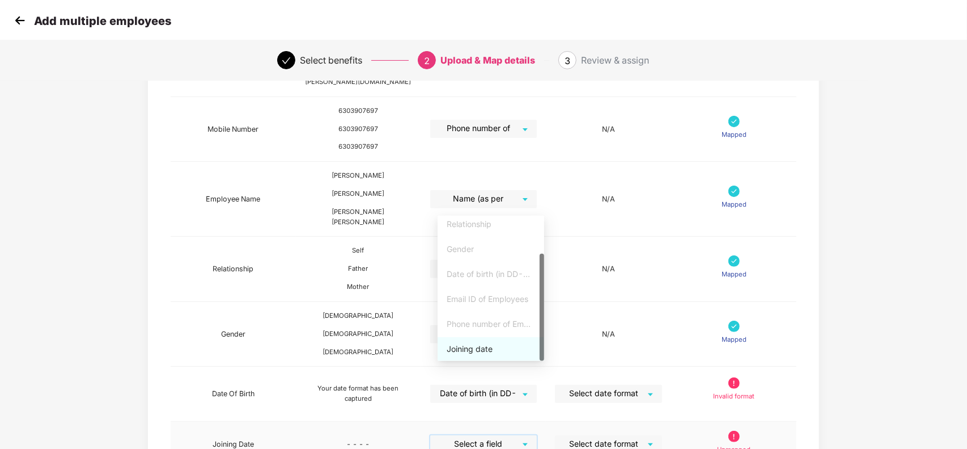
drag, startPoint x: 542, startPoint y: 312, endPoint x: 543, endPoint y: 357, distance: 44.8
click at [543, 357] on div at bounding box center [542, 306] width 5 height 107
click at [491, 348] on div "Joining date" at bounding box center [491, 349] width 88 height 12
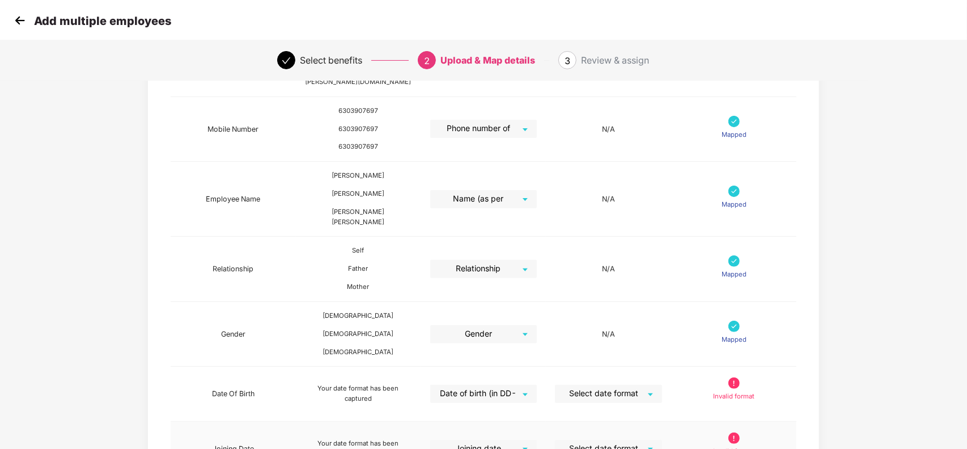
click at [789, 421] on td "Invalid format" at bounding box center [733, 448] width 125 height 55
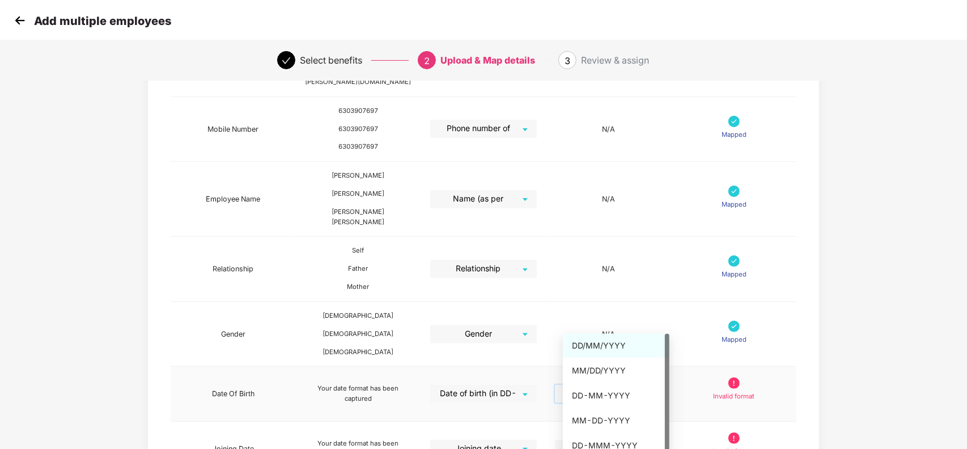
click at [619, 384] on input "search" at bounding box center [604, 392] width 87 height 17
click at [611, 441] on div "DD-MMM-YYYY" at bounding box center [616, 445] width 88 height 12
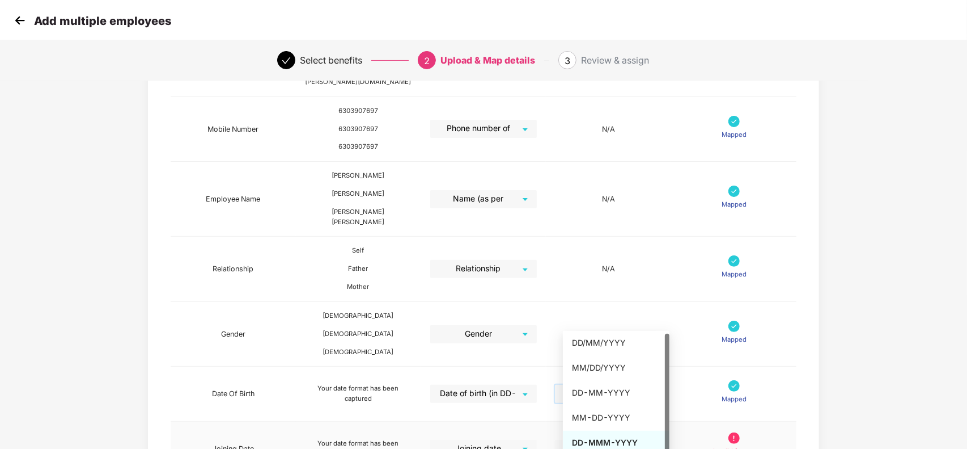
scroll to position [3, 0]
click at [797, 301] on div "Map Details Pazcare Fields Preview Information Excel Columns Format Status Empl…" at bounding box center [484, 178] width 672 height 735
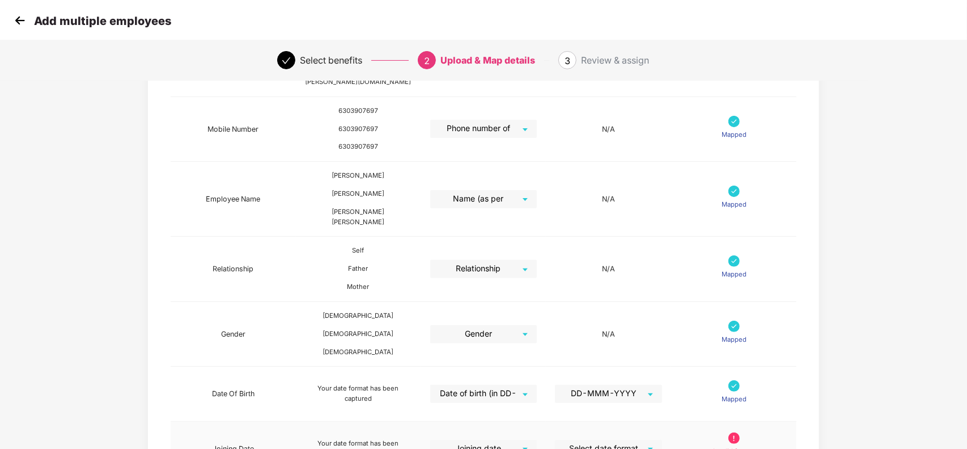
click at [627, 439] on input "search" at bounding box center [604, 447] width 87 height 17
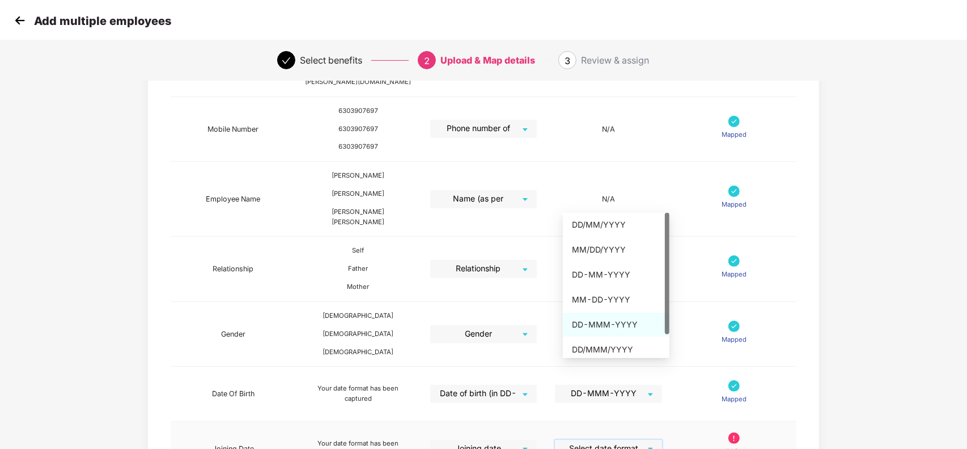
click at [619, 320] on div "DD-MMM-YYYY" at bounding box center [616, 324] width 88 height 12
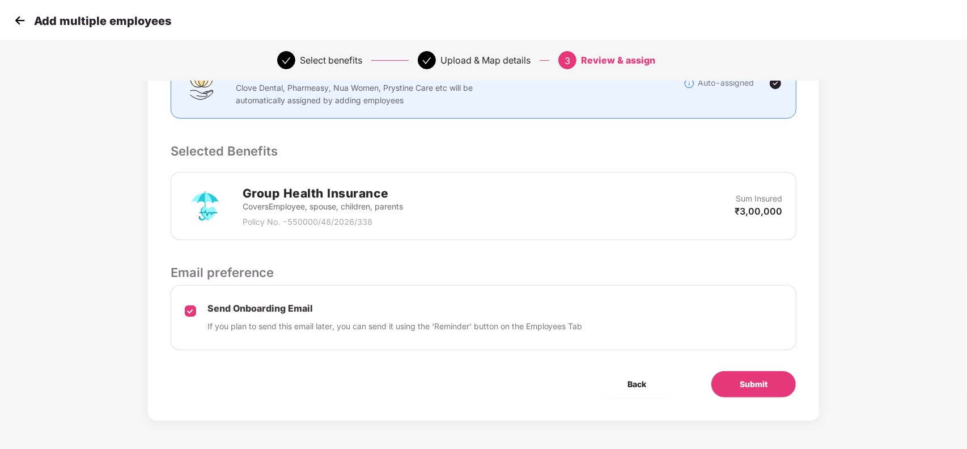
scroll to position [0, 0]
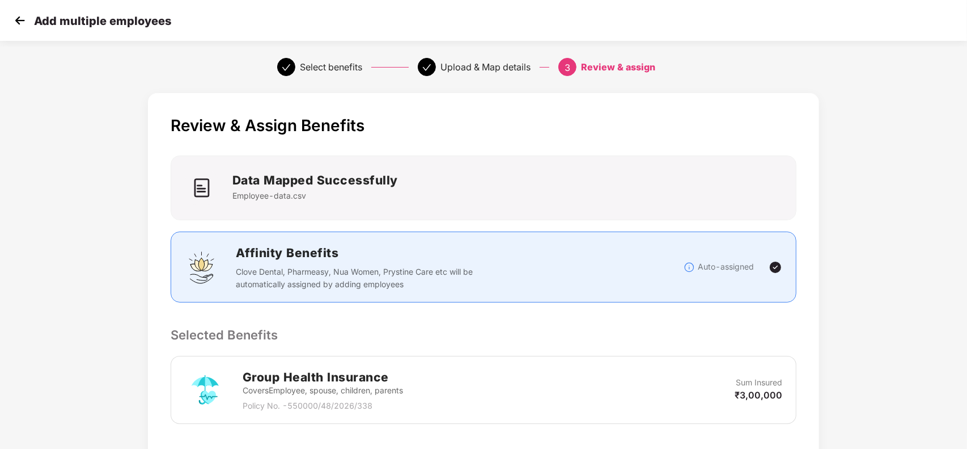
click at [606, 326] on p "Selected Benefits" at bounding box center [484, 334] width 627 height 19
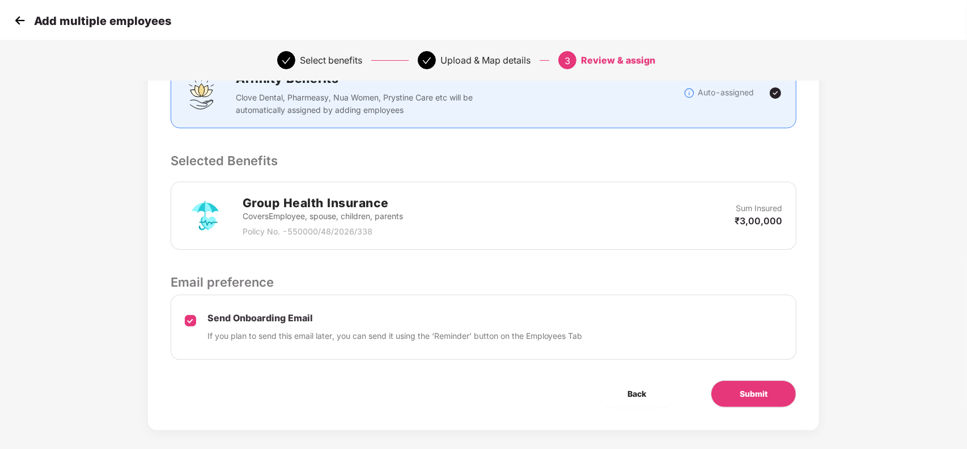
scroll to position [185, 0]
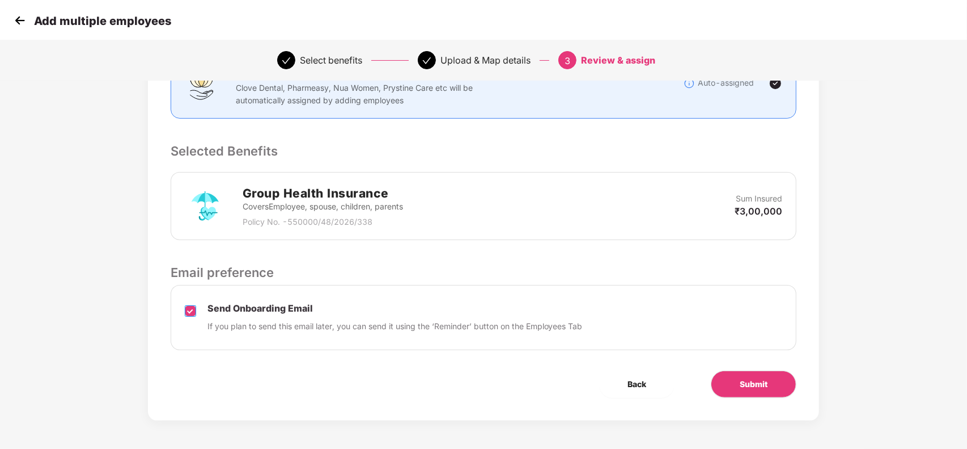
click at [194, 316] on label at bounding box center [190, 317] width 11 height 29
click at [753, 379] on span "Submit" at bounding box center [754, 384] width 28 height 12
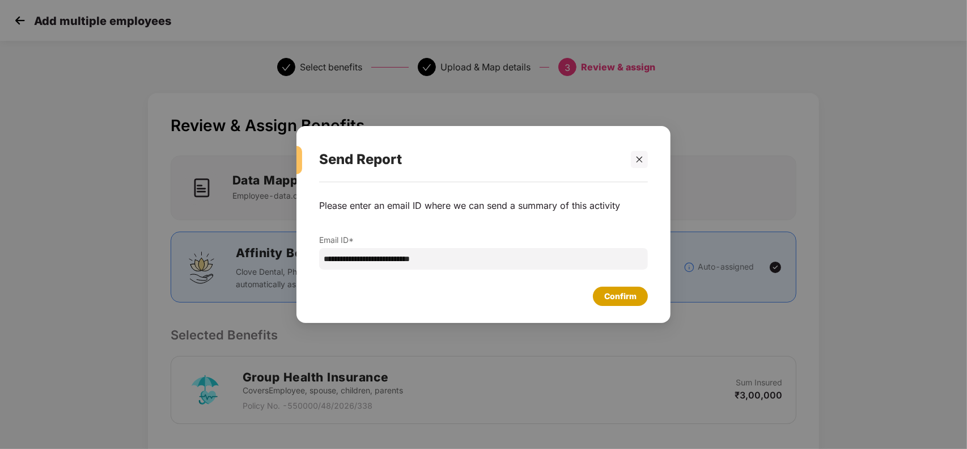
click at [631, 298] on div "Confirm" at bounding box center [620, 296] width 32 height 12
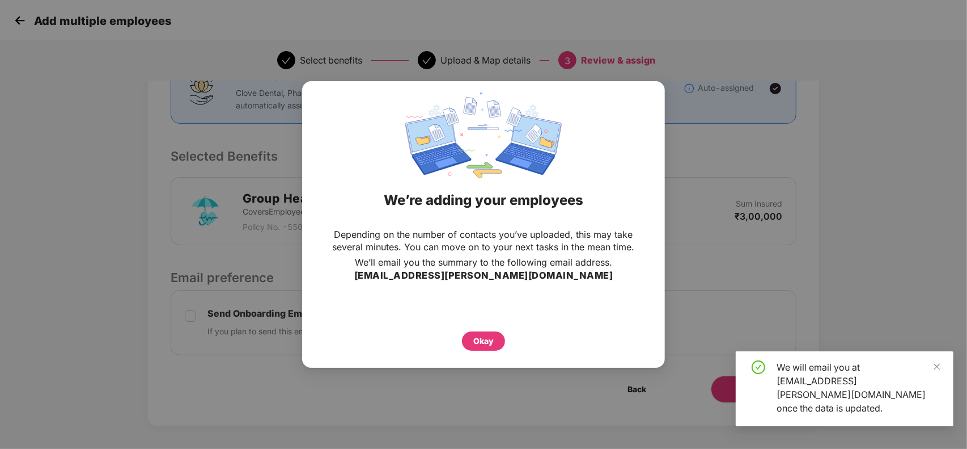
scroll to position [185, 0]
click at [485, 336] on div "Okay" at bounding box center [484, 341] width 20 height 12
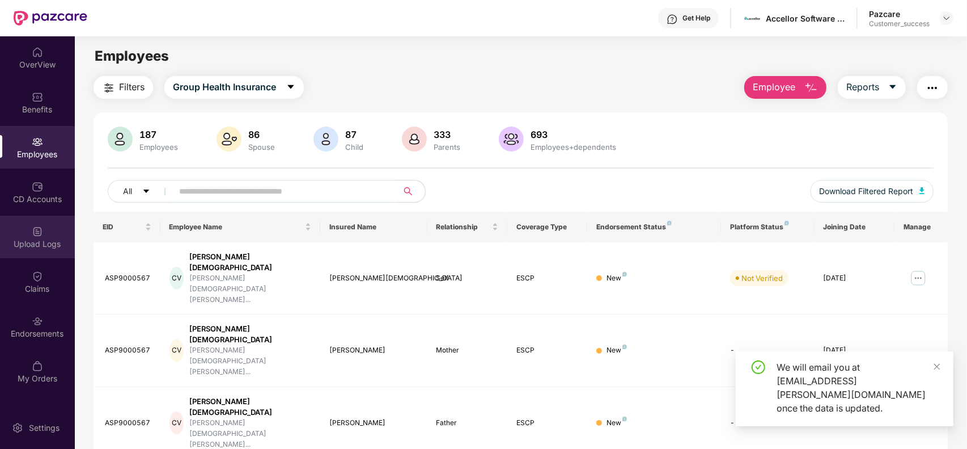
click at [40, 242] on div "Upload Logs" at bounding box center [37, 243] width 75 height 11
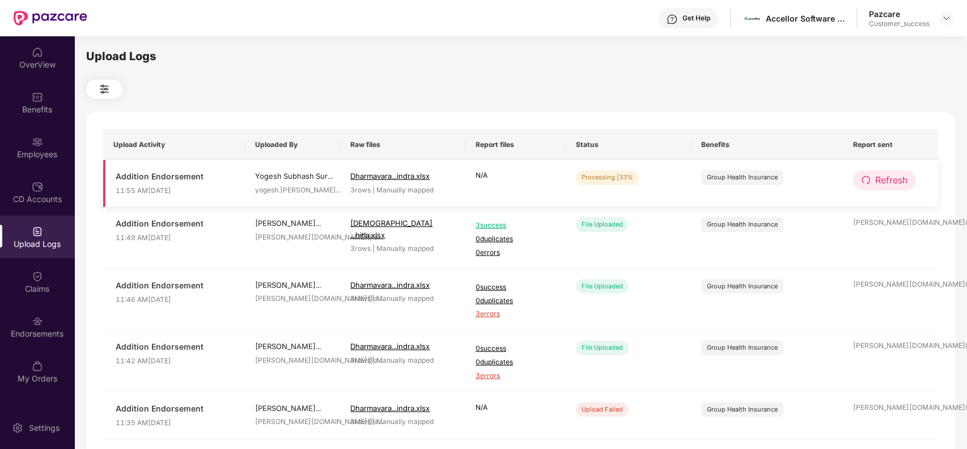
click at [890, 185] on span "Refresh" at bounding box center [892, 180] width 32 height 14
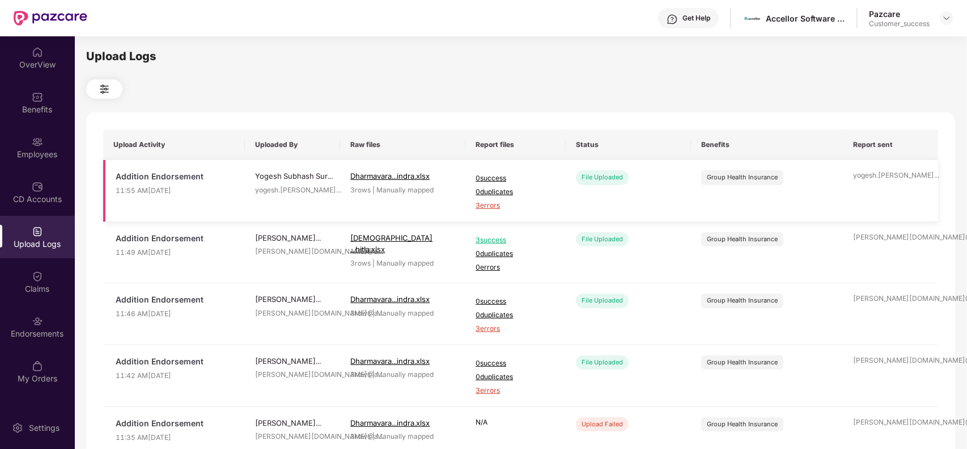
click at [494, 206] on span "3 errors" at bounding box center [516, 205] width 80 height 11
click at [949, 20] on img at bounding box center [946, 18] width 9 height 9
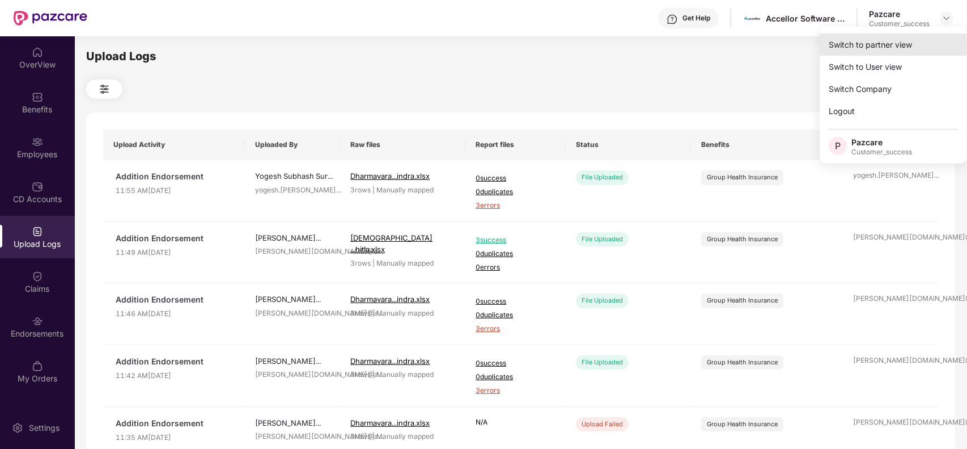
click at [895, 46] on div "Switch to partner view" at bounding box center [893, 44] width 147 height 22
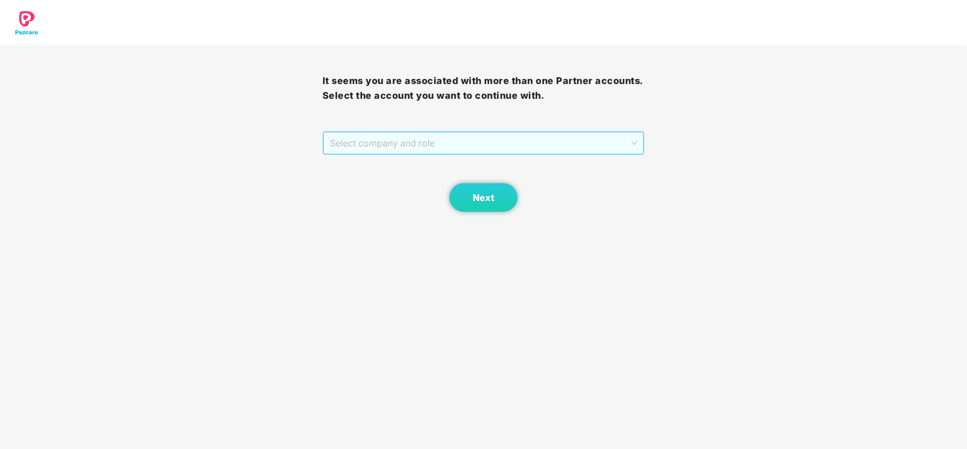
click at [444, 142] on span "Select company and role" at bounding box center [484, 143] width 308 height 22
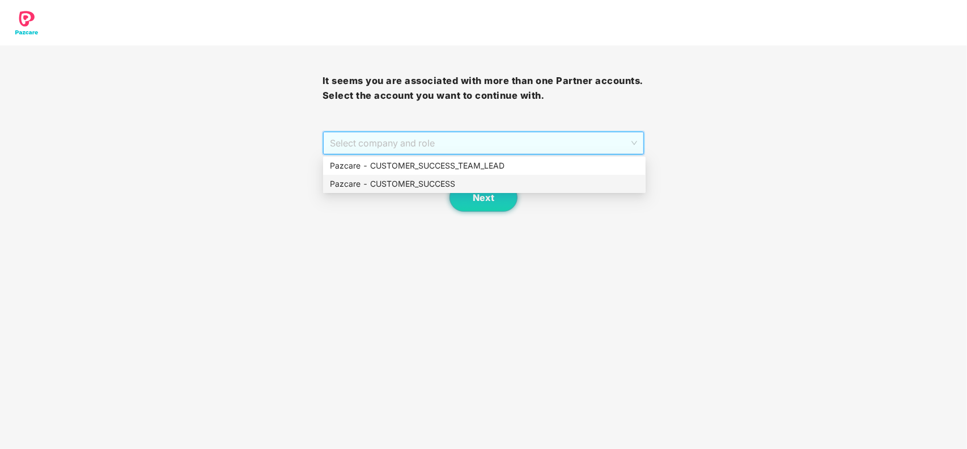
click at [404, 185] on div "Pazcare - CUSTOMER_SUCCESS" at bounding box center [484, 183] width 309 height 12
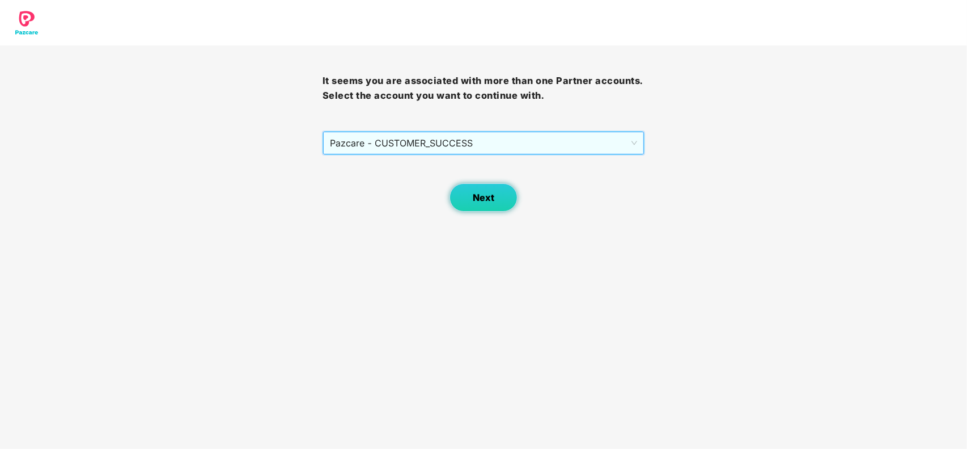
click at [484, 204] on button "Next" at bounding box center [484, 197] width 68 height 28
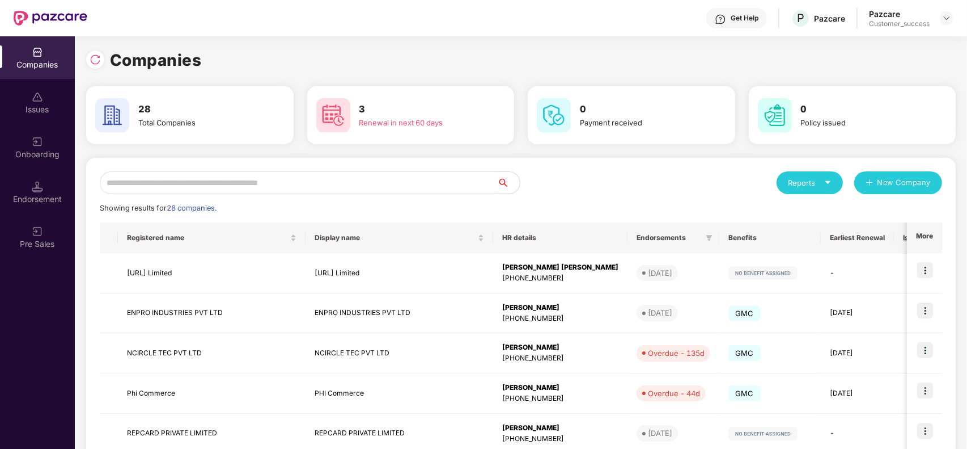
click at [225, 191] on input "text" at bounding box center [299, 182] width 398 height 23
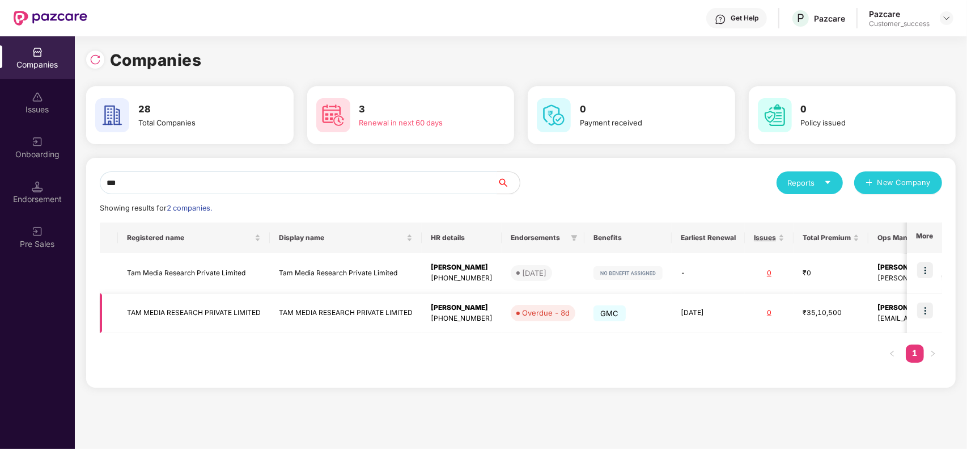
type input "***"
click at [927, 310] on img at bounding box center [926, 310] width 16 height 16
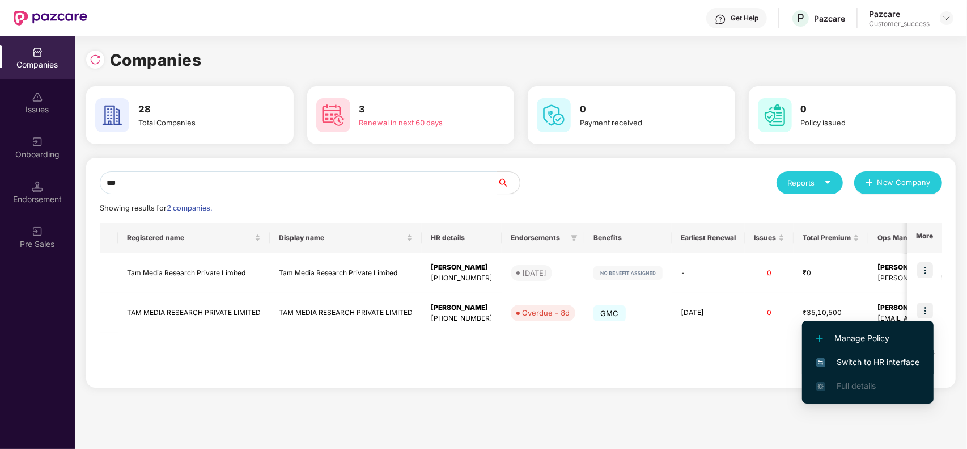
click at [860, 358] on span "Switch to HR interface" at bounding box center [868, 362] width 103 height 12
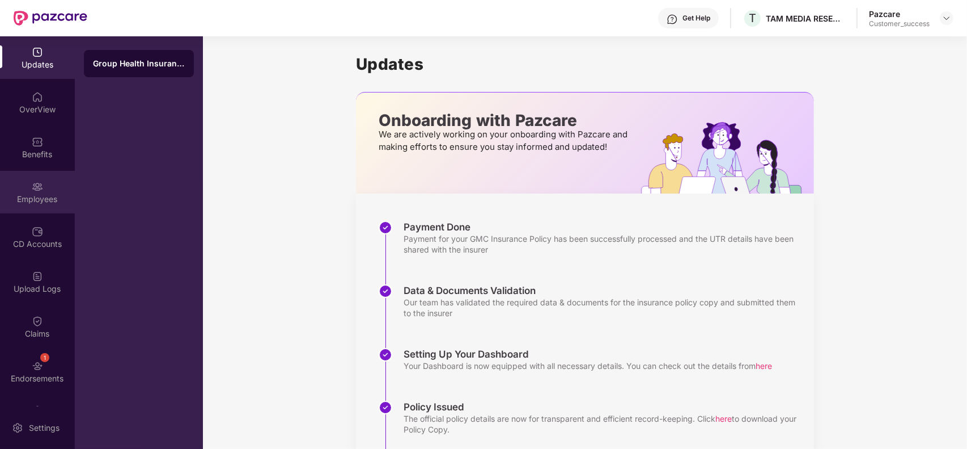
click at [40, 188] on img at bounding box center [37, 186] width 11 height 11
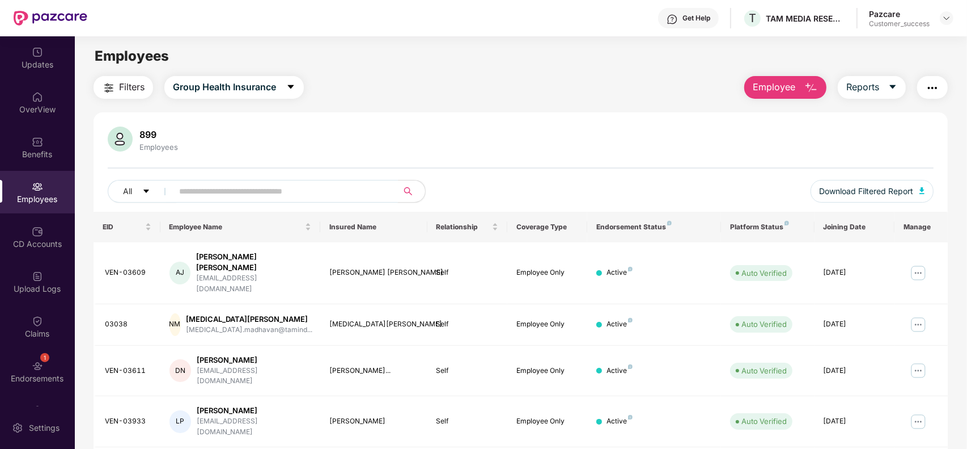
click at [245, 191] on input "text" at bounding box center [281, 191] width 204 height 17
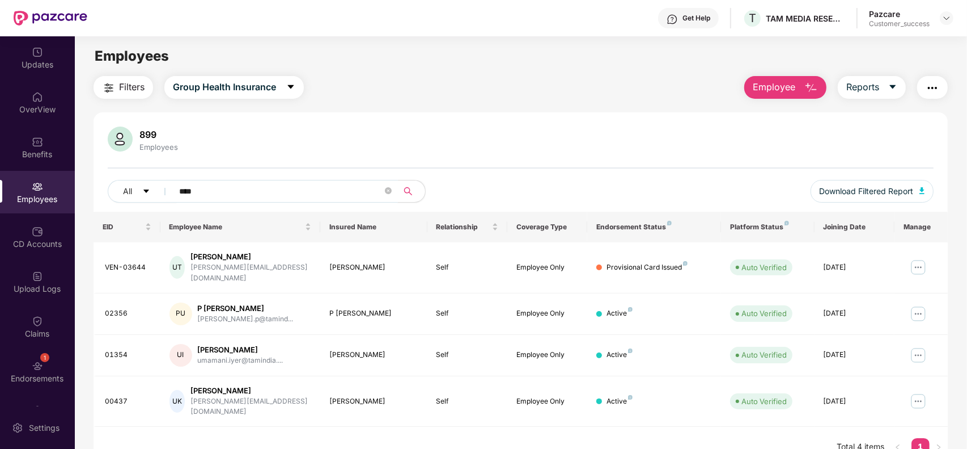
type input "*****"
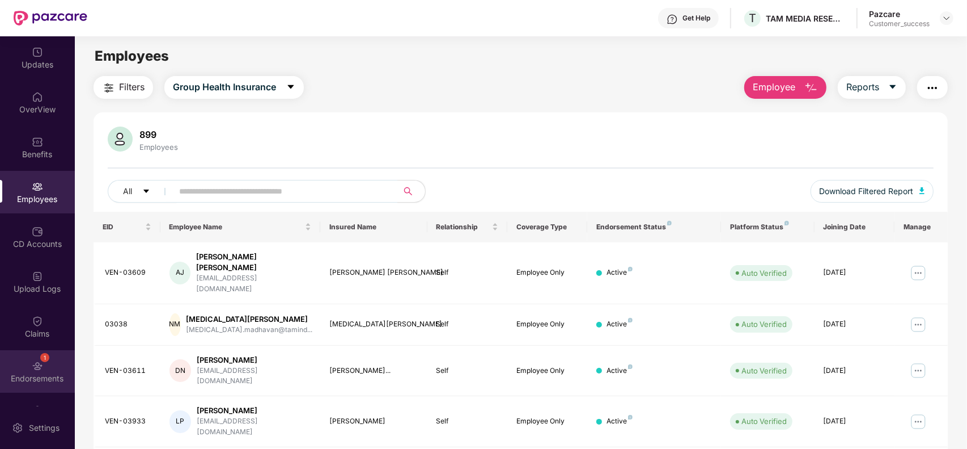
click at [43, 356] on div "1" at bounding box center [44, 357] width 9 height 9
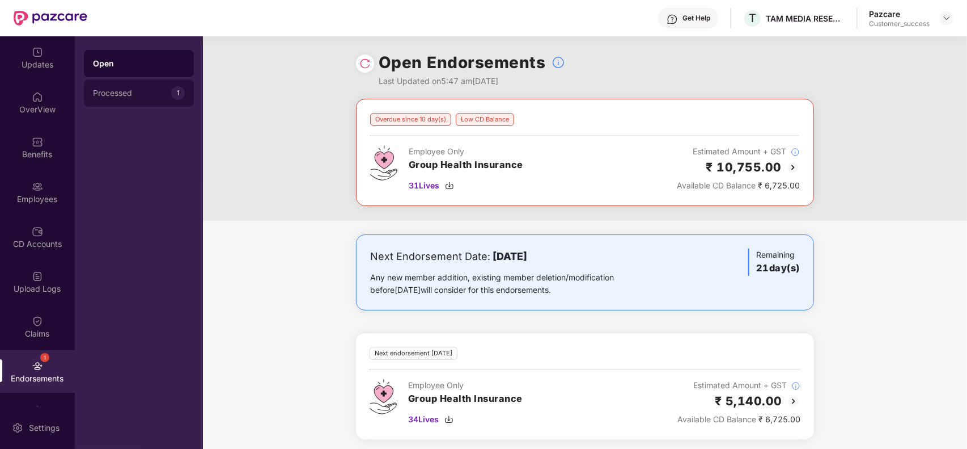
click at [149, 95] on div "Processed" at bounding box center [132, 92] width 78 height 9
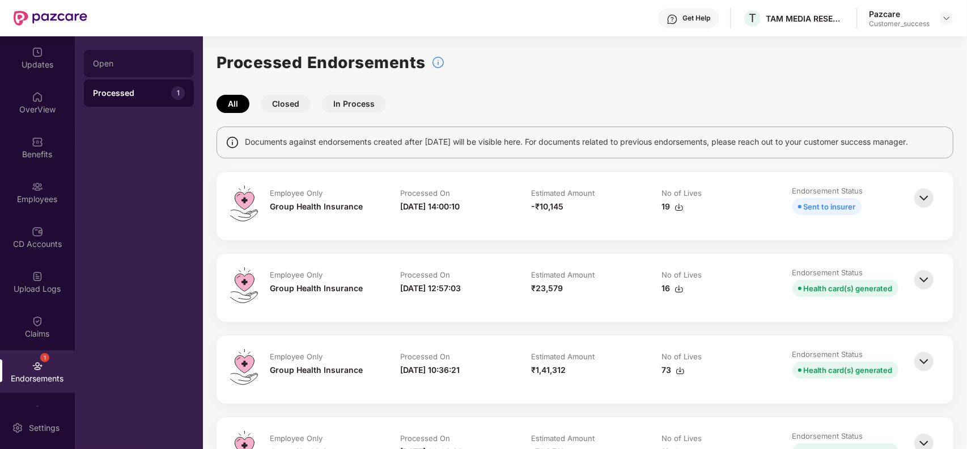
click at [137, 69] on div "Open" at bounding box center [139, 63] width 110 height 27
